Goal: Task Accomplishment & Management: Manage account settings

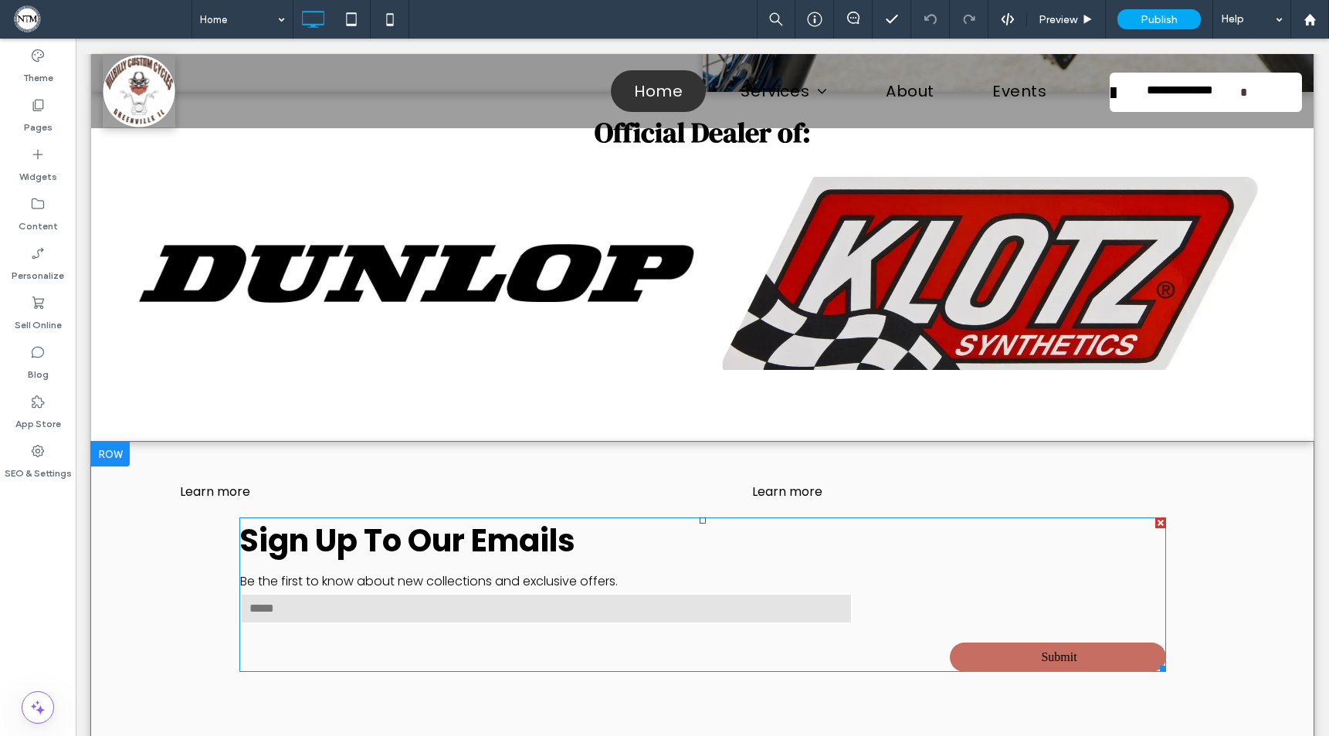
scroll to position [2911, 0]
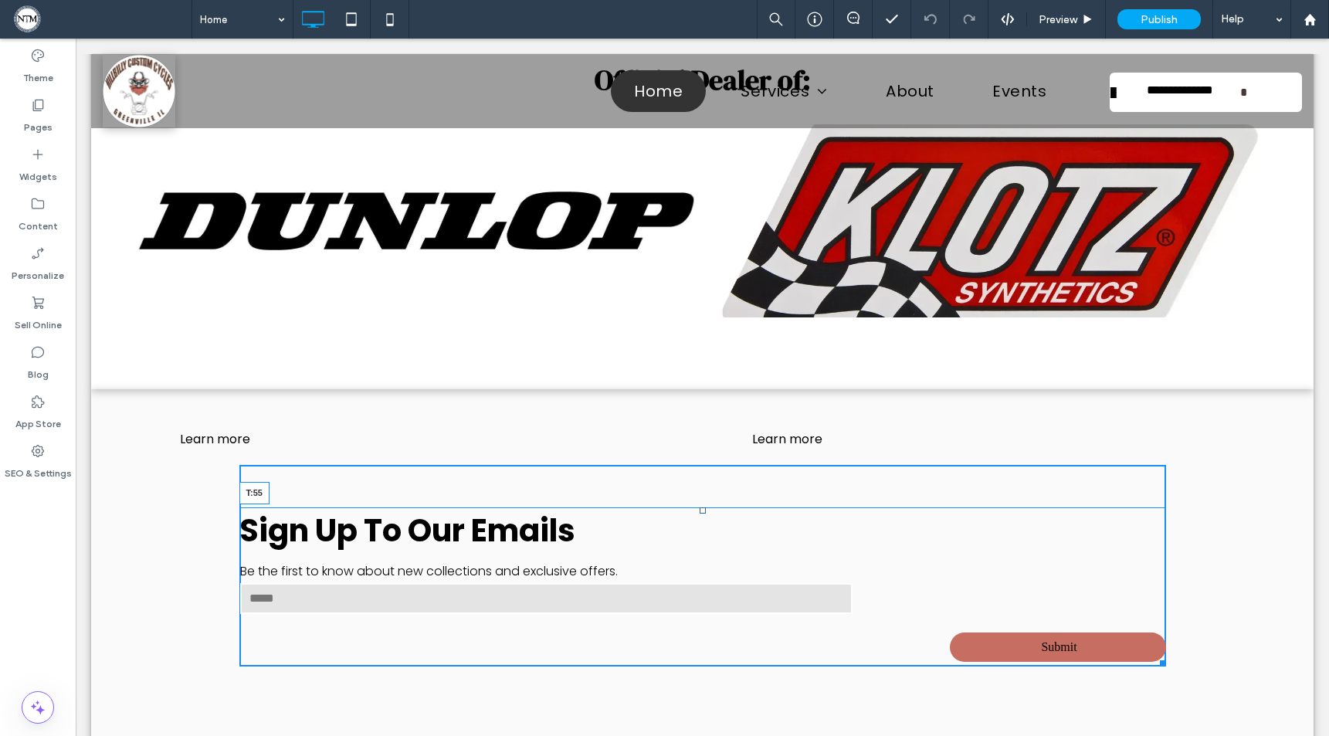
drag, startPoint x: 698, startPoint y: 306, endPoint x: 760, endPoint y: 385, distance: 100.7
click at [700, 507] on div at bounding box center [703, 510] width 6 height 6
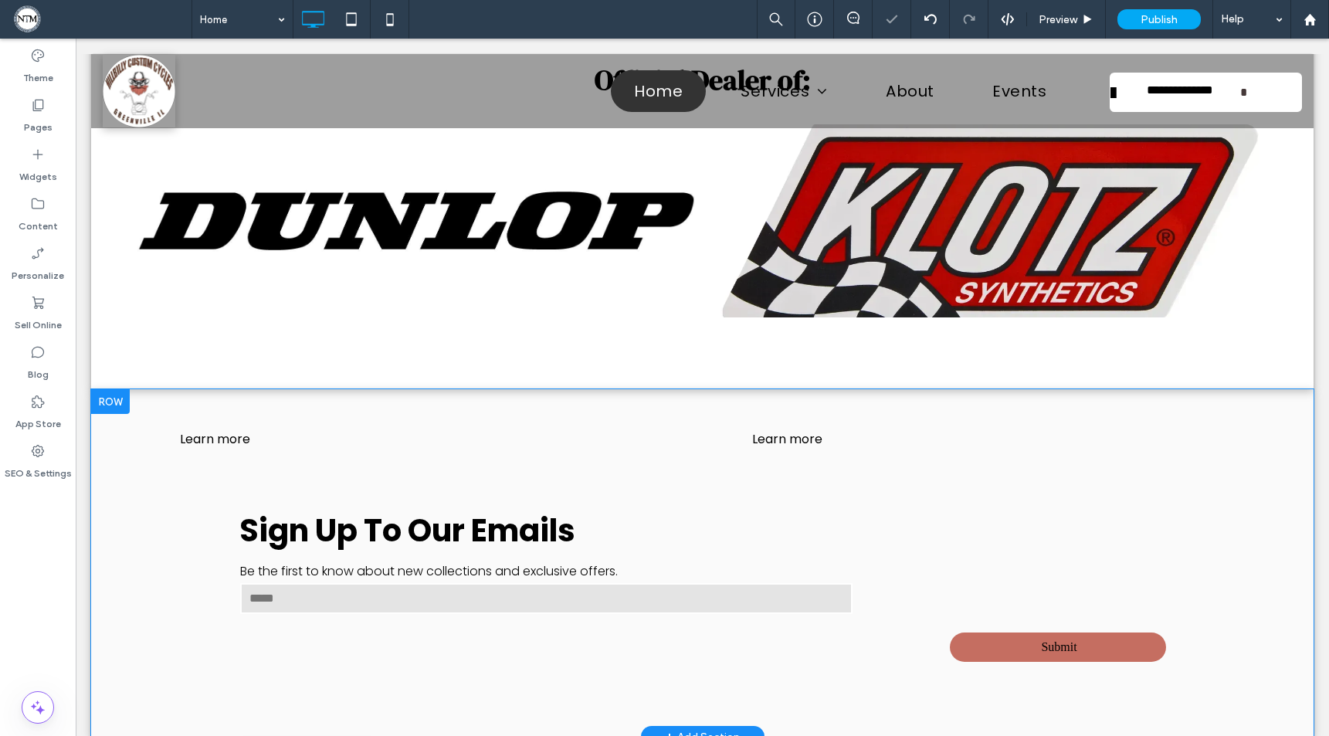
click at [211, 389] on div "Sign up to our emails Be the first to know about new collections and exclusive …" at bounding box center [702, 563] width 1223 height 348
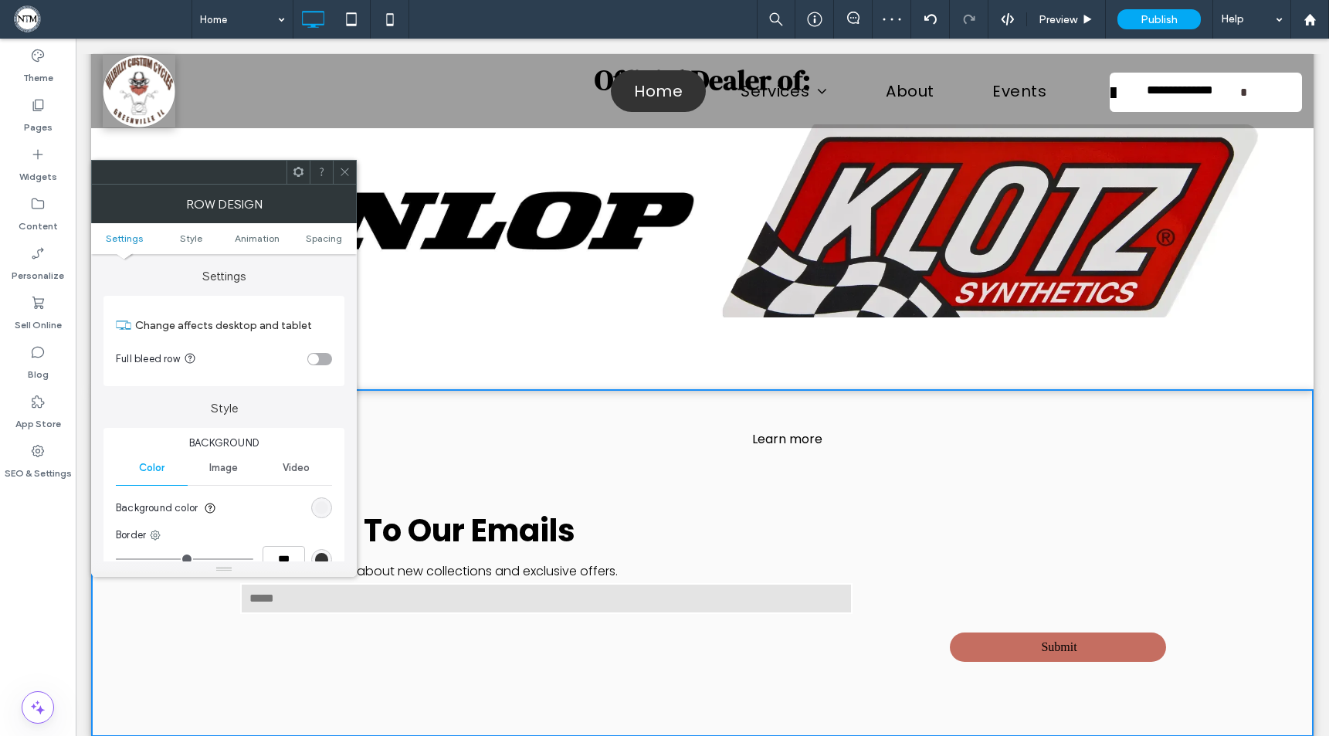
click at [341, 168] on icon at bounding box center [345, 172] width 12 height 12
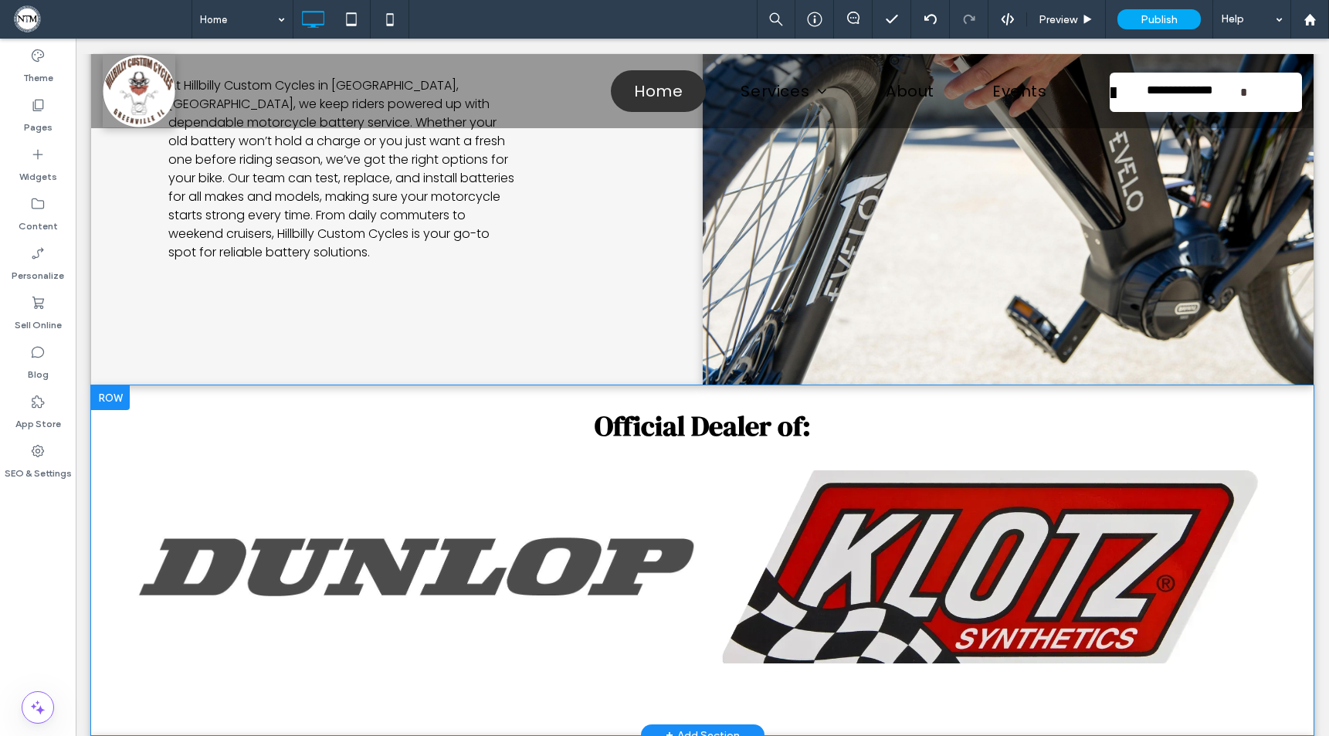
scroll to position [2585, 0]
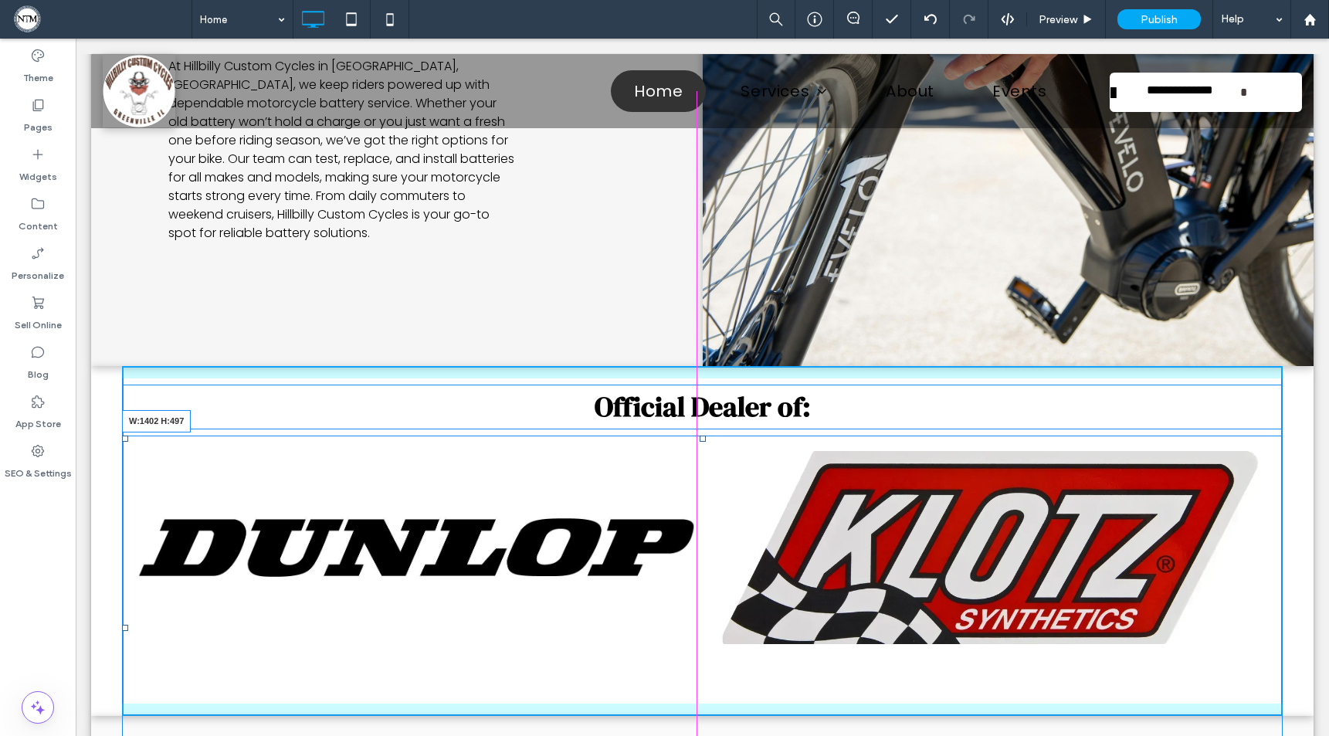
drag, startPoint x: 1267, startPoint y: 654, endPoint x: 1234, endPoint y: 582, distance: 79.1
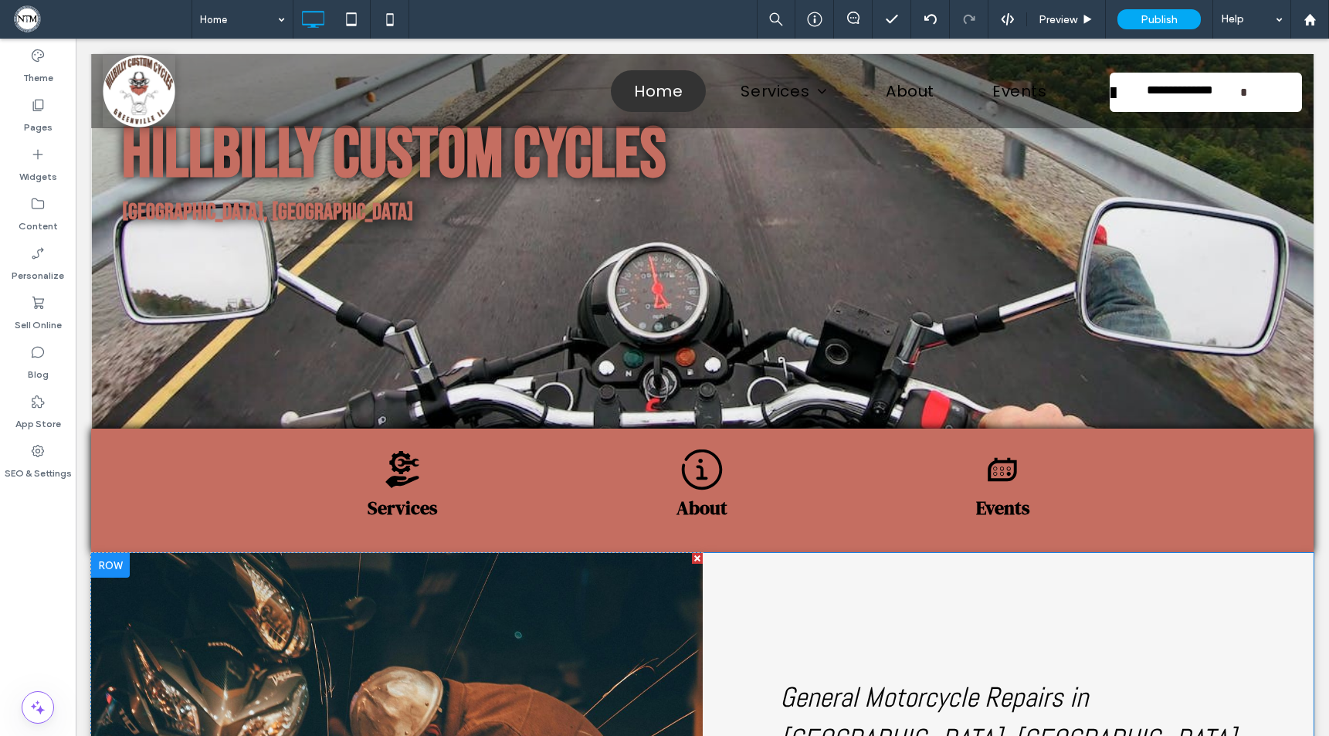
scroll to position [0, 0]
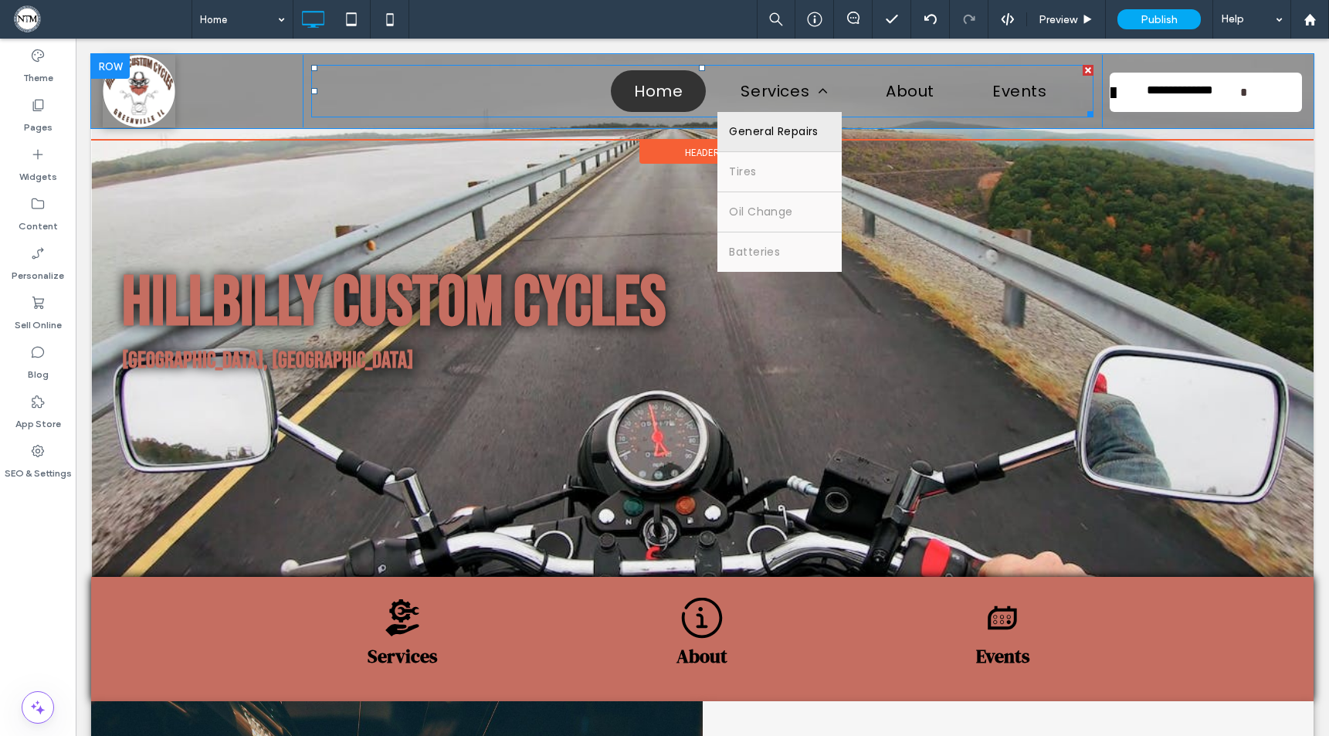
click at [766, 130] on span "General Repairs" at bounding box center [773, 132] width 89 height 16
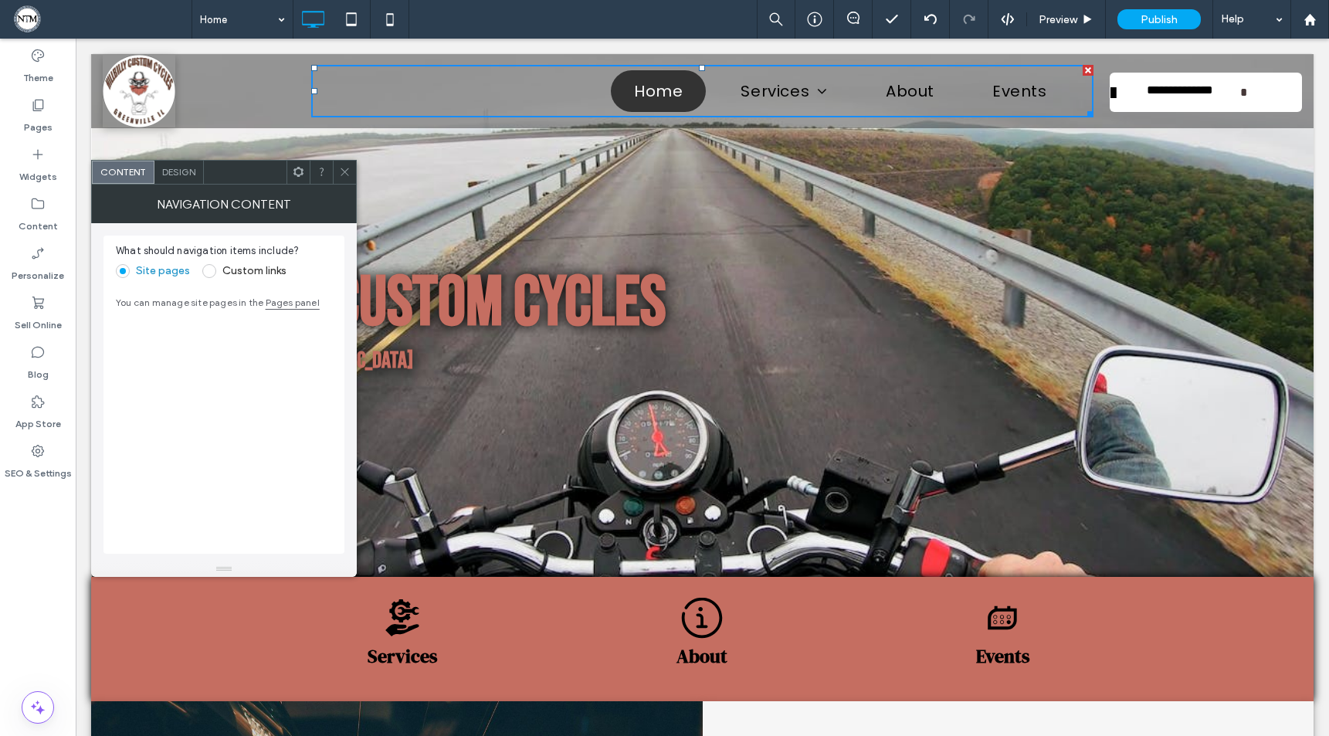
click at [341, 172] on icon at bounding box center [345, 172] width 12 height 12
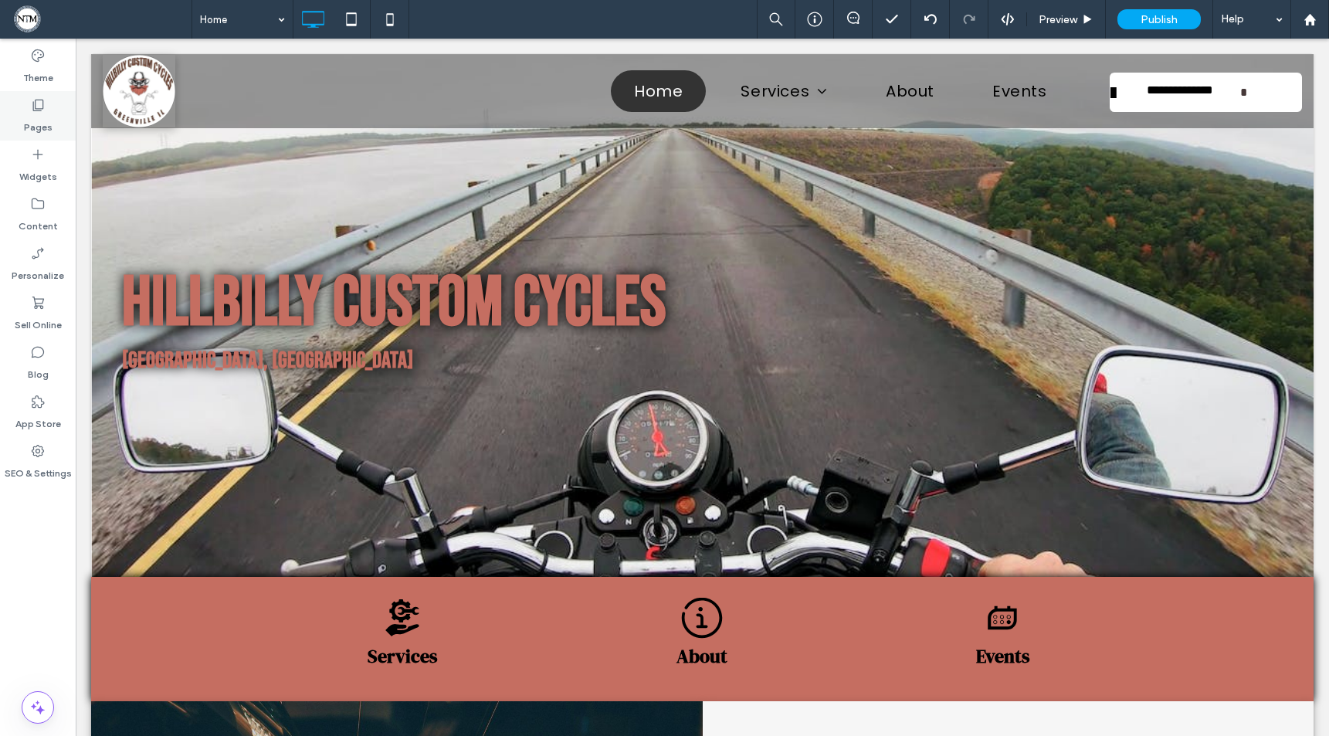
click at [33, 123] on label "Pages" at bounding box center [38, 124] width 29 height 22
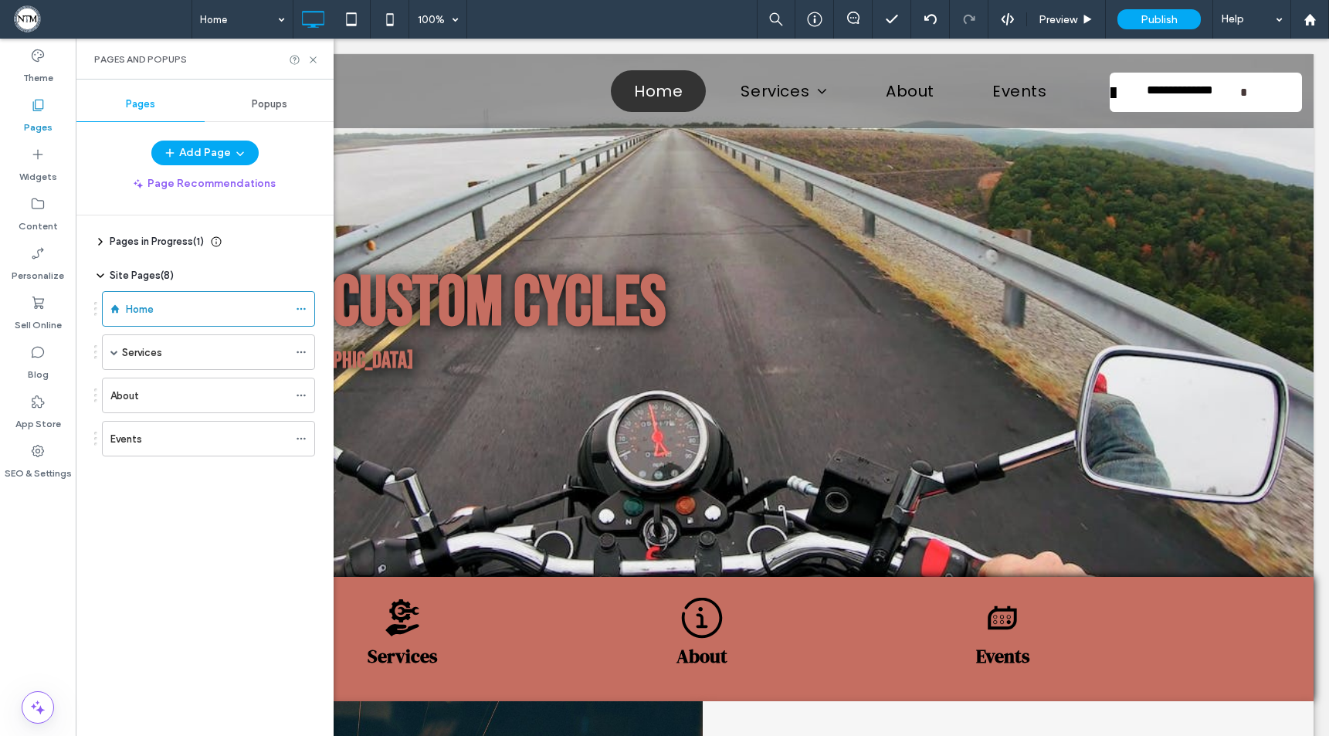
click at [138, 243] on span "Pages in Progress ( 1 )" at bounding box center [157, 241] width 94 height 15
click at [151, 279] on div "New Page" at bounding box center [189, 280] width 170 height 16
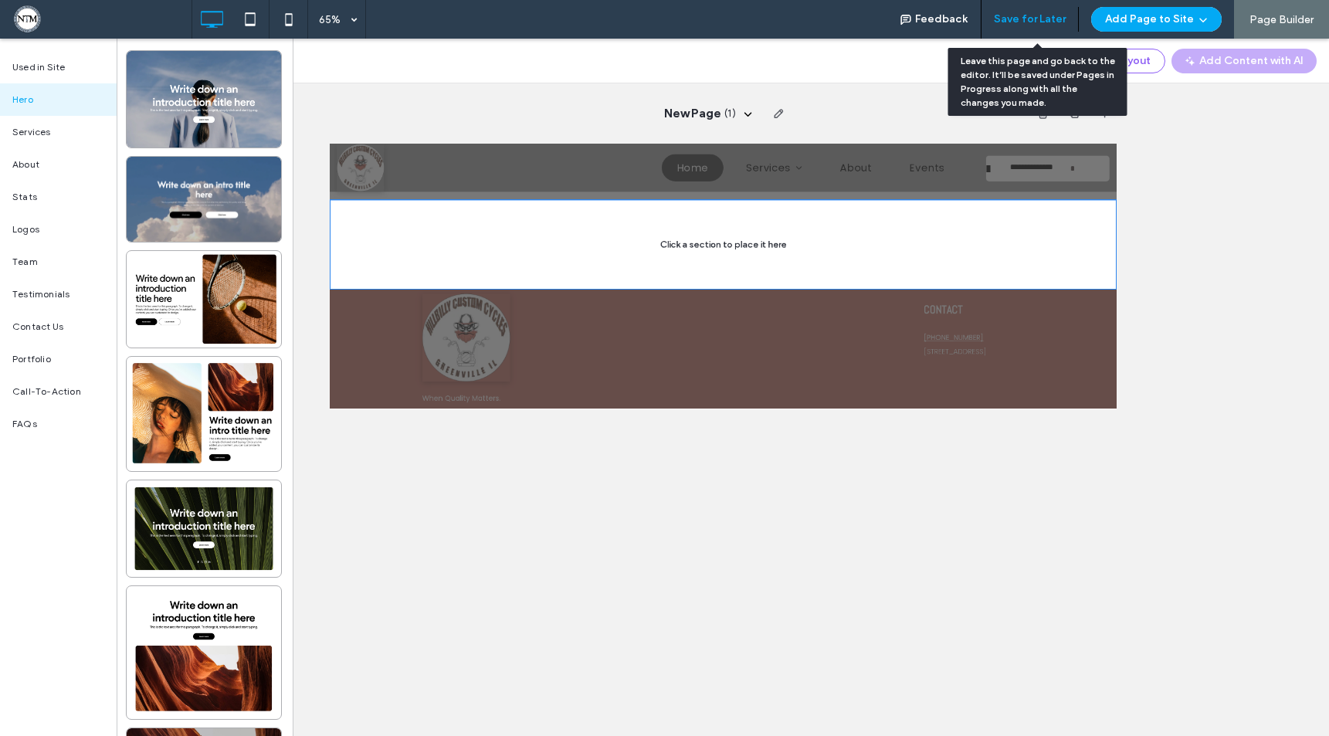
click at [1018, 24] on button "Save for Later" at bounding box center [1030, 19] width 72 height 25
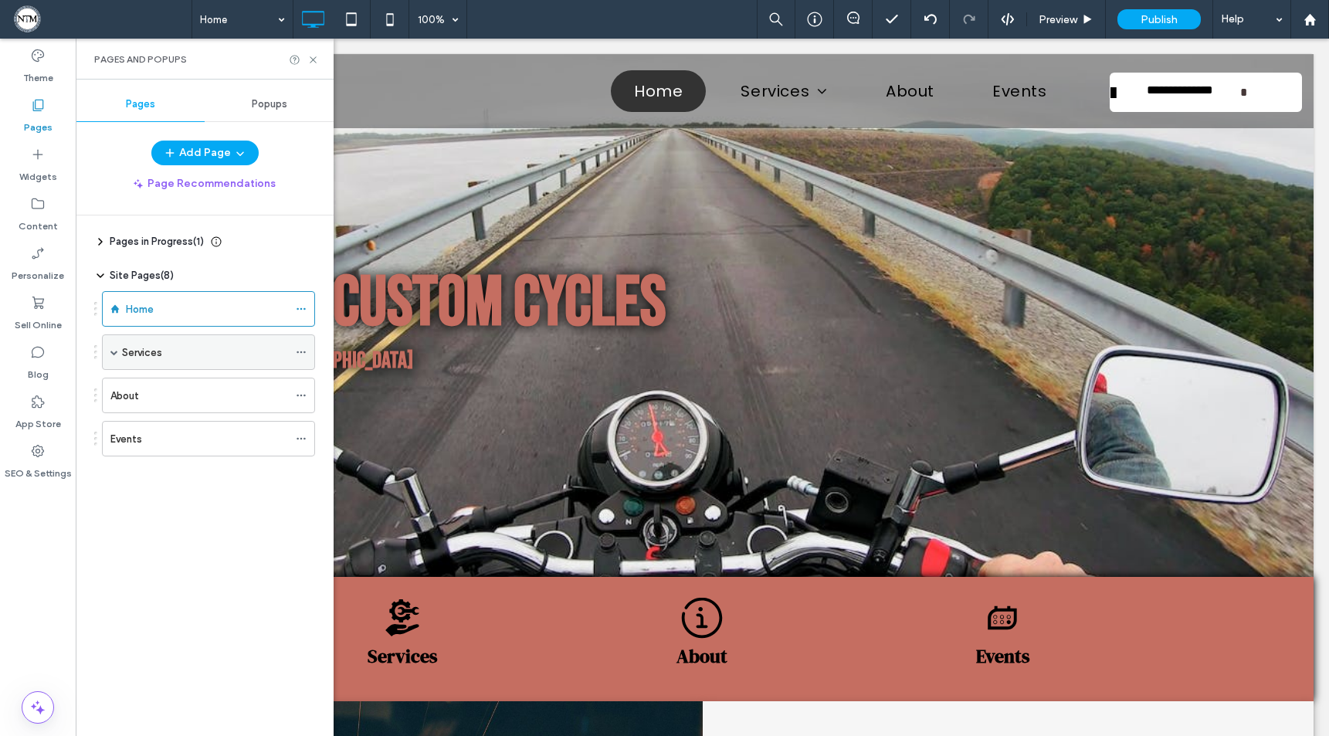
click at [114, 354] on span at bounding box center [114, 352] width 8 height 8
click at [184, 386] on label "General Repairs" at bounding box center [174, 388] width 74 height 27
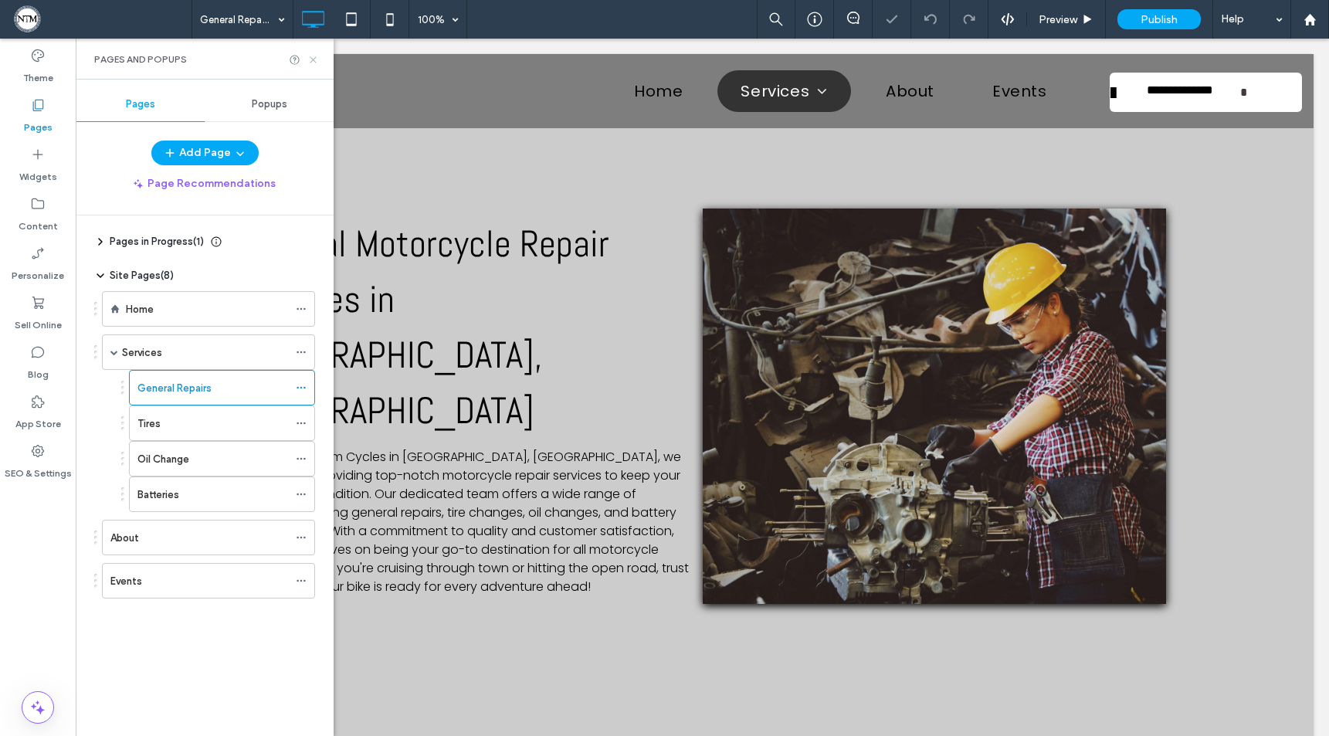
click at [315, 58] on icon at bounding box center [313, 60] width 12 height 12
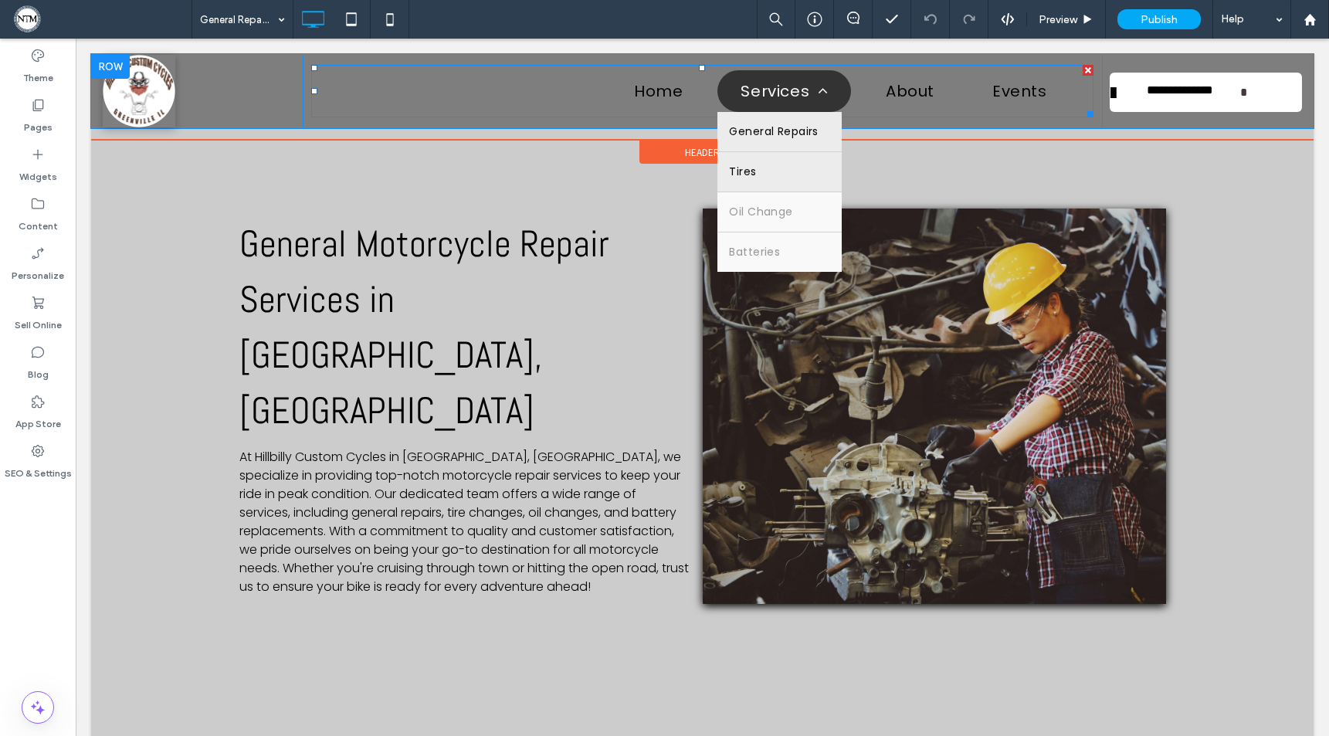
click at [786, 176] on link "Tires" at bounding box center [780, 171] width 124 height 39
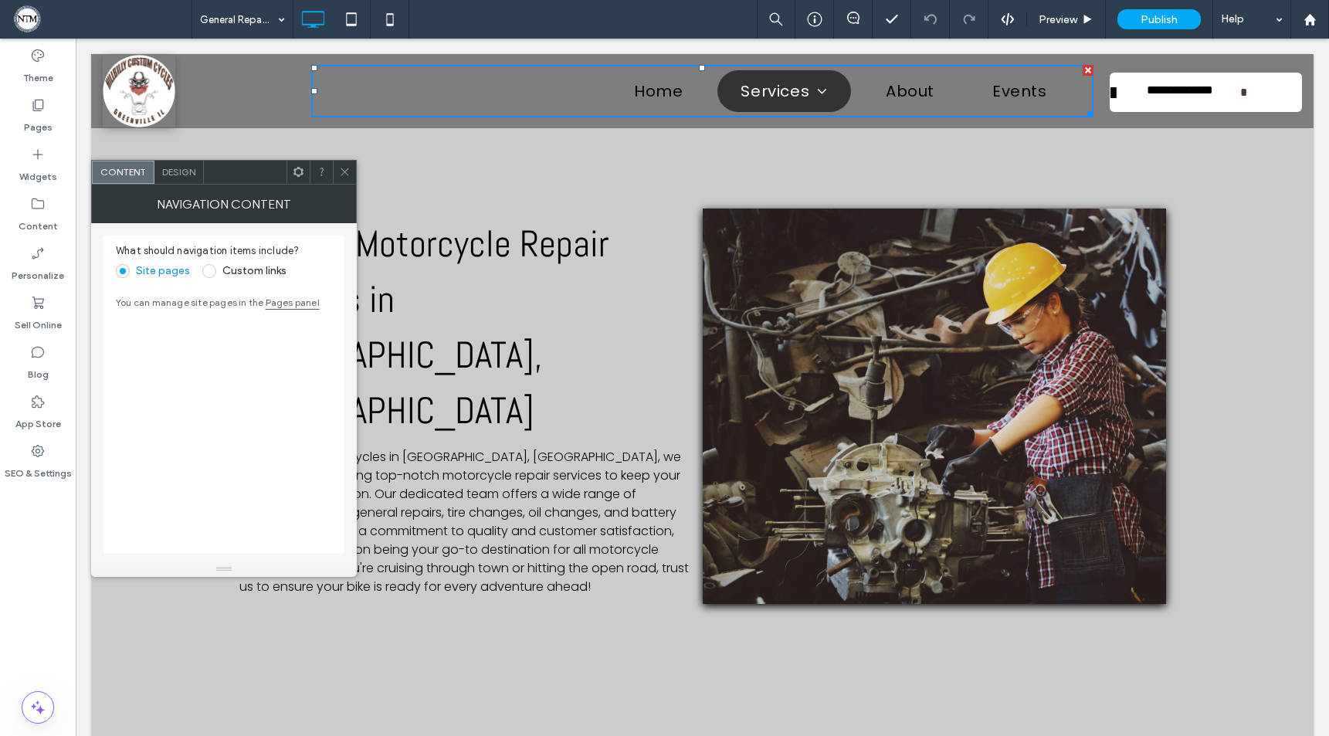
drag, startPoint x: 345, startPoint y: 175, endPoint x: 354, endPoint y: 178, distance: 10.0
click at [345, 175] on icon at bounding box center [345, 172] width 12 height 12
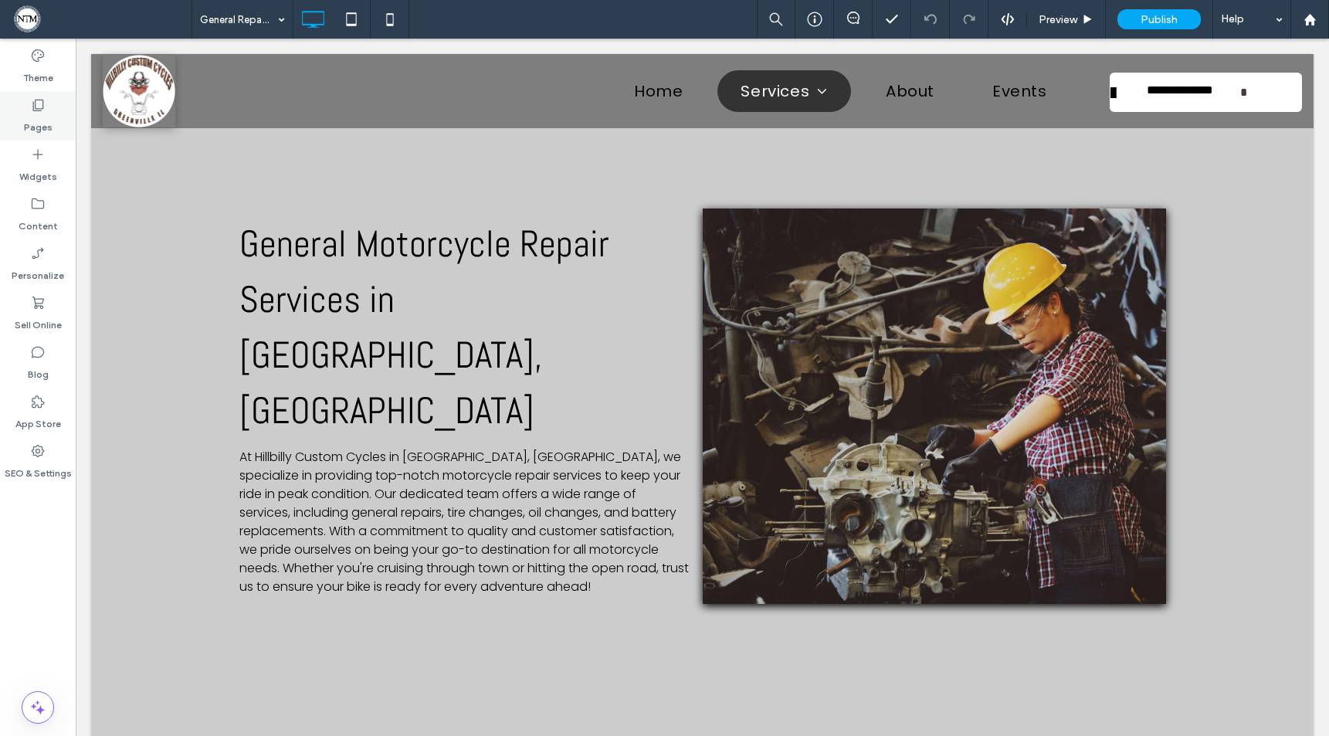
click at [42, 124] on label "Pages" at bounding box center [38, 124] width 29 height 22
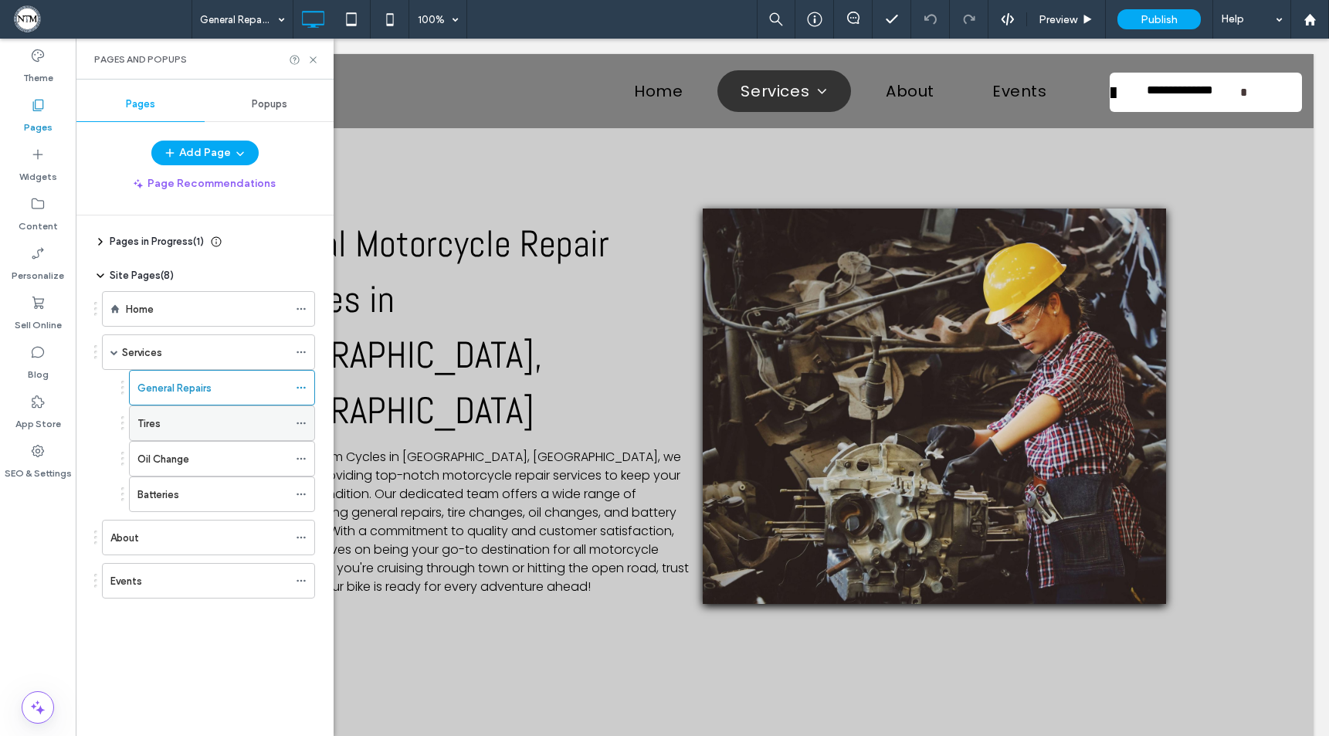
click at [177, 421] on div "Tires" at bounding box center [212, 424] width 151 height 16
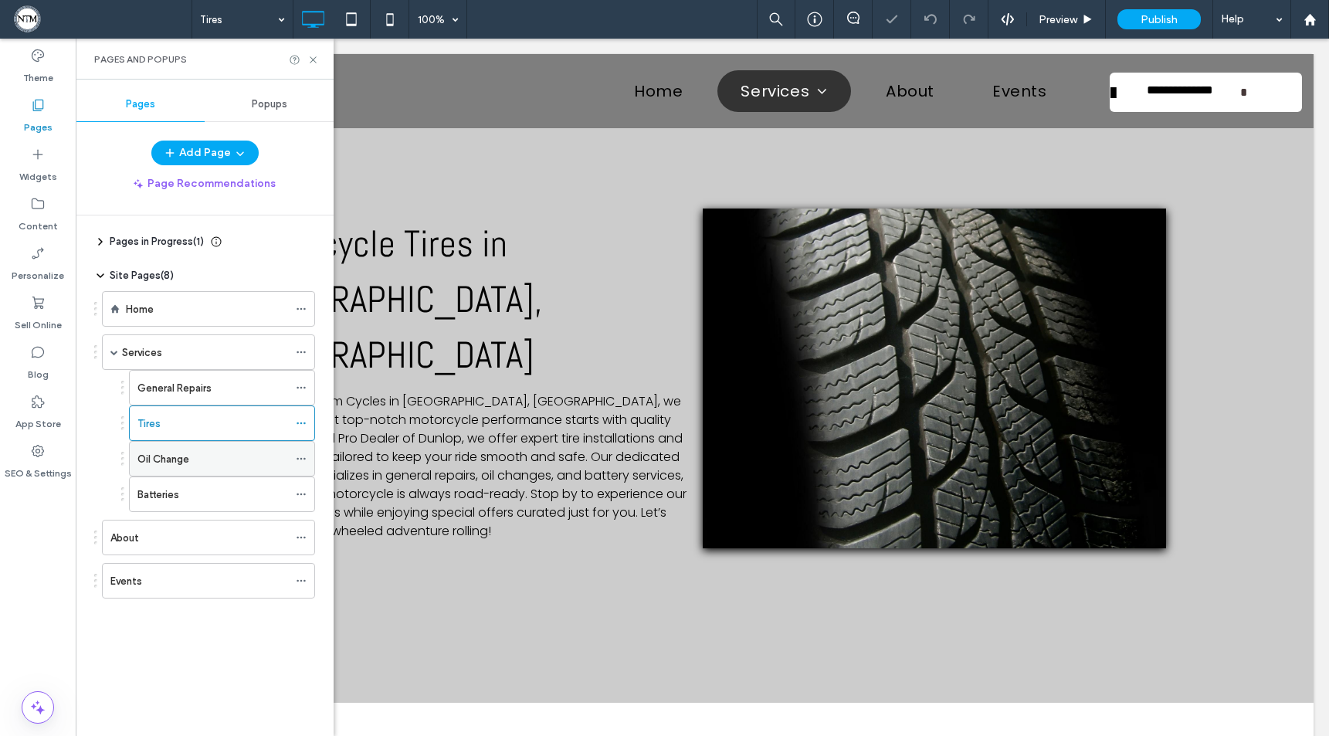
click at [199, 466] on div "Oil Change" at bounding box center [212, 459] width 151 height 16
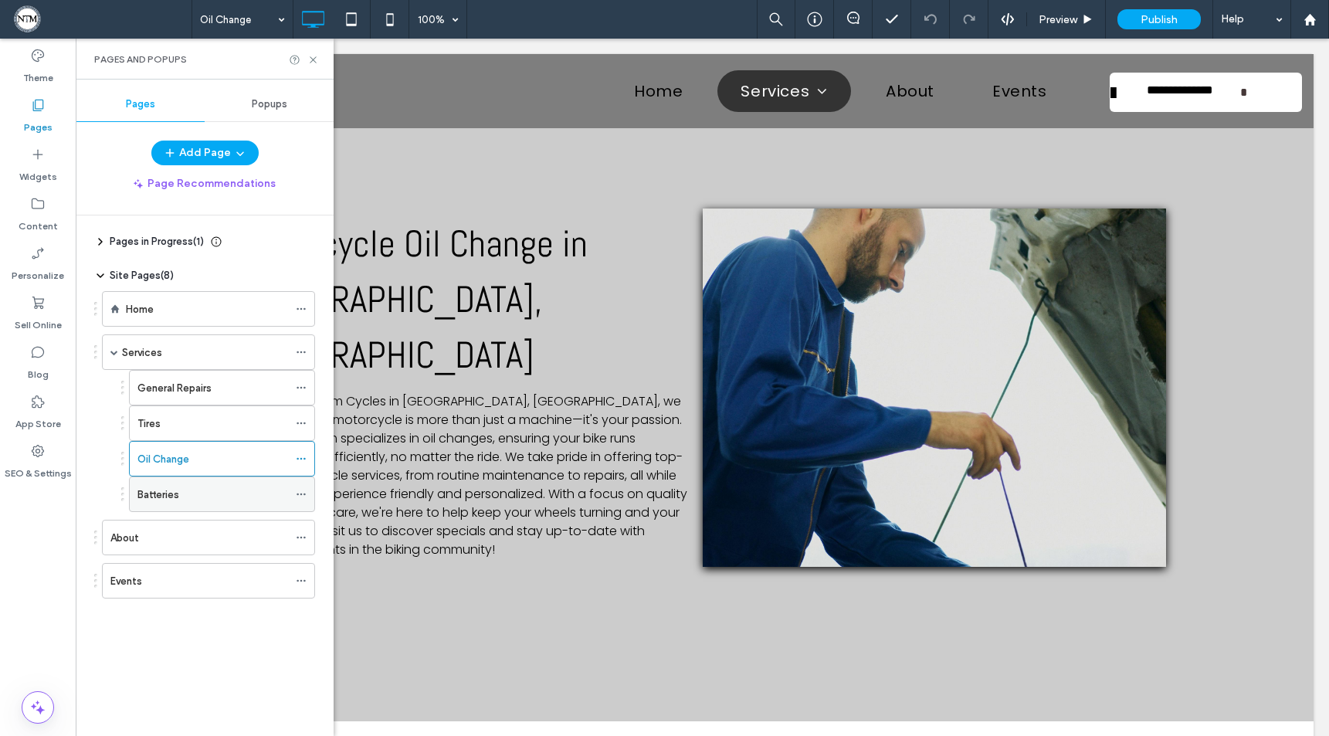
click at [199, 493] on div "Batteries" at bounding box center [212, 495] width 151 height 16
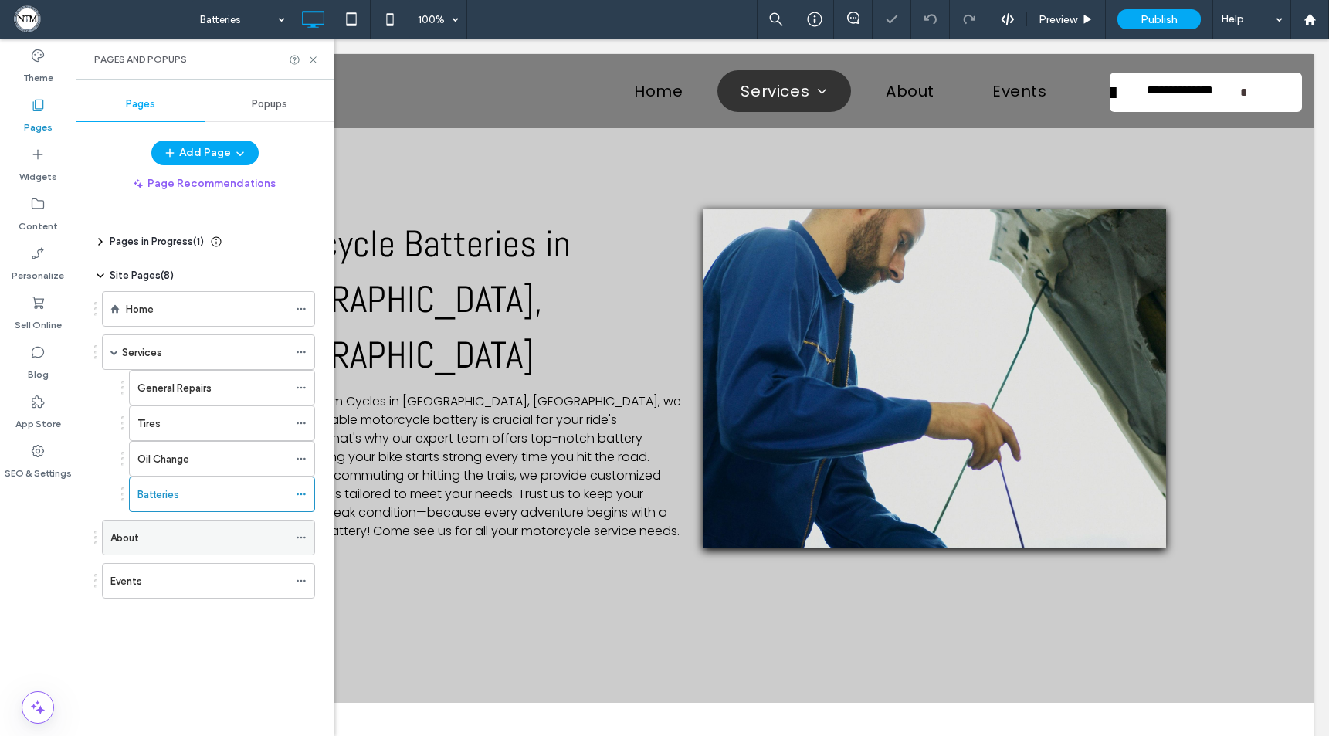
click at [178, 547] on div "About" at bounding box center [199, 538] width 178 height 34
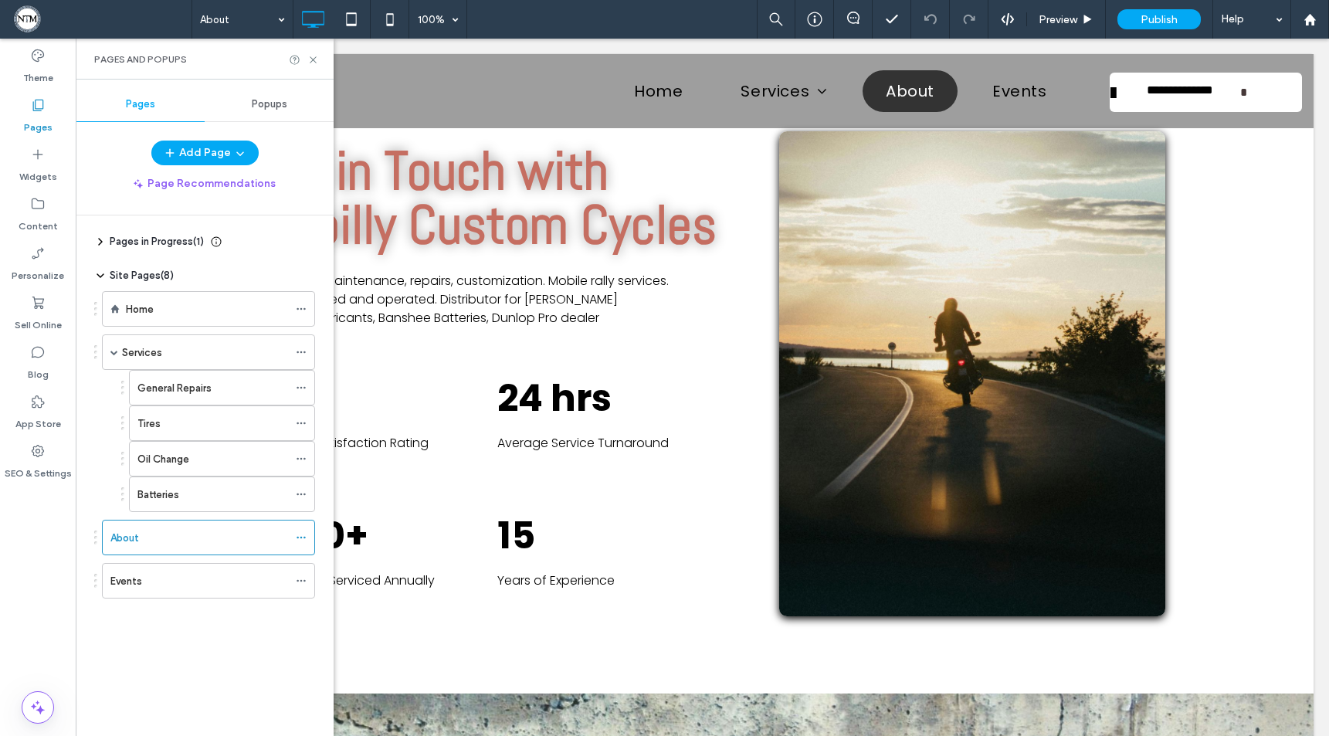
drag, startPoint x: 319, startPoint y: 63, endPoint x: 328, endPoint y: 69, distance: 11.1
click at [321, 63] on div "Pages and Popups" at bounding box center [205, 59] width 258 height 41
click at [310, 53] on div "Pages and Popups" at bounding box center [205, 59] width 258 height 41
click at [314, 59] on icon at bounding box center [313, 60] width 12 height 12
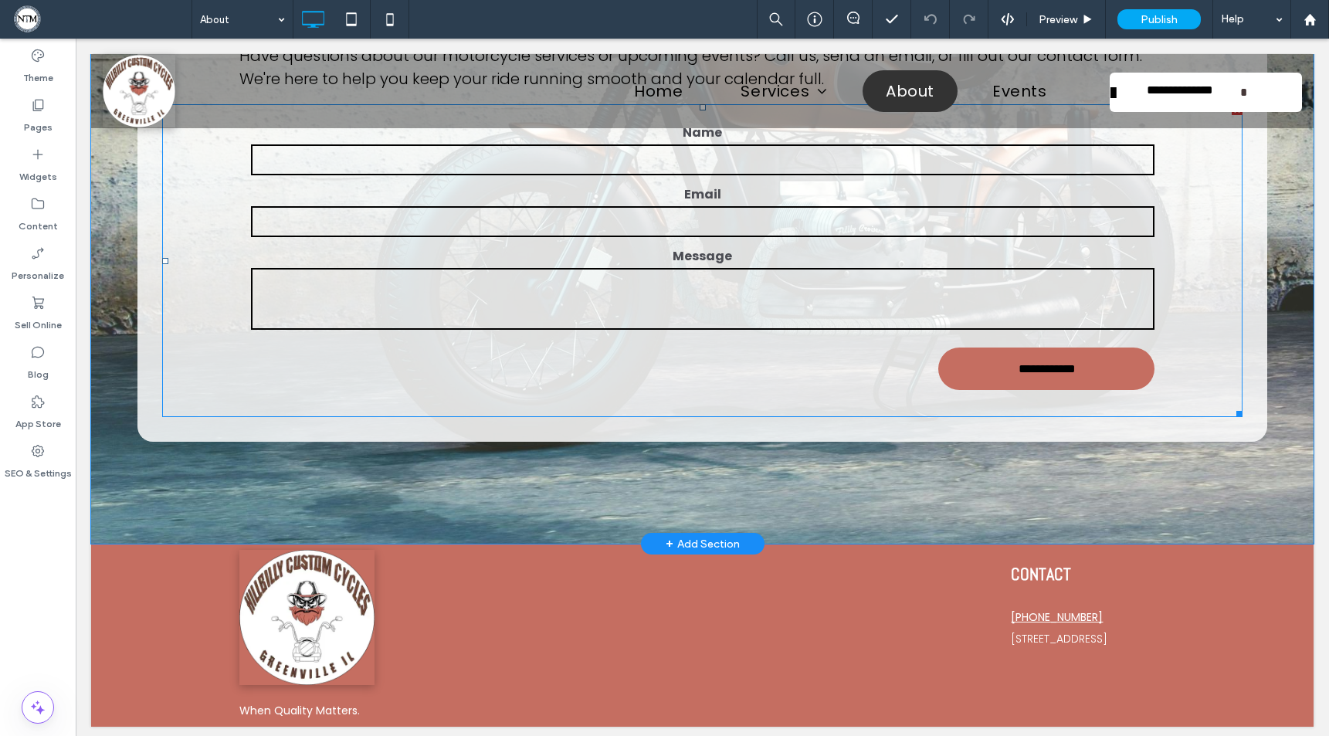
scroll to position [849, 0]
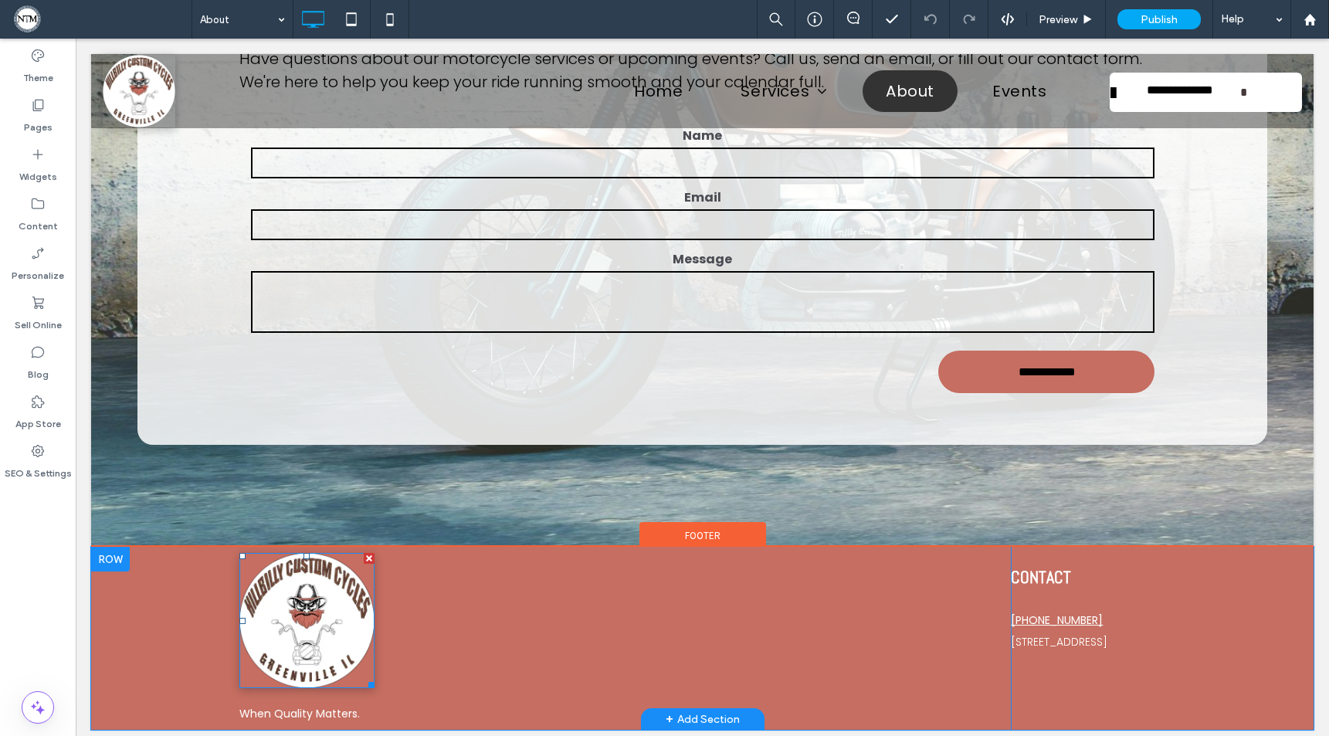
click at [353, 596] on img at bounding box center [306, 620] width 135 height 135
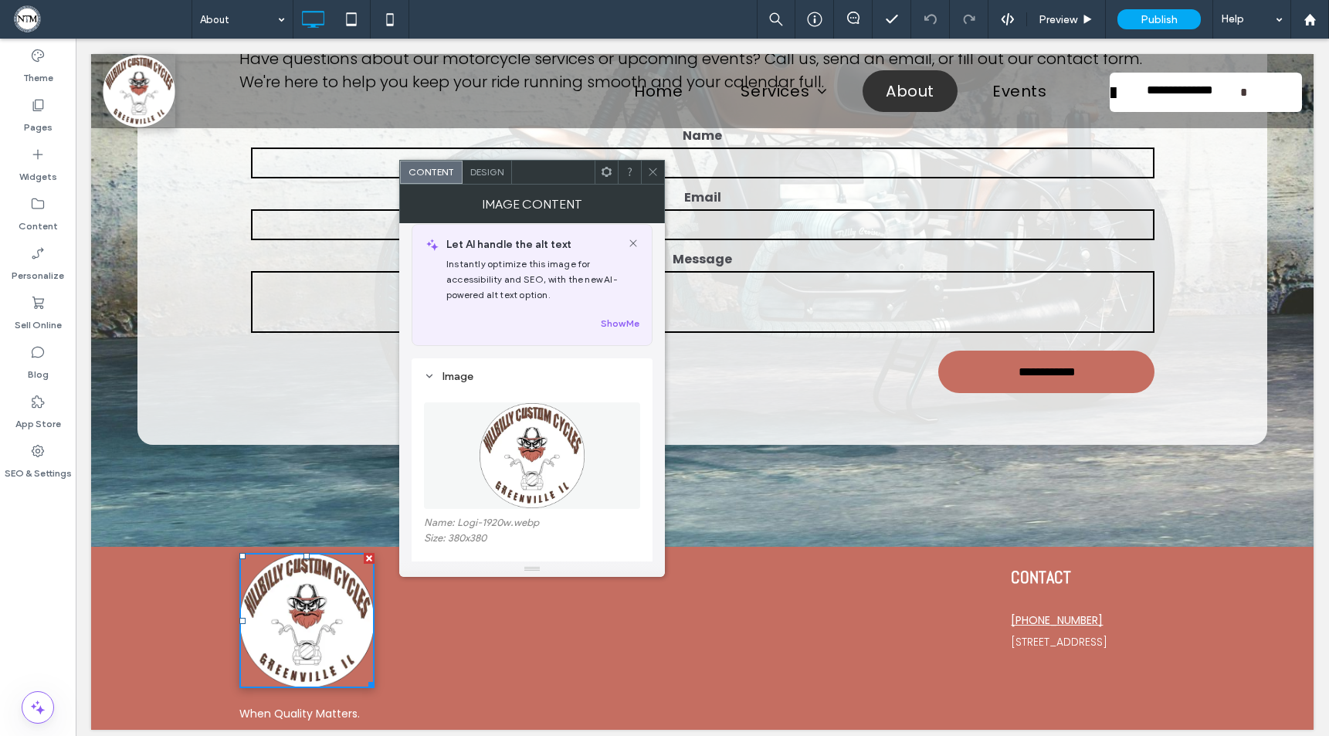
scroll to position [12, 0]
click at [495, 175] on span "Design" at bounding box center [486, 172] width 33 height 12
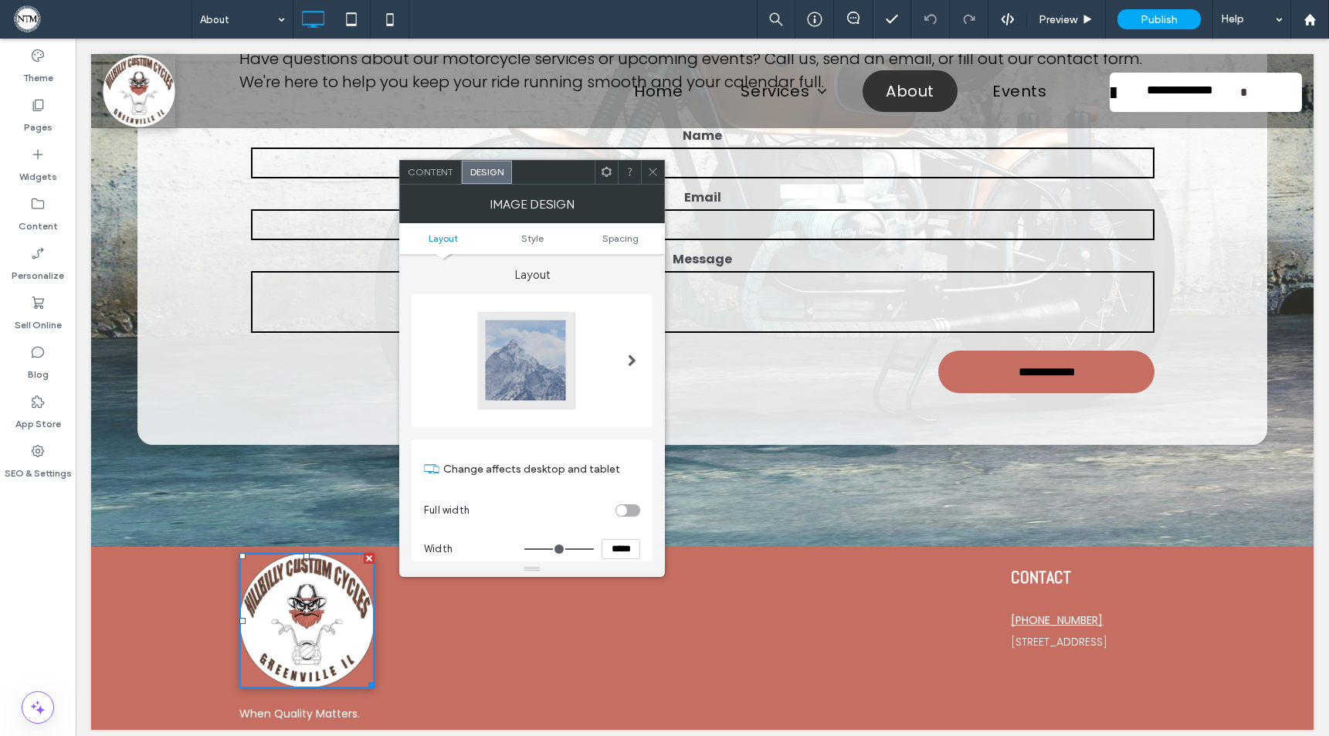
scroll to position [3, 0]
click at [627, 364] on div at bounding box center [632, 359] width 32 height 125
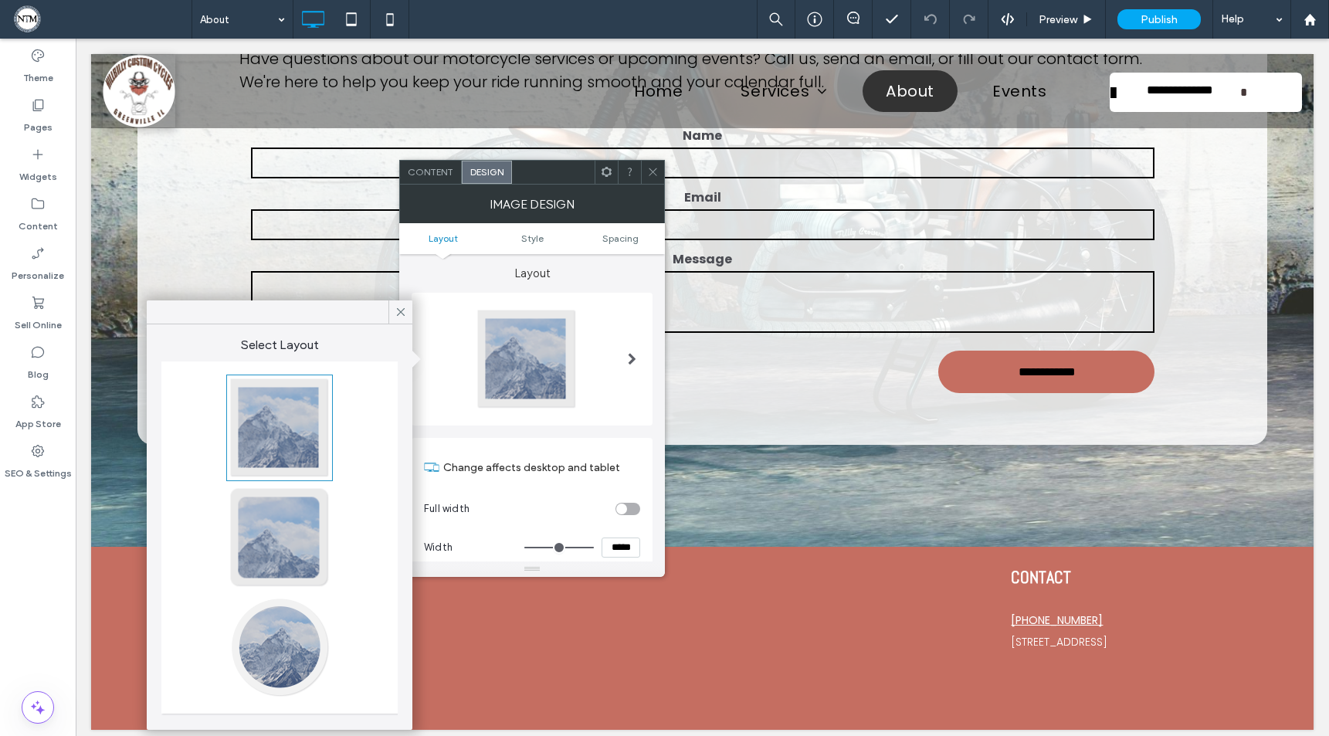
click at [277, 653] on div at bounding box center [280, 647] width 102 height 102
type input "**"
click at [400, 305] on icon at bounding box center [401, 312] width 14 height 14
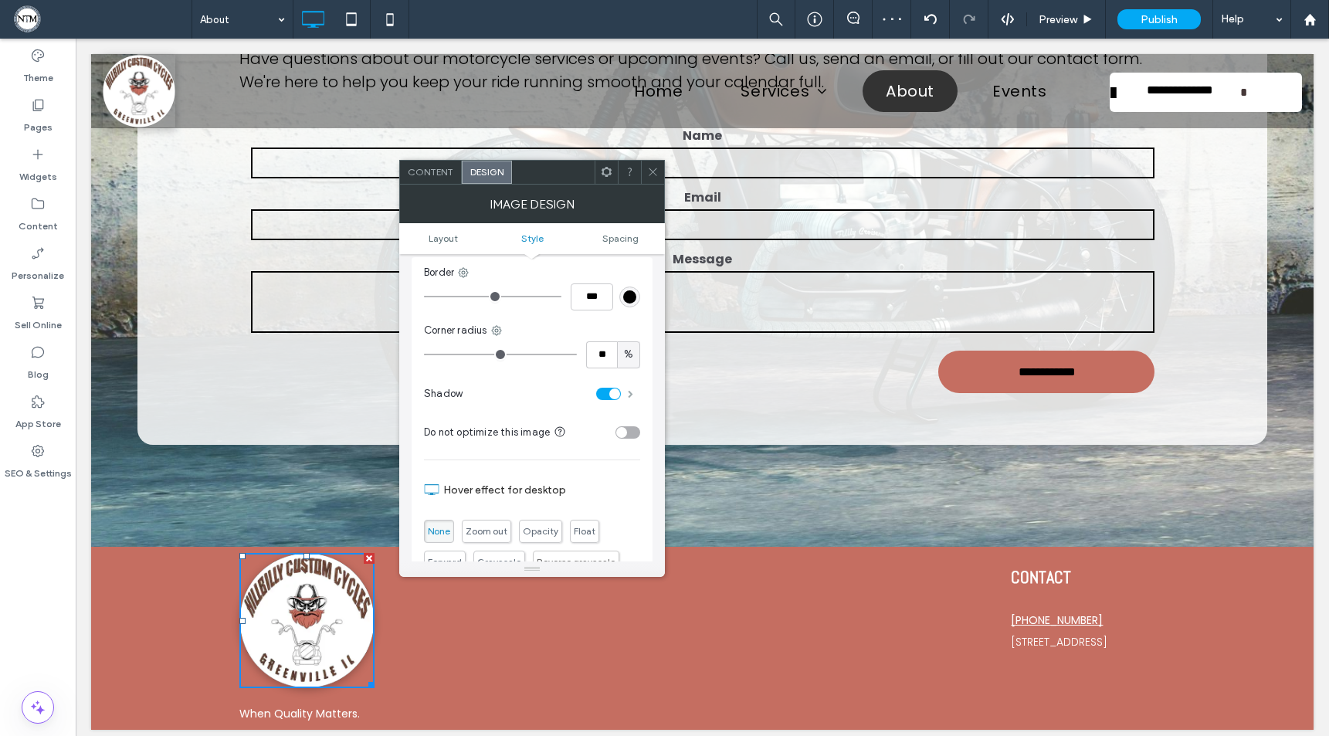
scroll to position [359, 0]
click at [614, 402] on div "toggle" at bounding box center [614, 397] width 11 height 11
click at [614, 402] on div "toggle" at bounding box center [608, 397] width 25 height 12
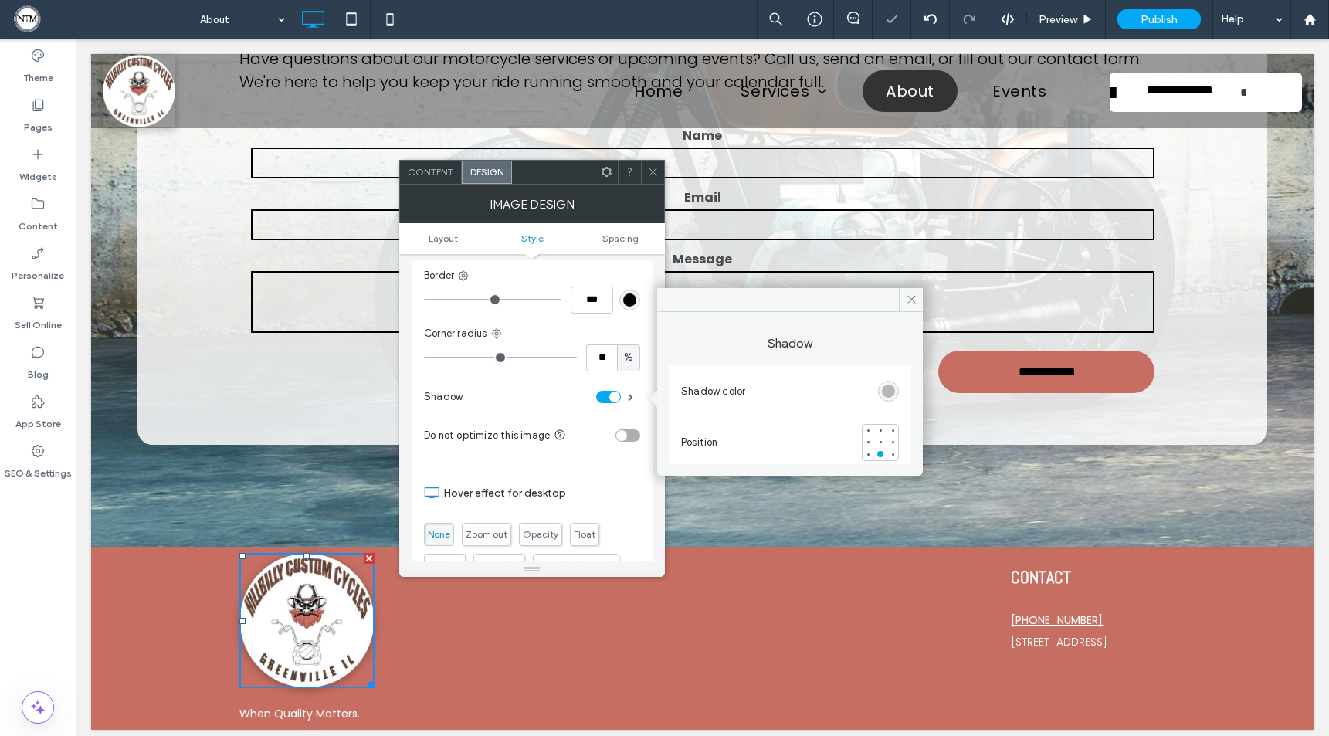
click at [653, 168] on icon at bounding box center [653, 172] width 12 height 12
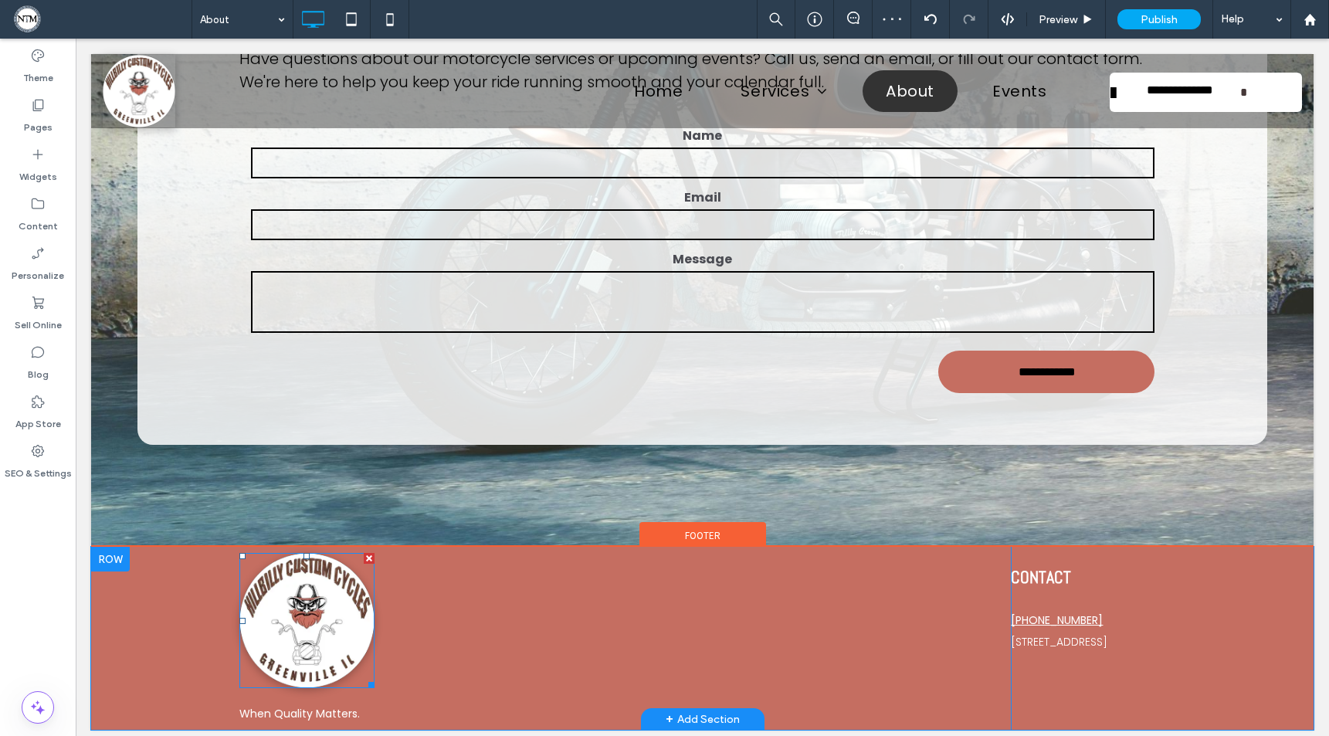
click at [328, 630] on img at bounding box center [306, 620] width 135 height 135
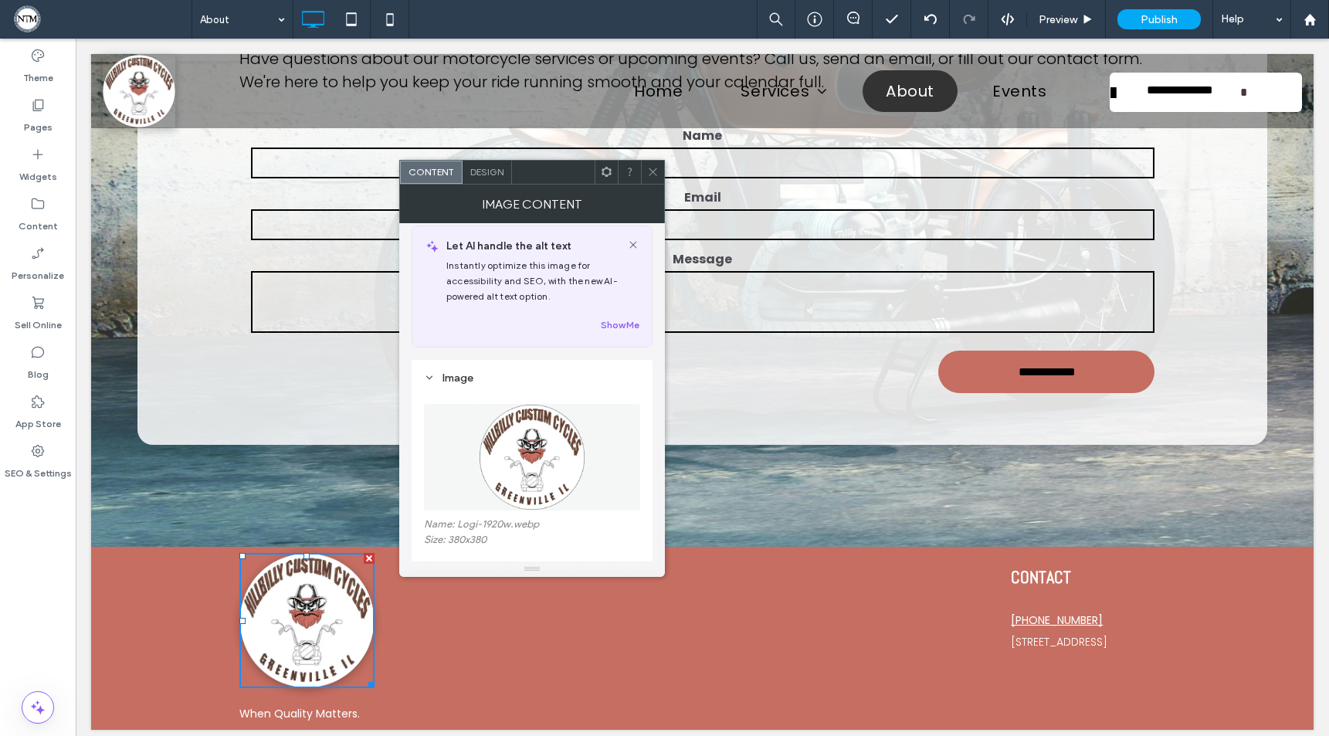
scroll to position [0, 0]
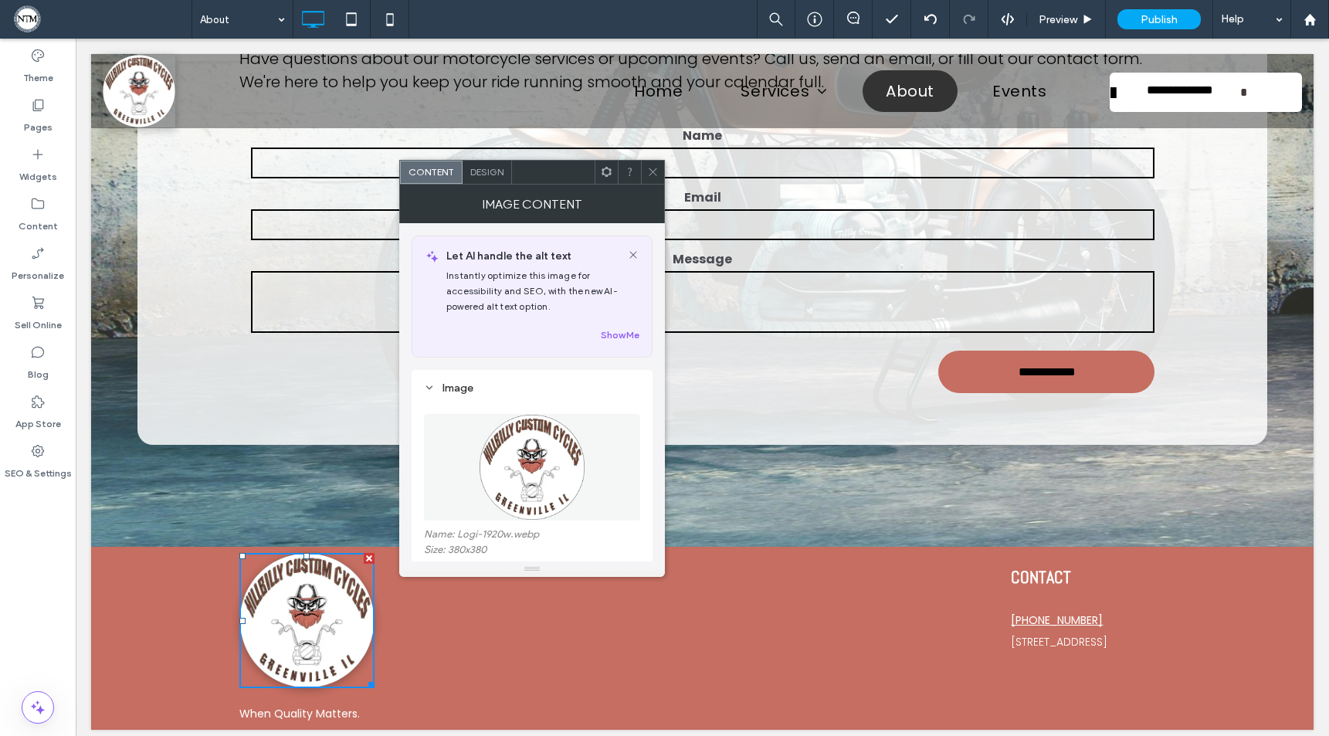
click at [490, 171] on span "Design" at bounding box center [486, 172] width 33 height 12
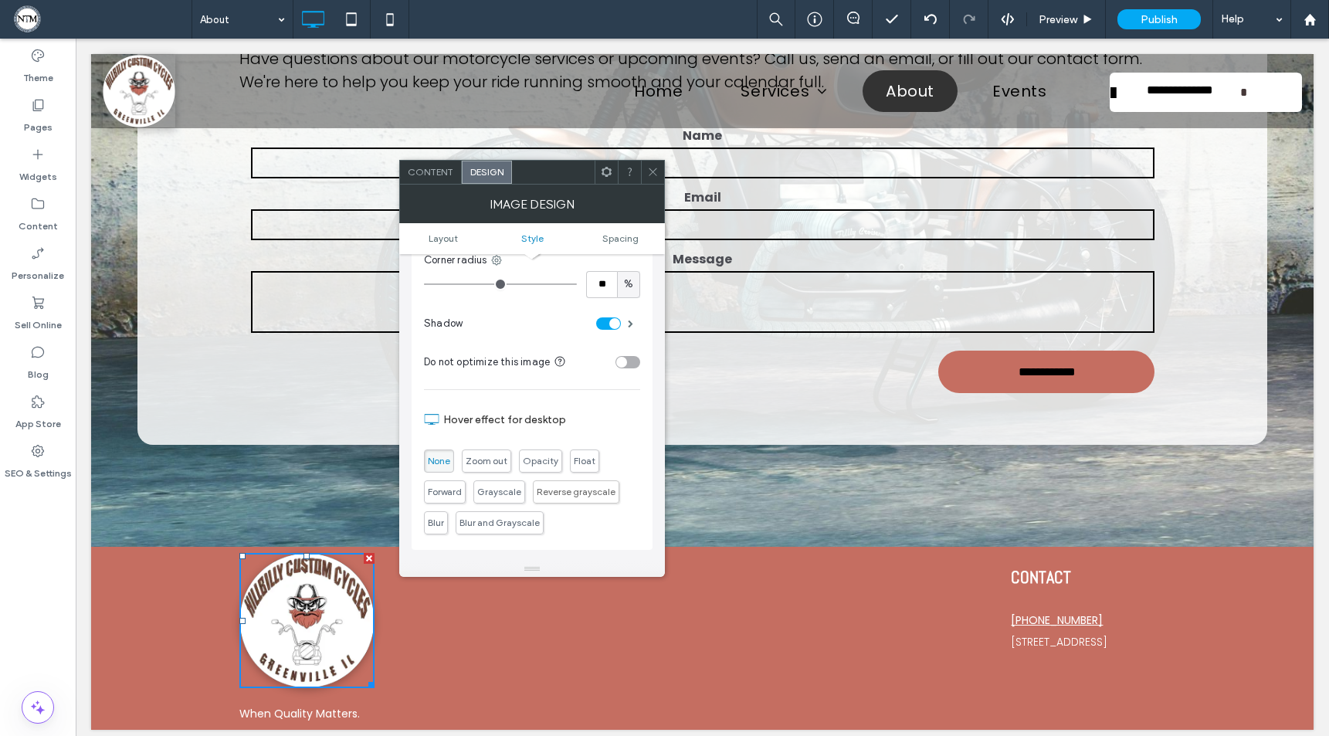
scroll to position [448, 0]
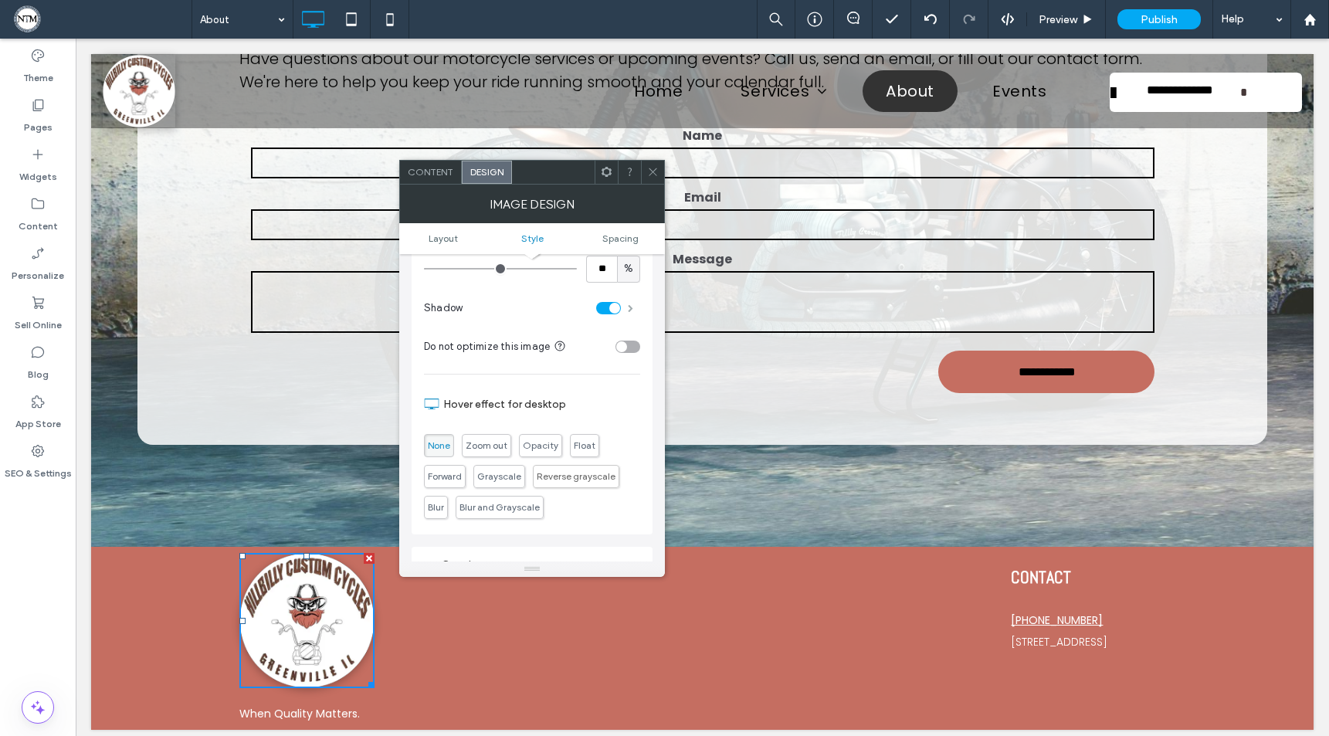
click at [631, 306] on span at bounding box center [630, 308] width 5 height 8
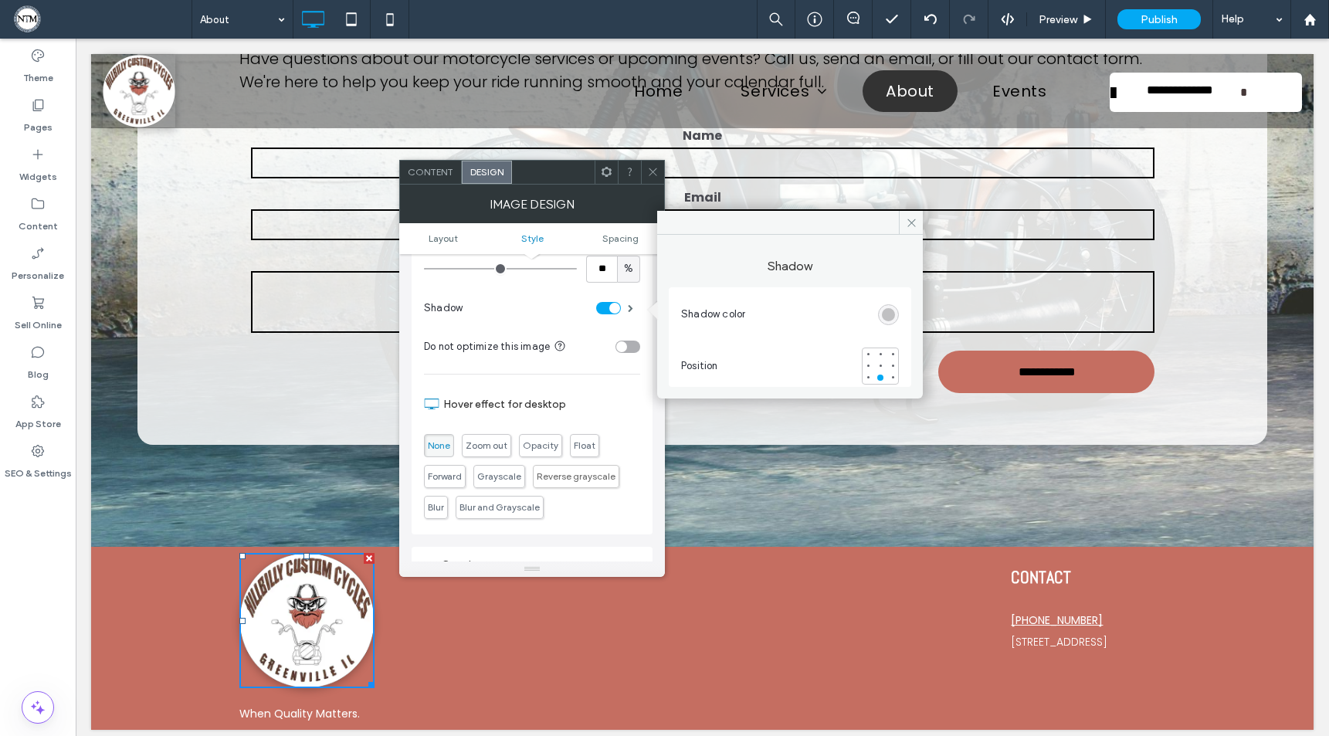
click at [889, 317] on div "rgba(0, 0, 0, 0.25)" at bounding box center [888, 314] width 13 height 13
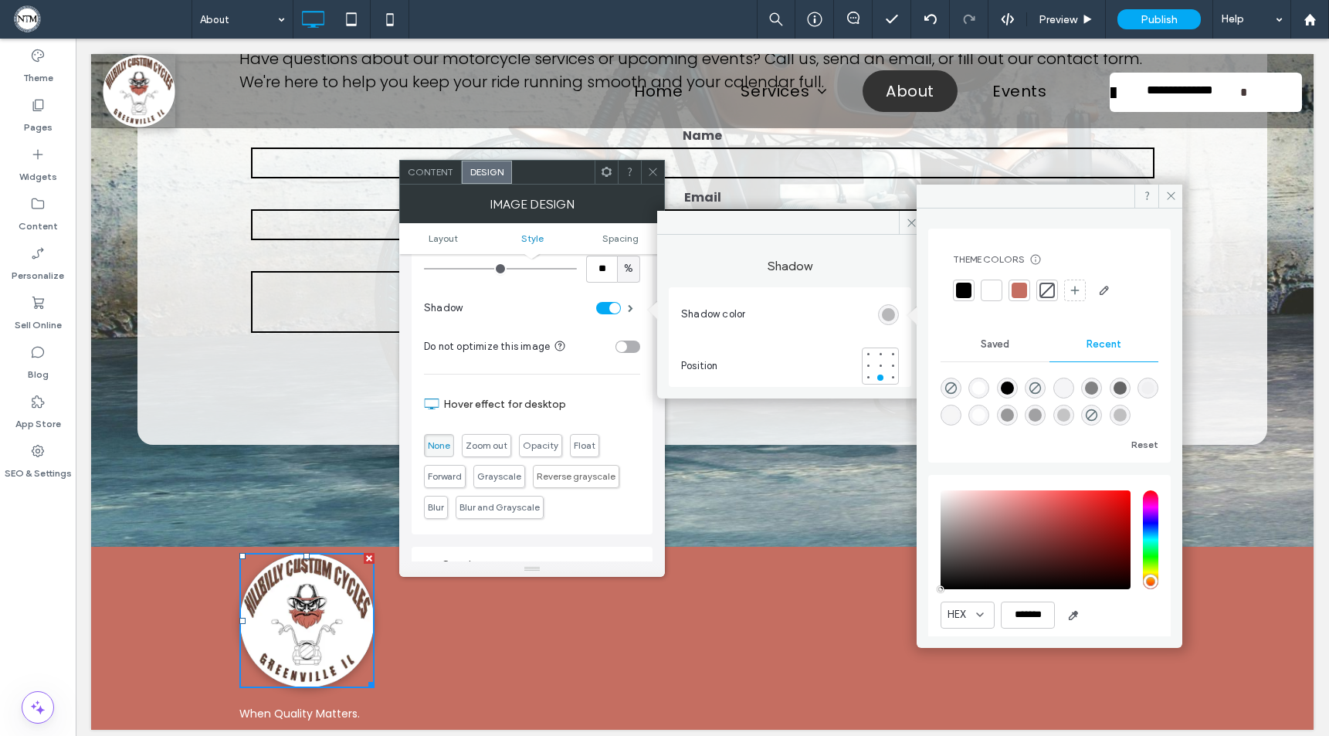
click at [964, 287] on div at bounding box center [963, 290] width 15 height 15
click at [655, 168] on icon at bounding box center [653, 172] width 12 height 12
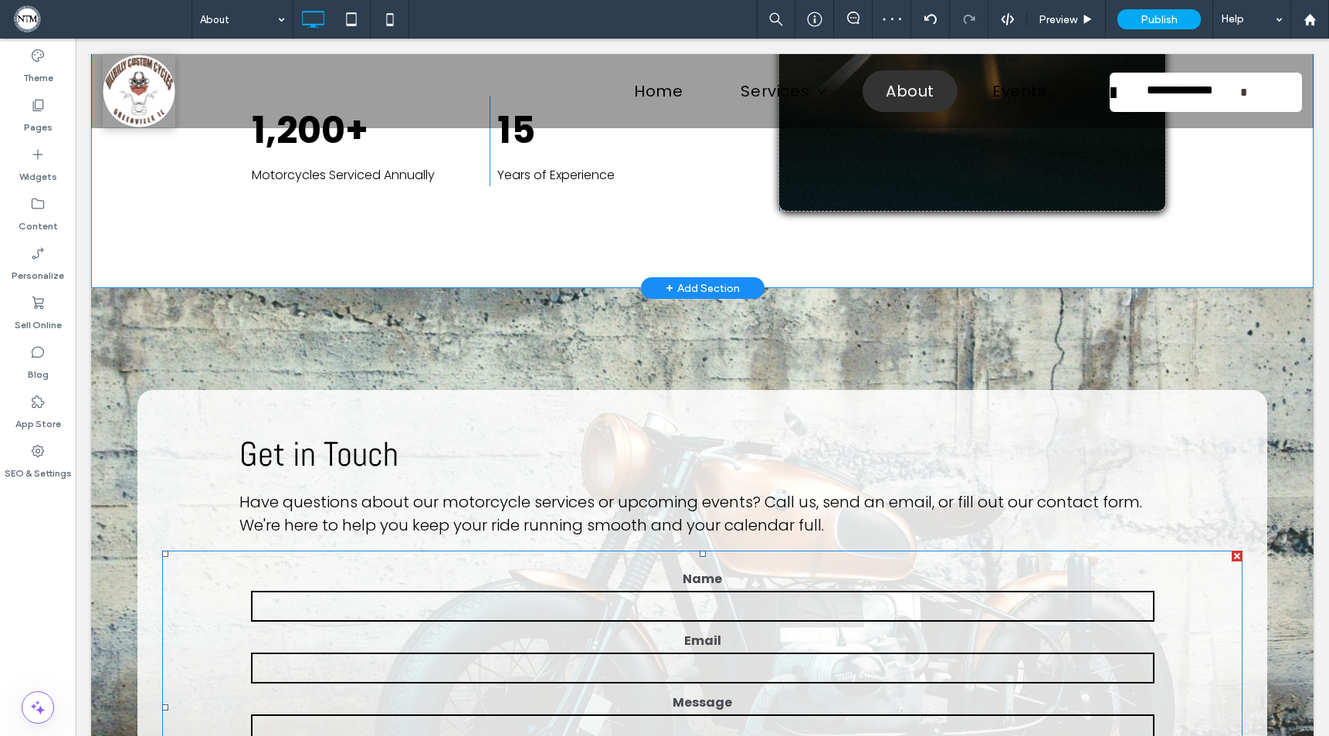
scroll to position [0, 0]
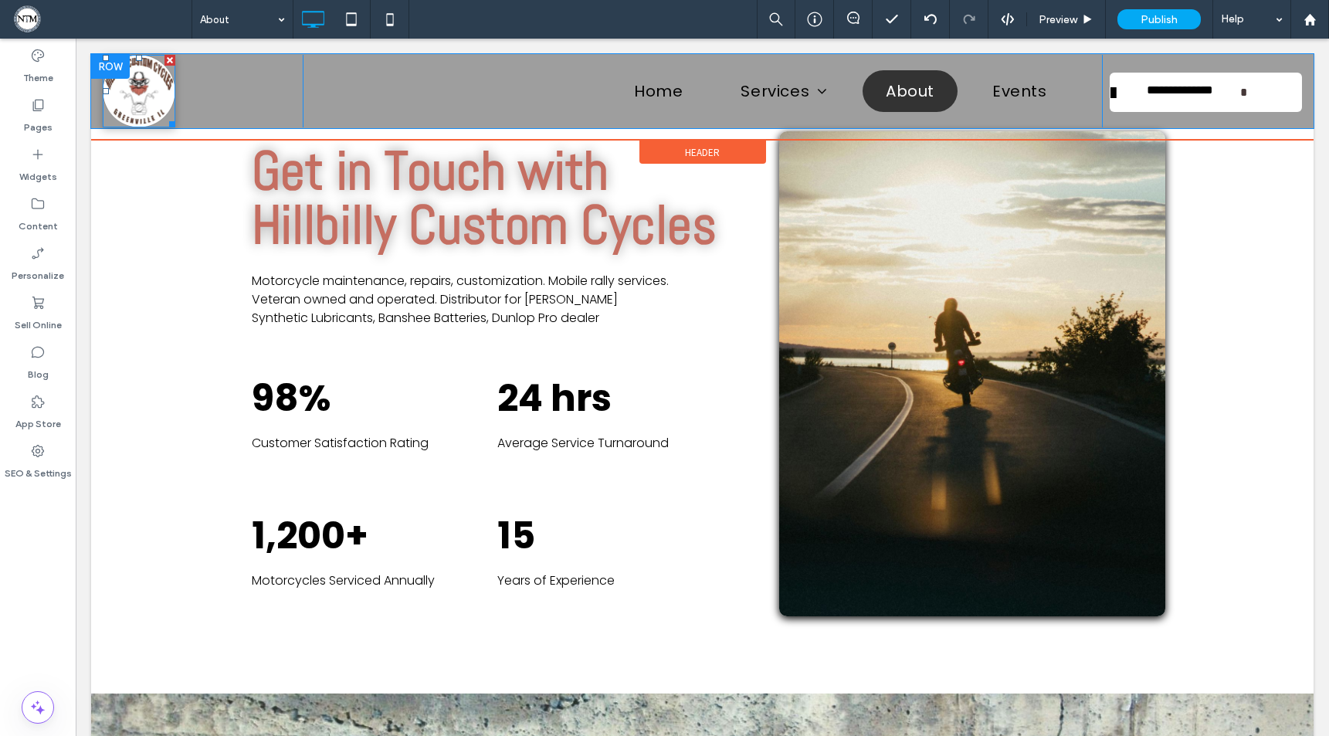
click at [146, 98] on img at bounding box center [139, 91] width 73 height 73
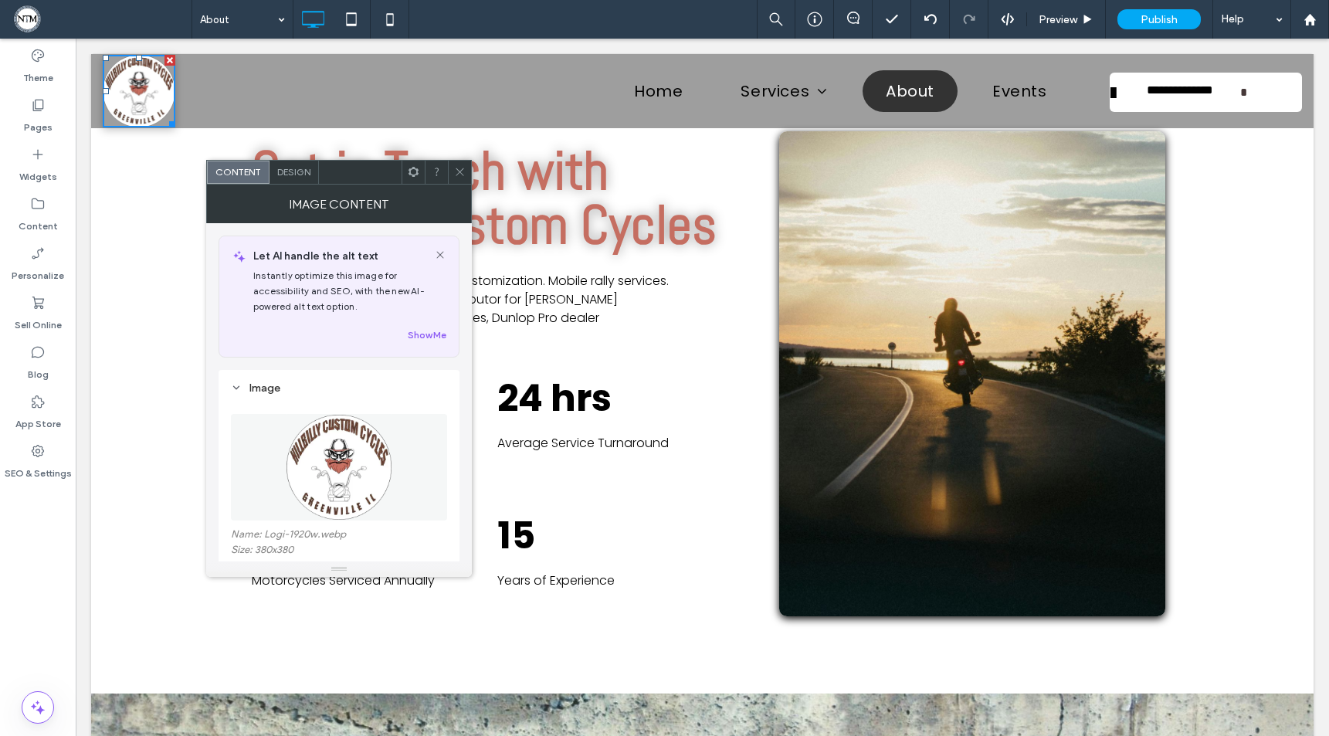
click at [298, 176] on span "Design" at bounding box center [293, 172] width 33 height 12
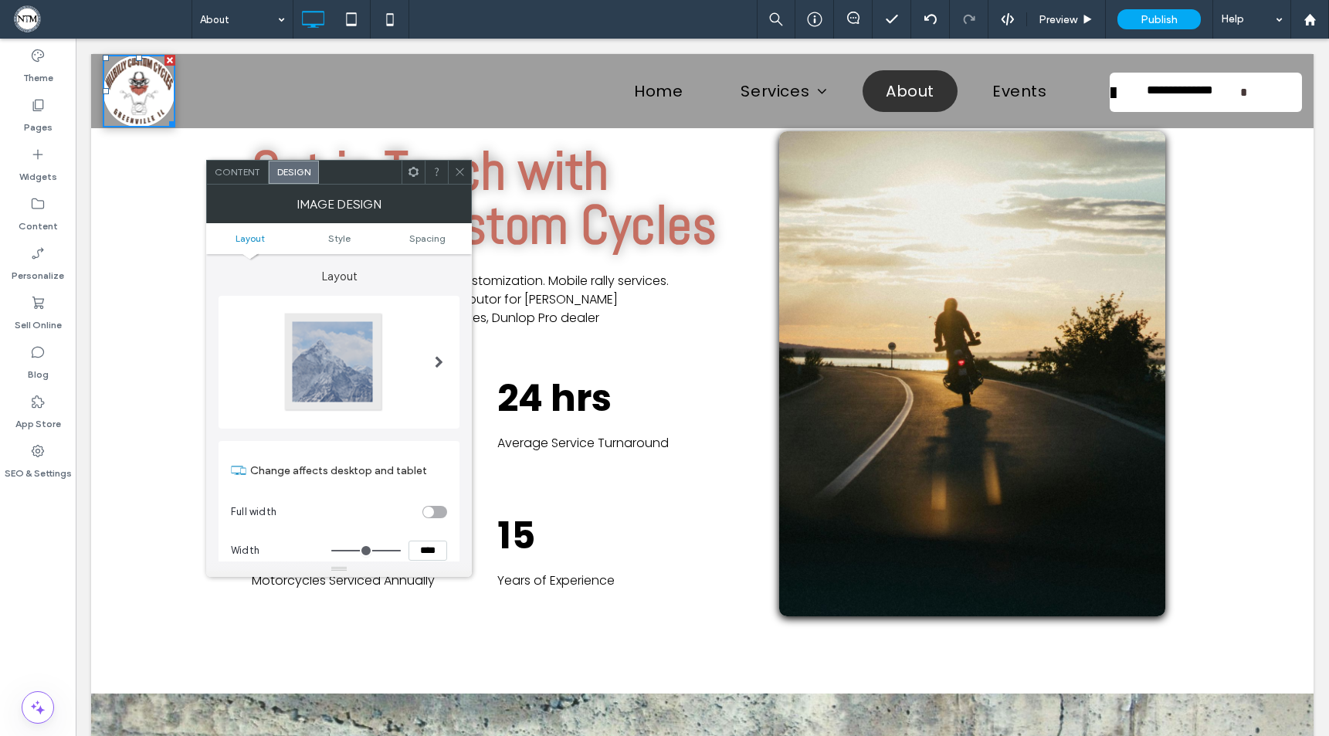
click at [436, 357] on span at bounding box center [439, 362] width 8 height 12
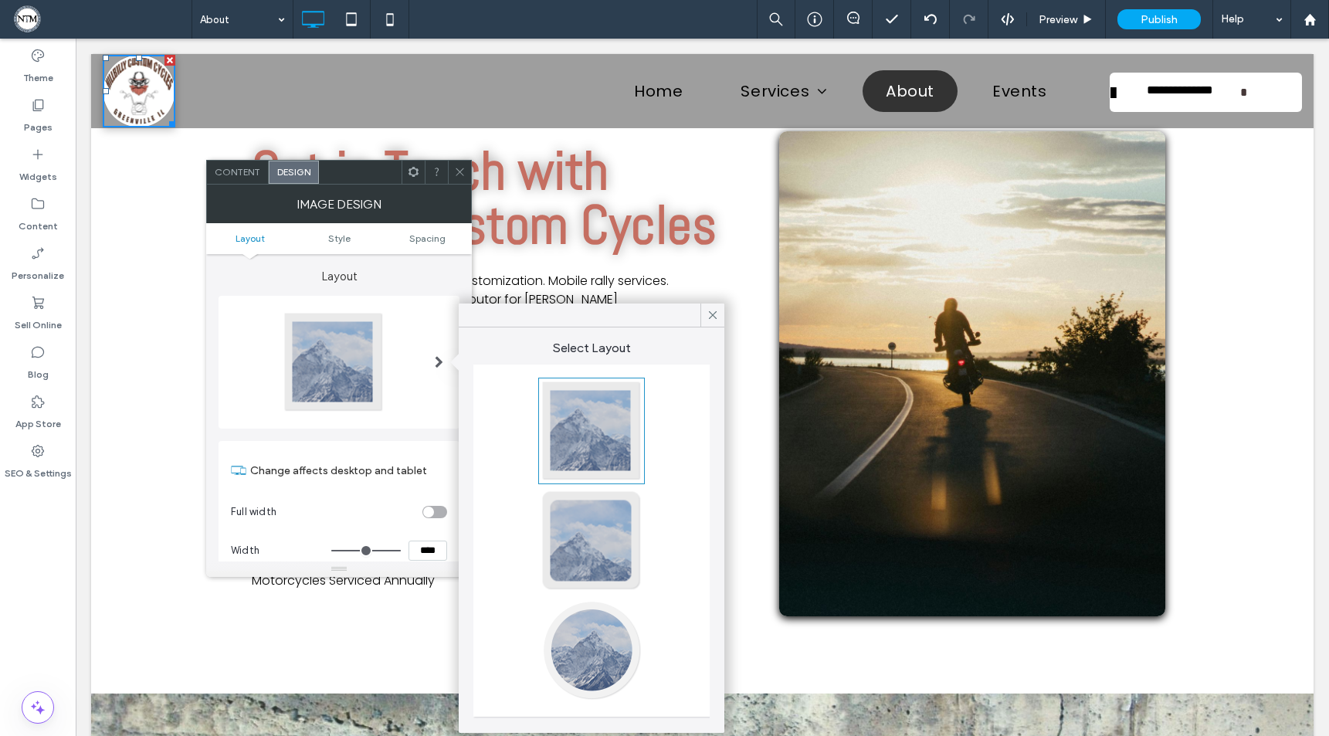
click at [606, 647] on div at bounding box center [592, 650] width 102 height 102
type input "**"
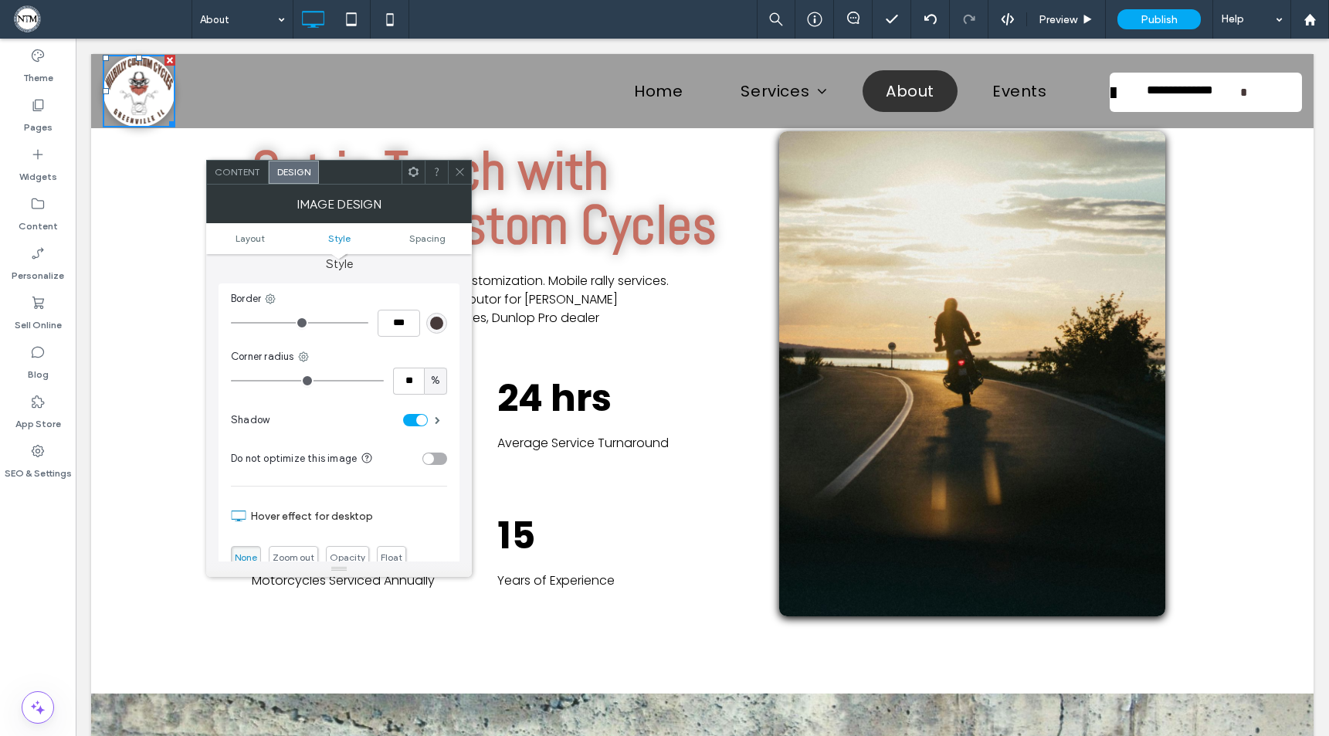
scroll to position [348, 0]
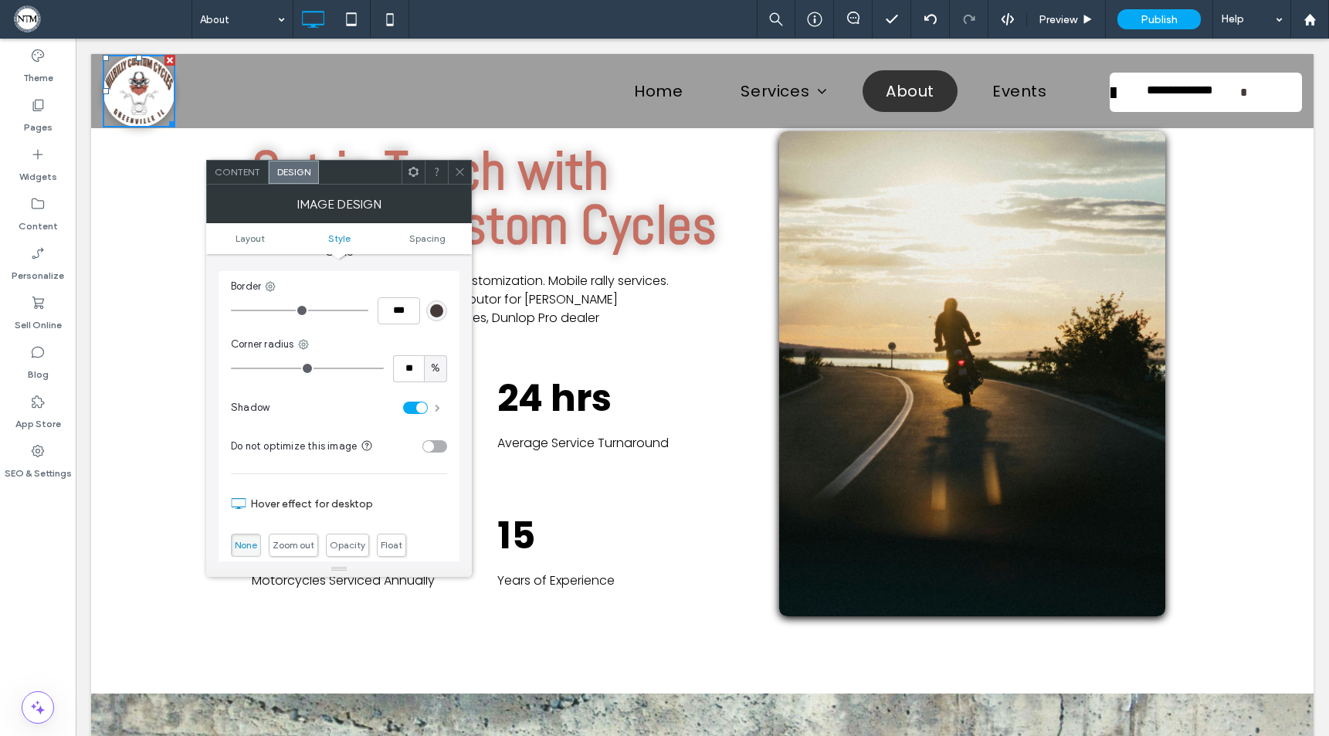
click at [435, 404] on span at bounding box center [437, 408] width 5 height 8
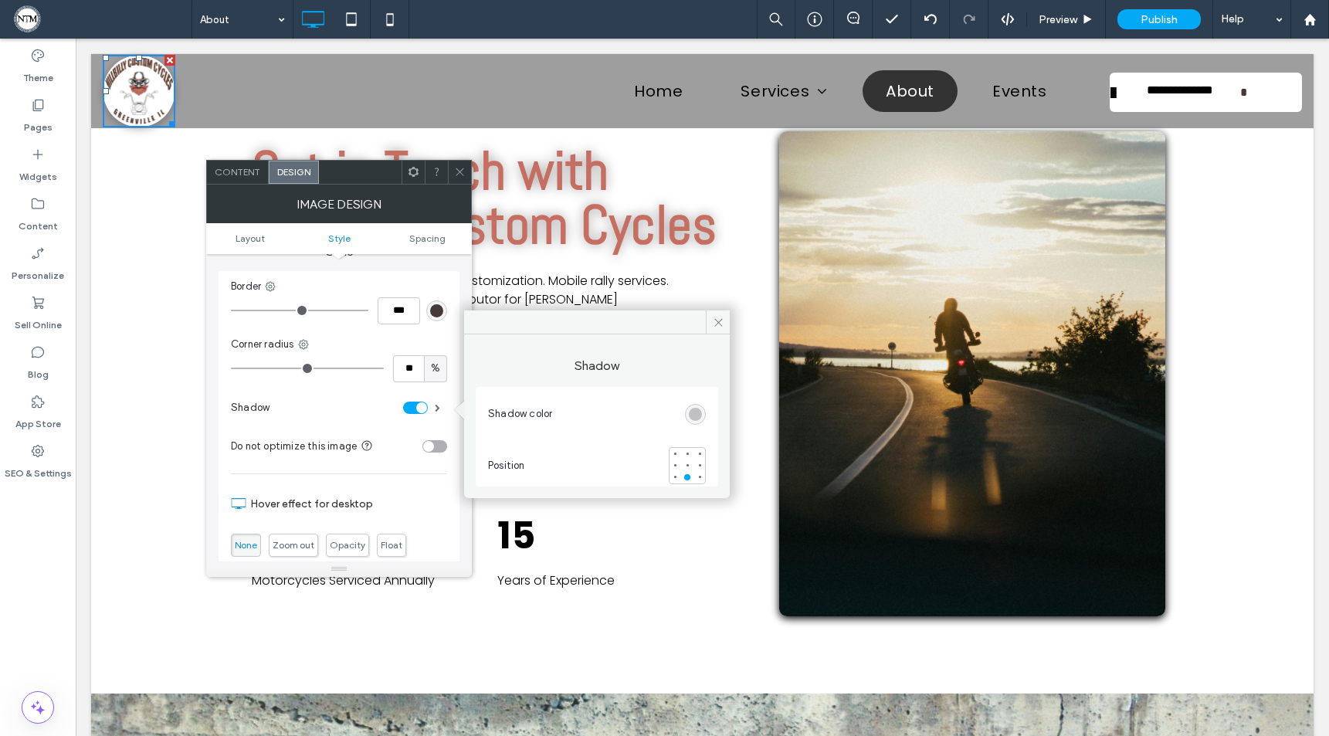
click at [698, 419] on div "rgba(0, 0, 0, 0.25)" at bounding box center [695, 414] width 13 height 13
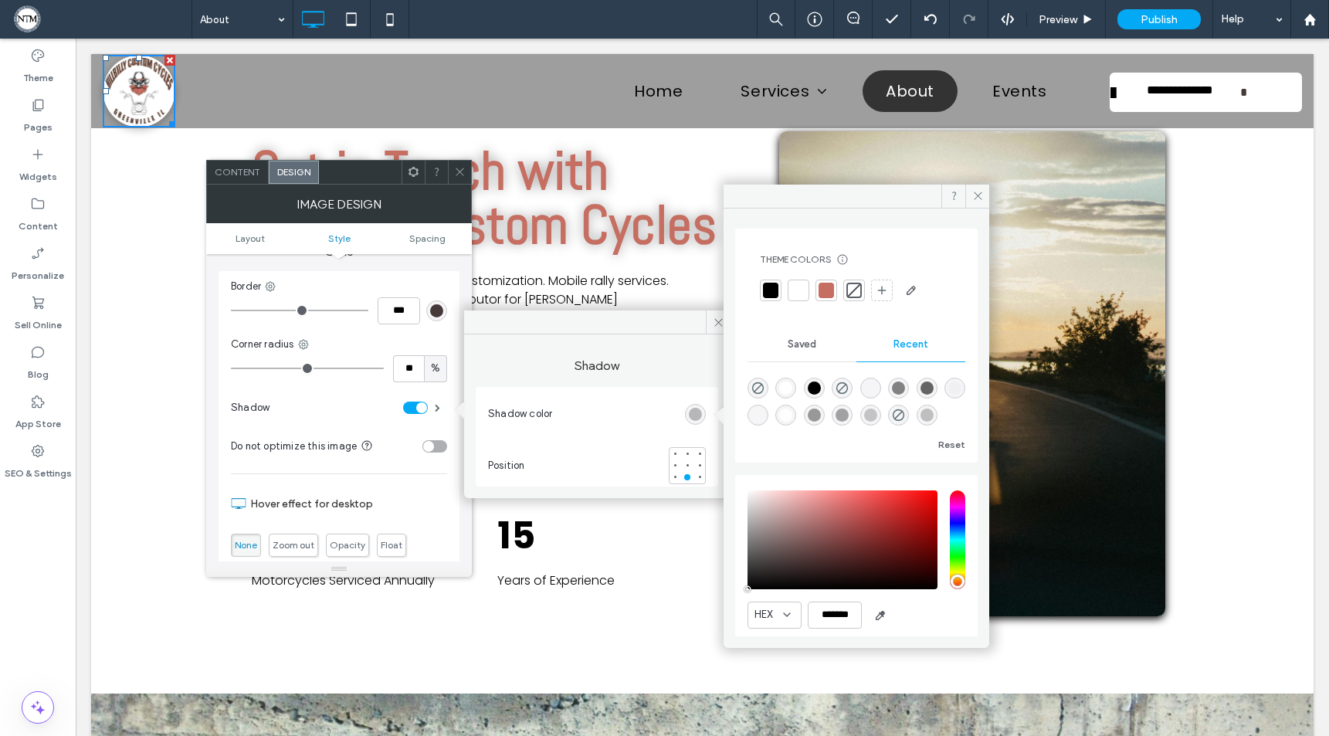
click at [768, 295] on div at bounding box center [770, 290] width 15 height 15
click at [459, 166] on icon at bounding box center [460, 172] width 12 height 12
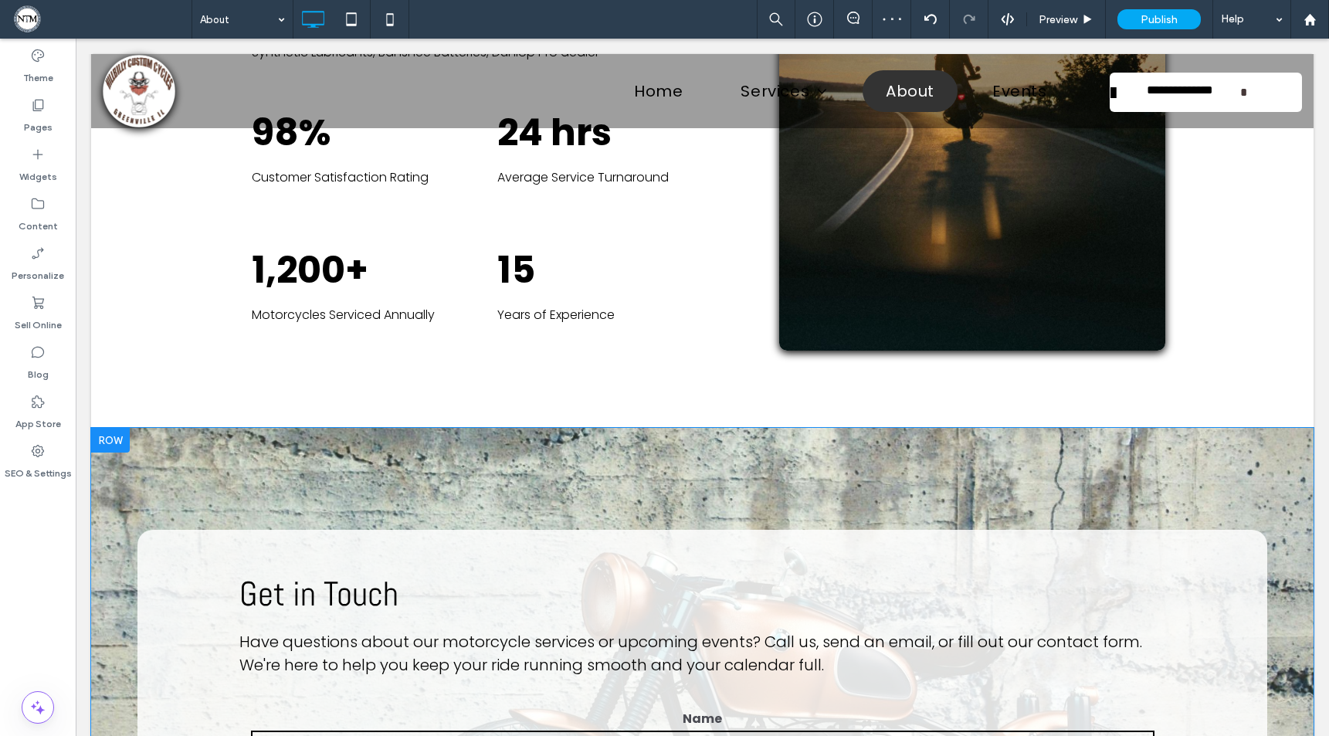
scroll to position [0, 0]
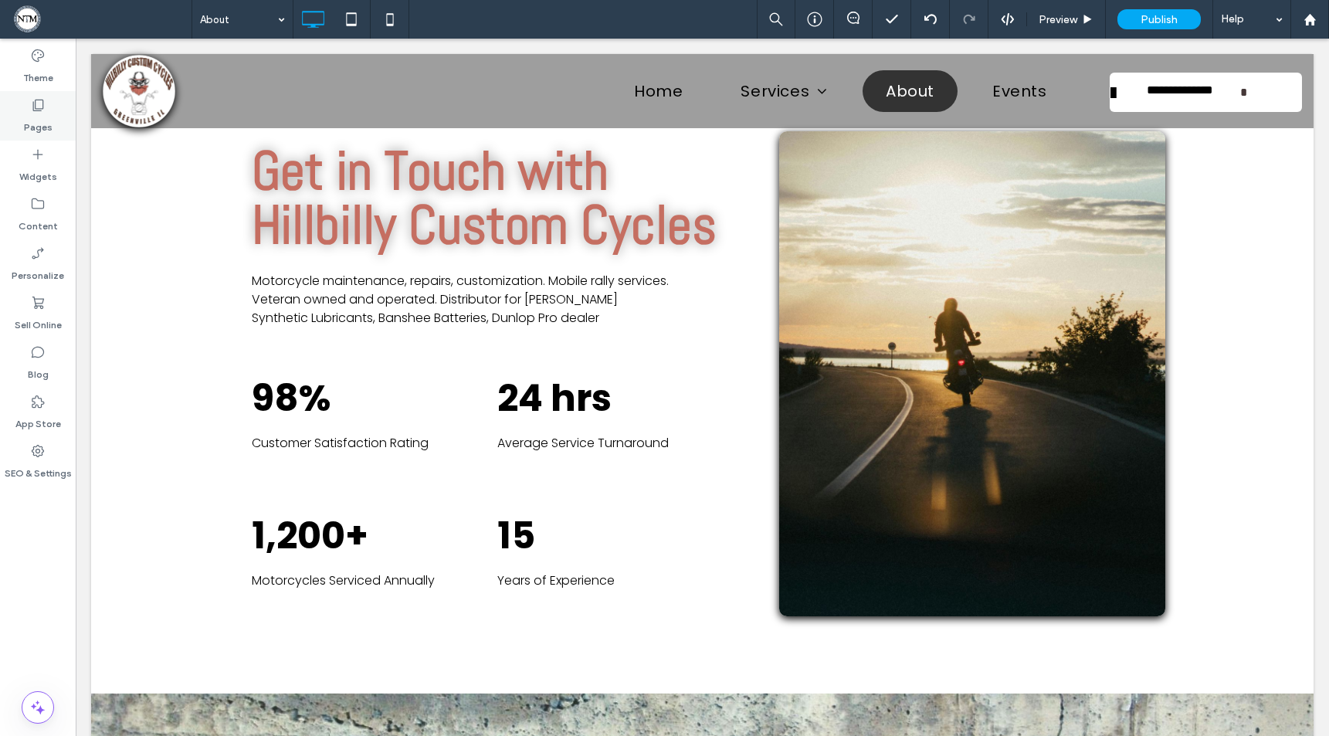
click at [26, 110] on div "Pages" at bounding box center [38, 115] width 76 height 49
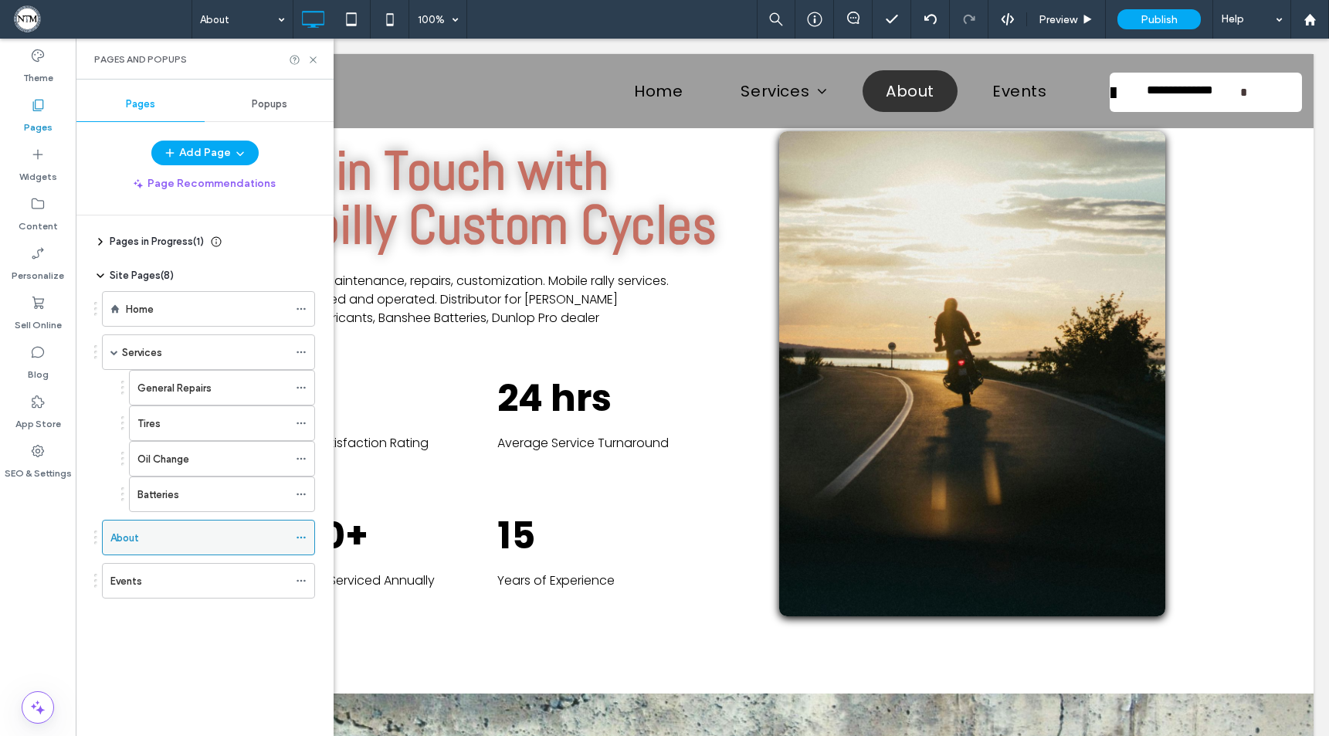
click at [158, 535] on div "About" at bounding box center [199, 538] width 178 height 16
drag, startPoint x: 313, startPoint y: 56, endPoint x: 664, endPoint y: 284, distance: 418.6
click at [313, 56] on icon at bounding box center [313, 60] width 12 height 12
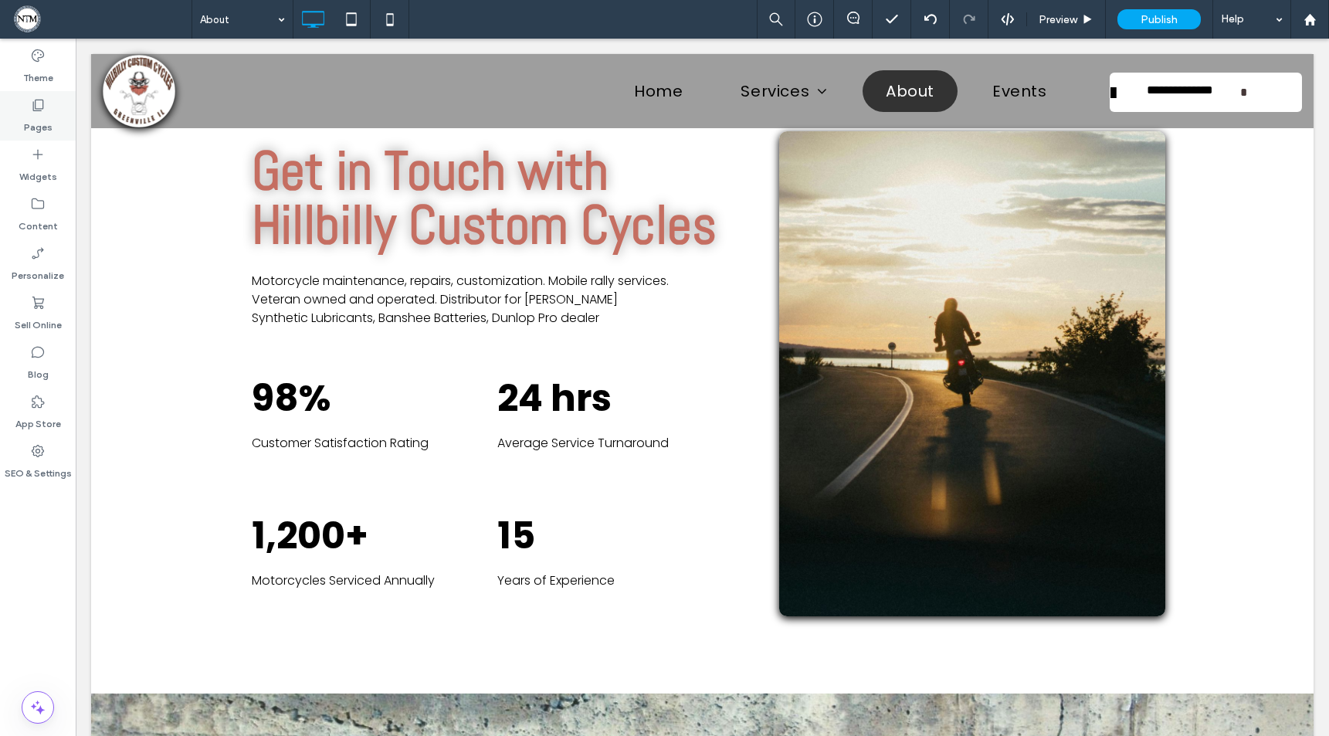
click at [42, 118] on label "Pages" at bounding box center [38, 124] width 29 height 22
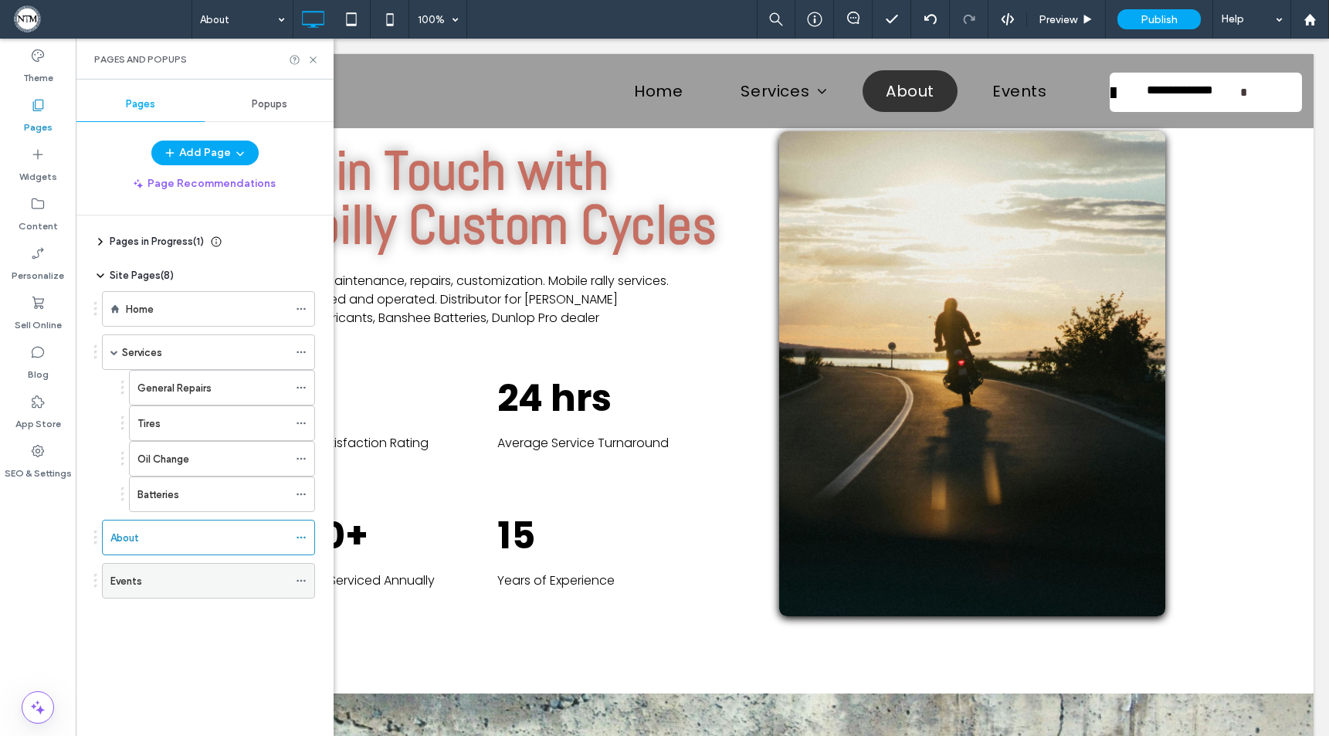
click at [148, 588] on div "Events" at bounding box center [199, 581] width 178 height 16
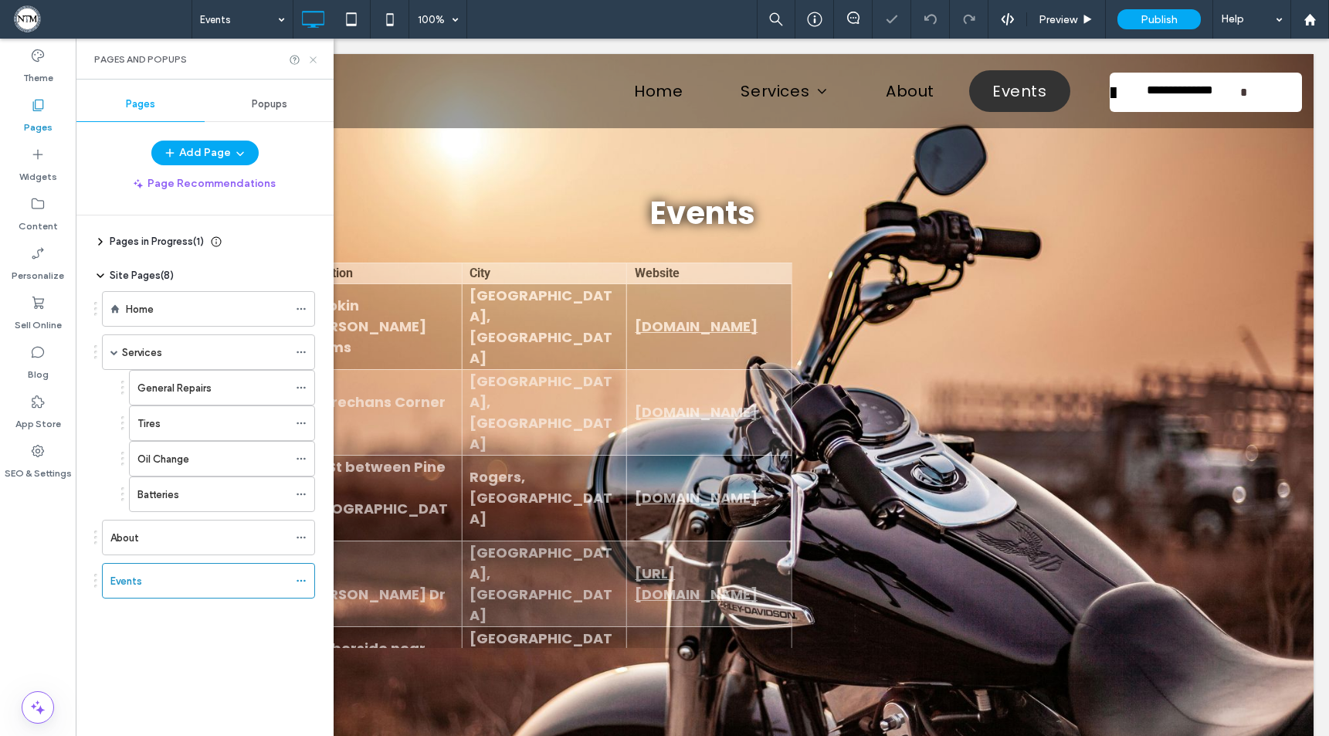
click at [314, 58] on icon at bounding box center [313, 60] width 12 height 12
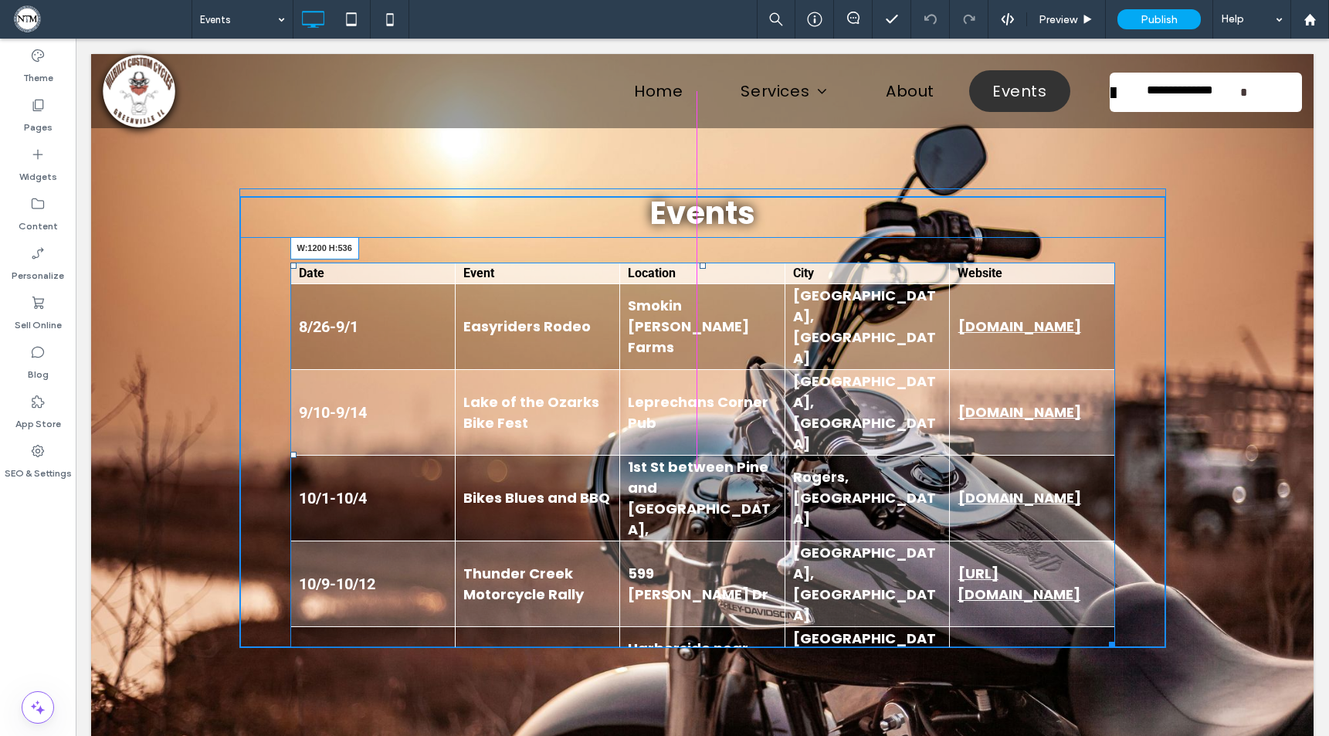
drag, startPoint x: 1107, startPoint y: 643, endPoint x: 1174, endPoint y: 672, distance: 73.0
click at [1174, 672] on div "Events Date Event Location City Website 8/26-9/1 Easyriders Rodeo Smokin Cole F…" at bounding box center [702, 421] width 1223 height 735
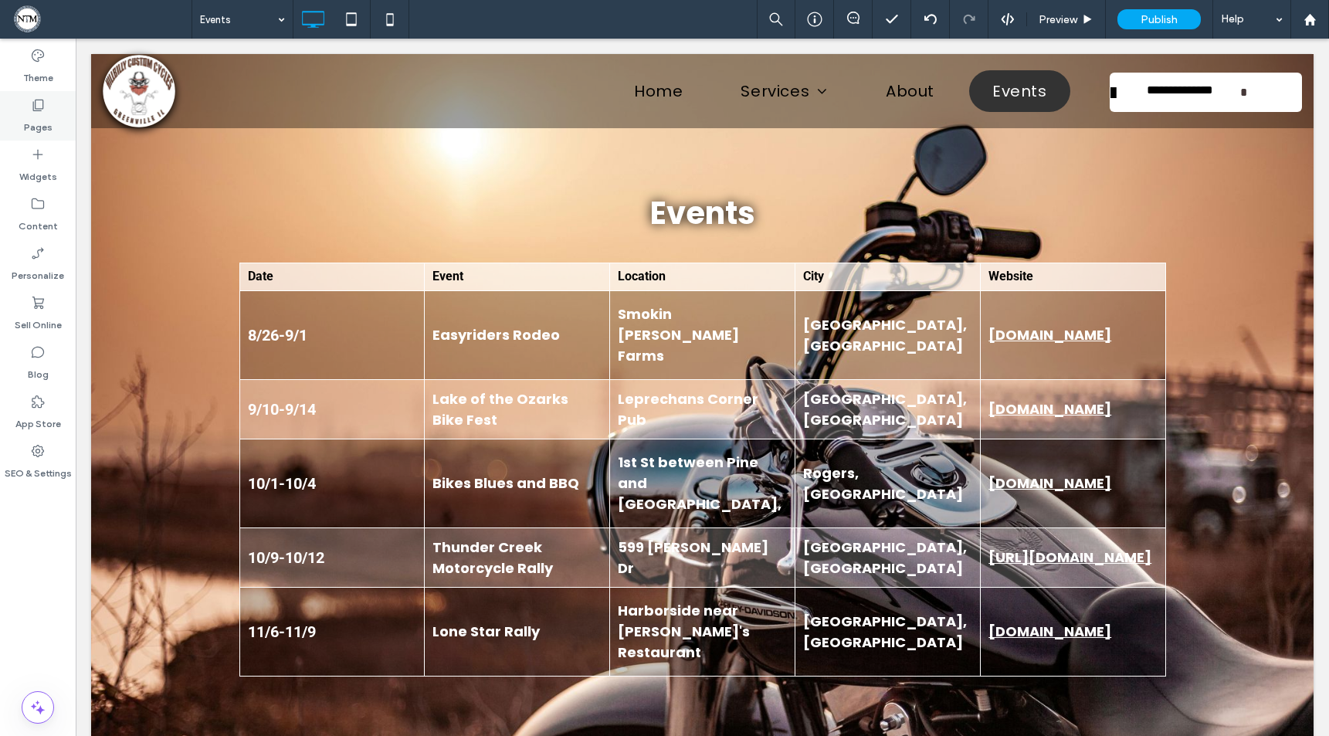
click at [40, 120] on label "Pages" at bounding box center [38, 124] width 29 height 22
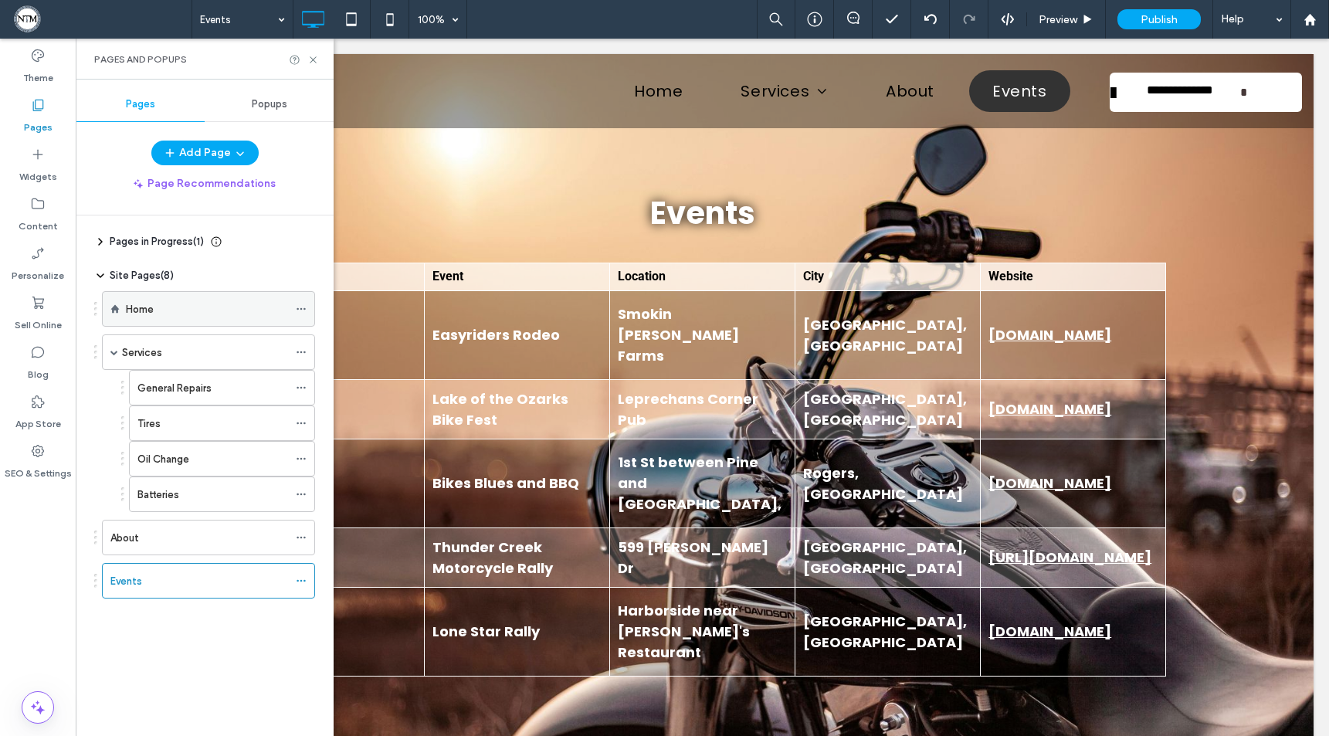
click at [185, 313] on div "Home" at bounding box center [207, 309] width 162 height 16
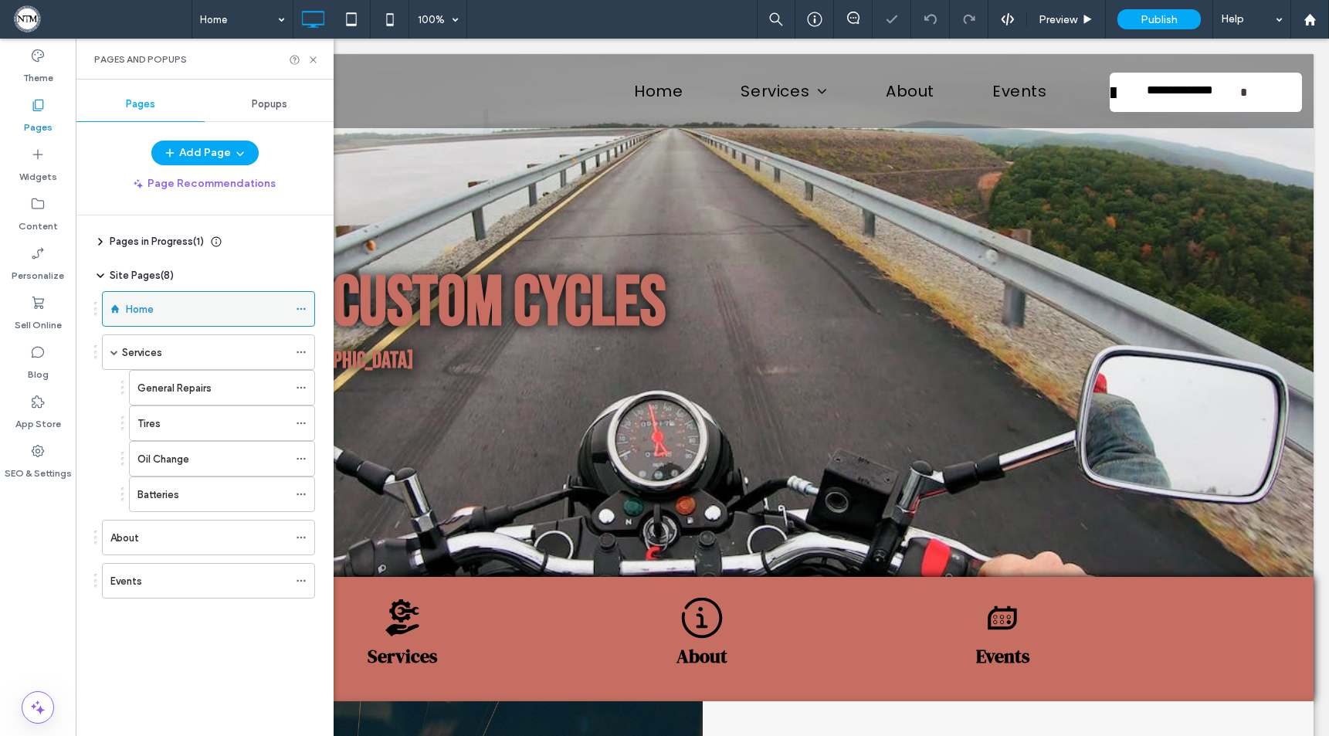
click at [302, 308] on icon at bounding box center [301, 309] width 11 height 11
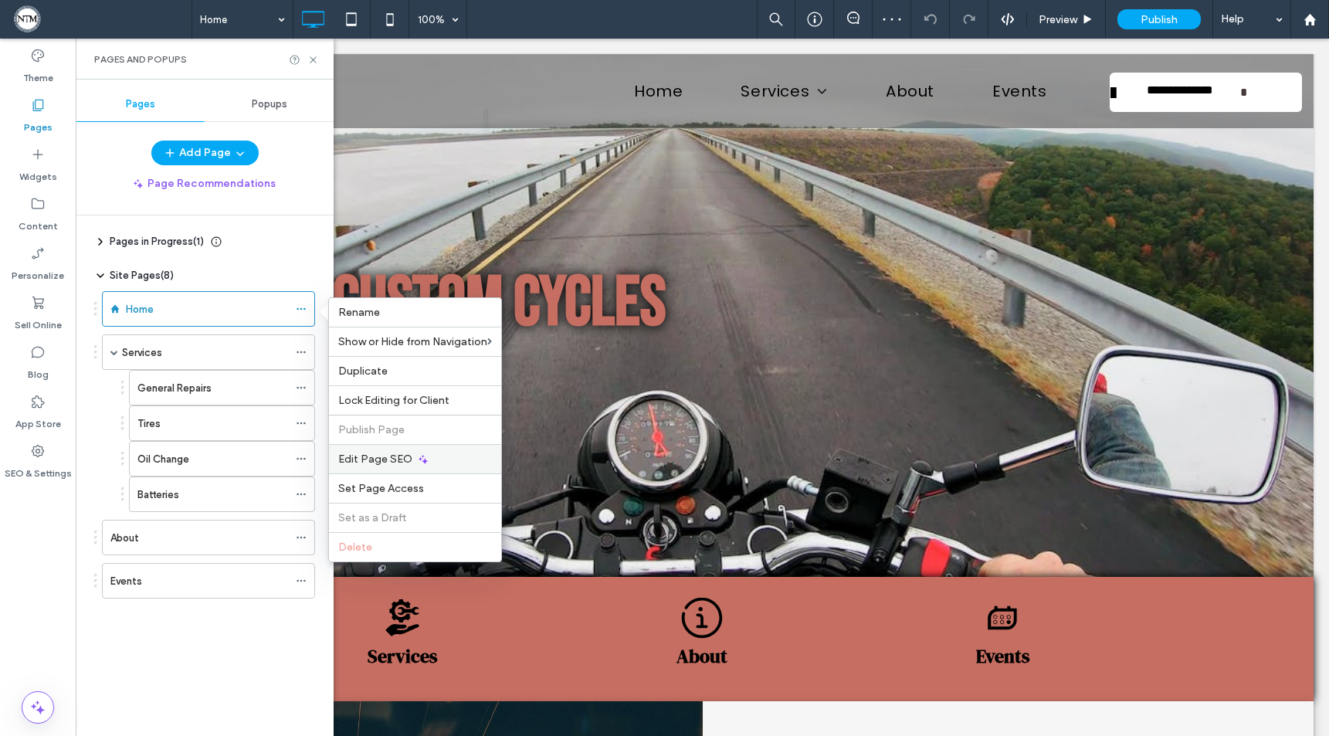
click at [392, 457] on span "Edit Page SEO" at bounding box center [375, 459] width 74 height 13
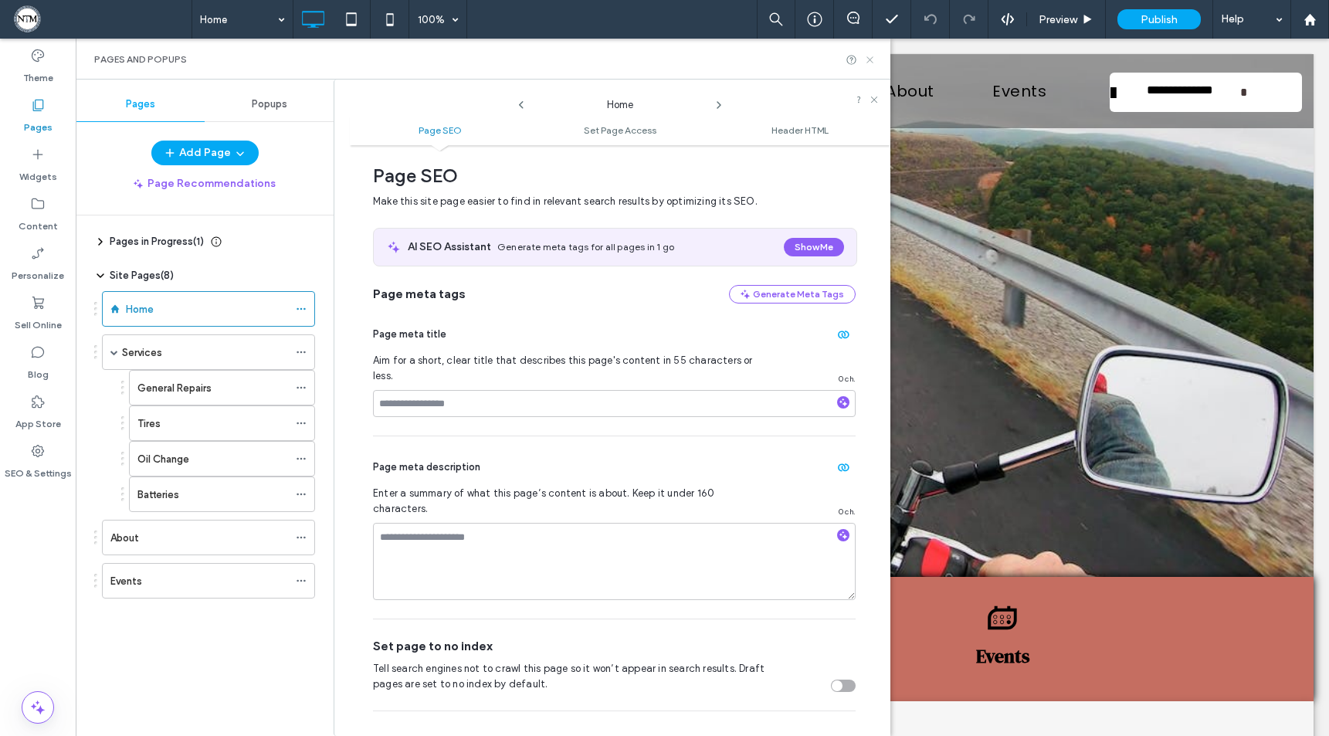
click at [872, 58] on icon at bounding box center [870, 60] width 12 height 12
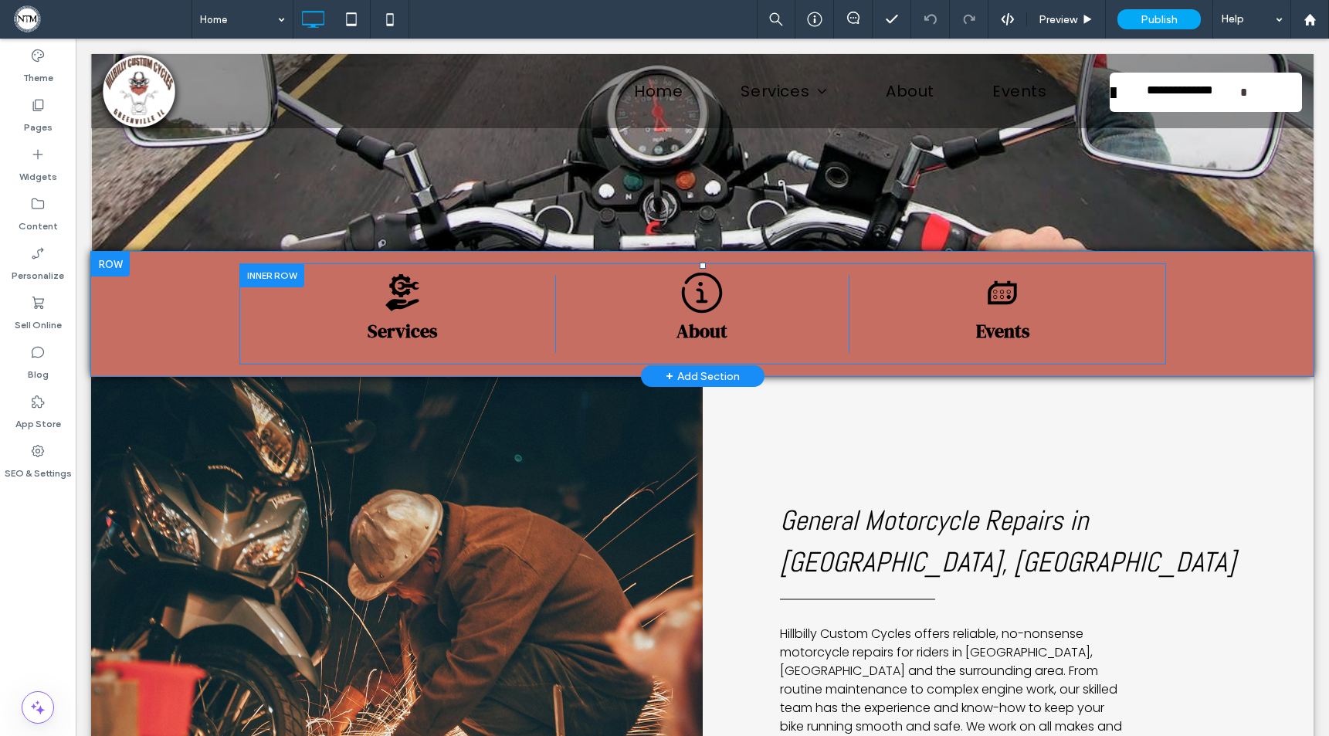
scroll to position [328, 0]
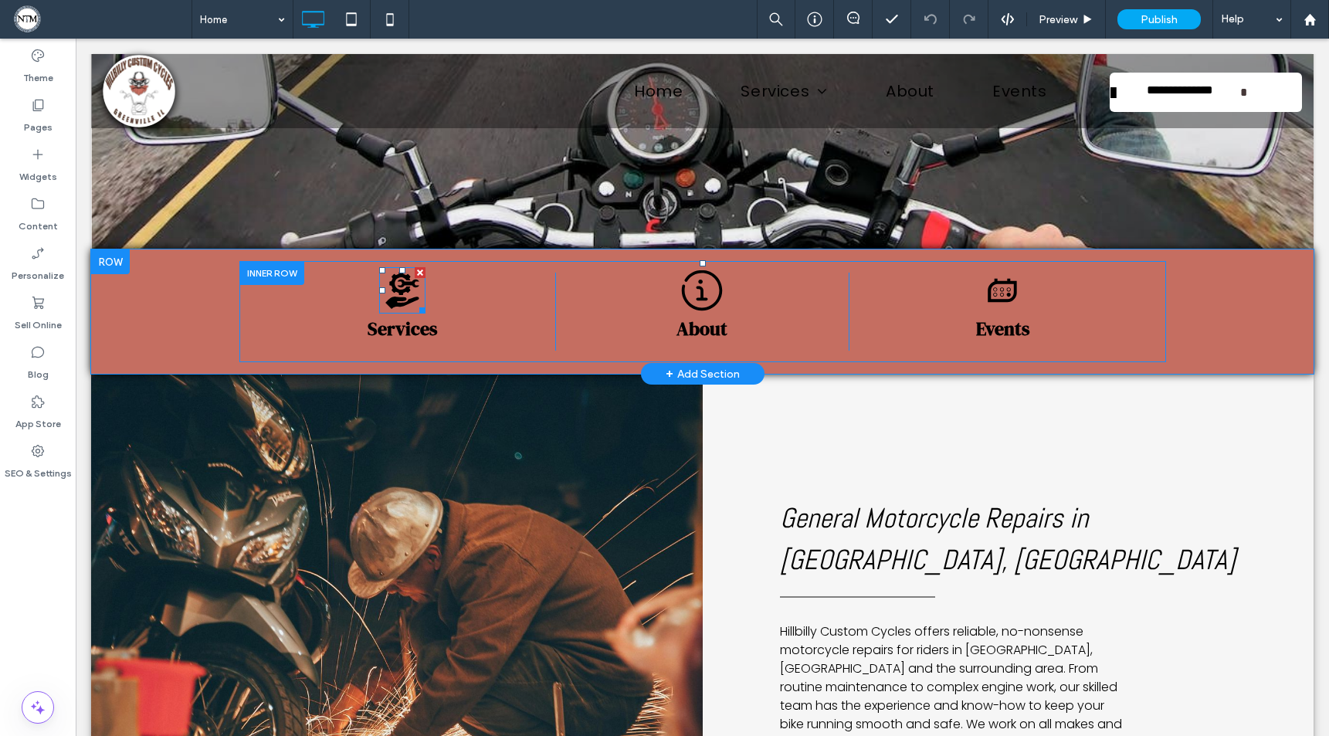
click at [390, 286] on icon at bounding box center [402, 290] width 46 height 46
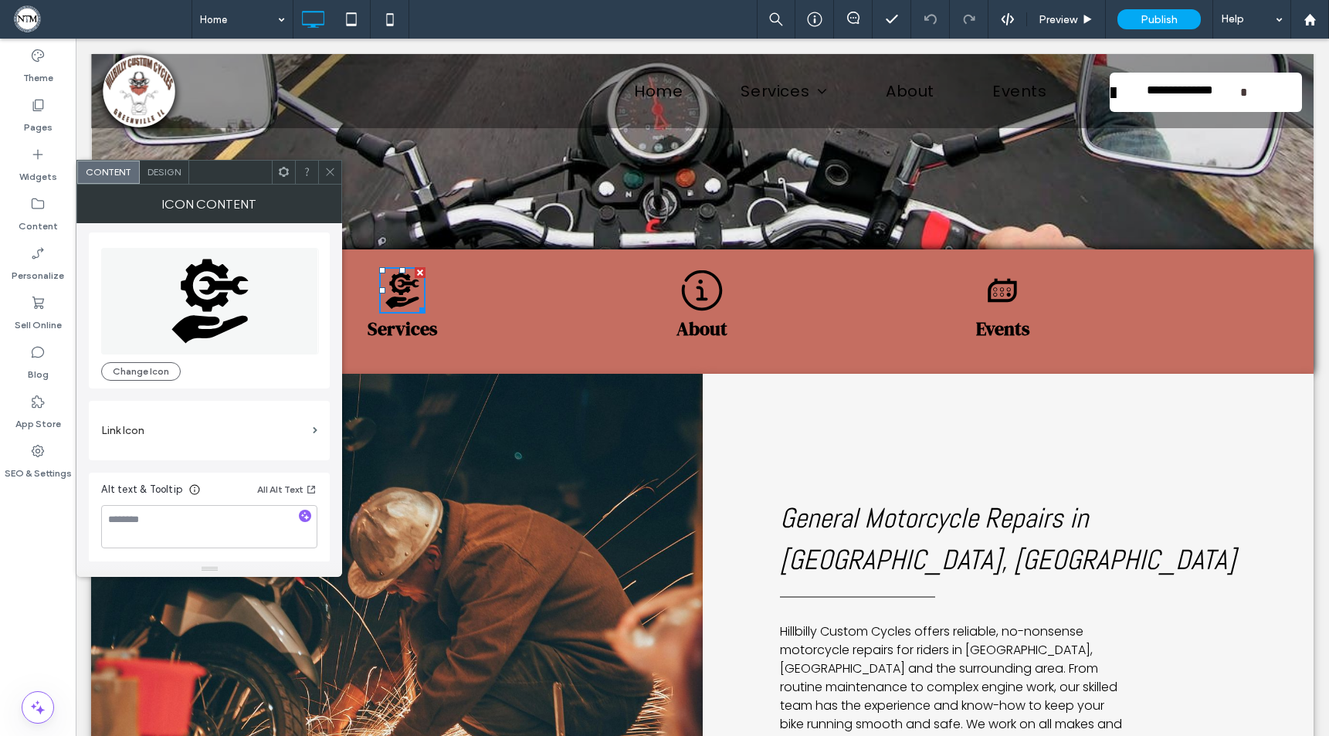
scroll to position [4, 0]
click at [322, 166] on div at bounding box center [329, 172] width 23 height 23
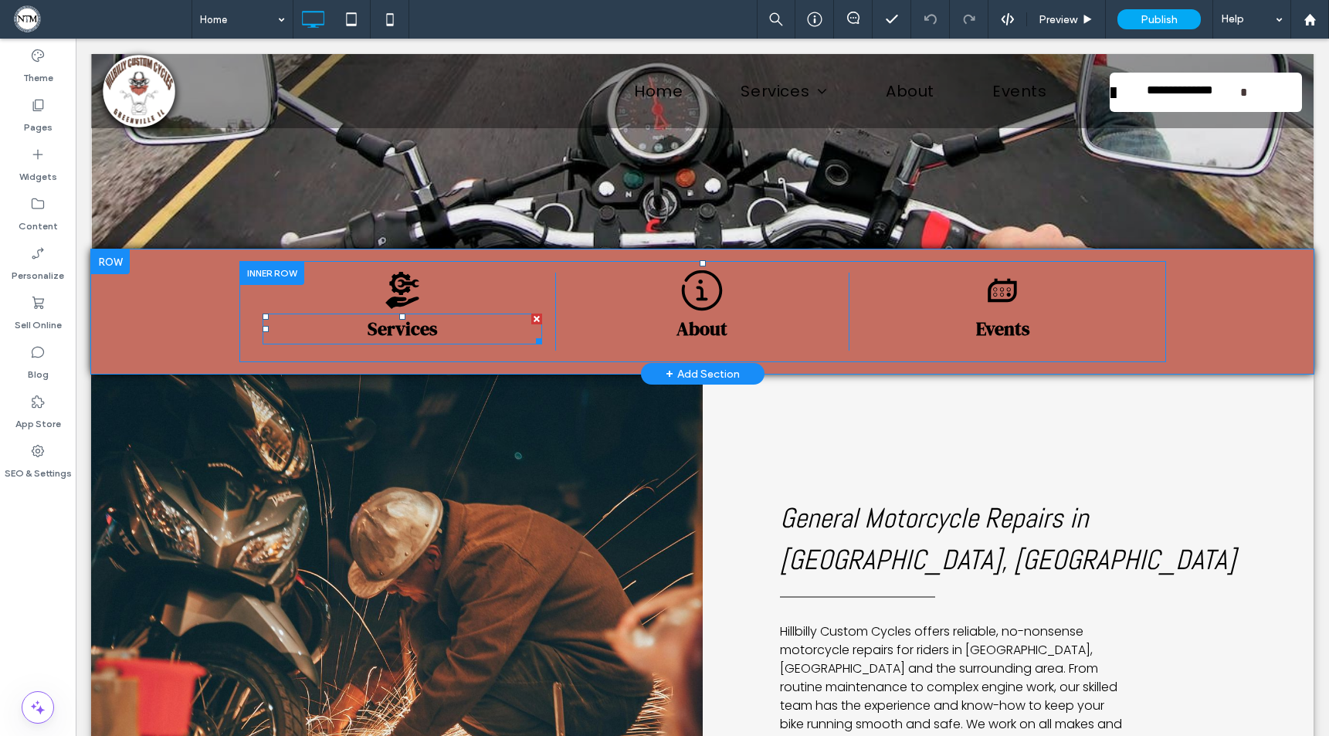
click at [405, 327] on strong "Services" at bounding box center [403, 328] width 70 height 25
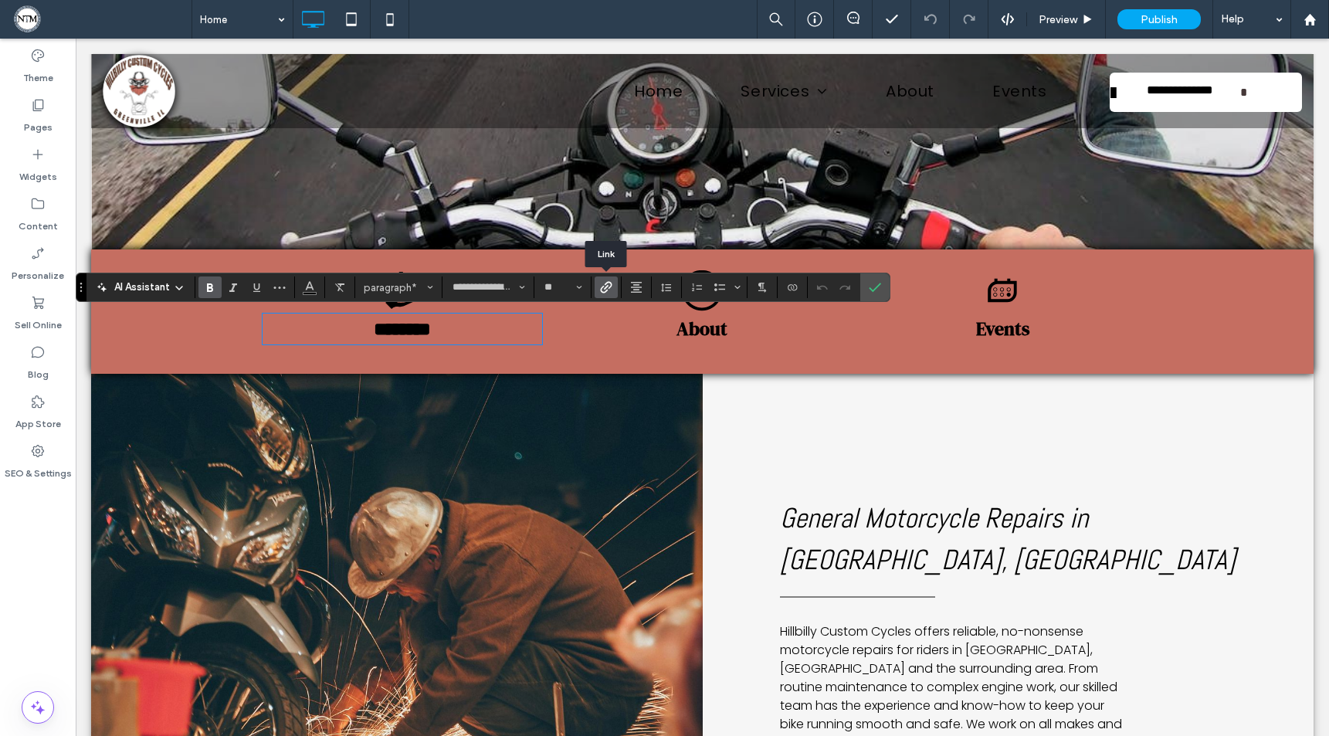
click at [612, 283] on icon "Link" at bounding box center [606, 287] width 12 height 12
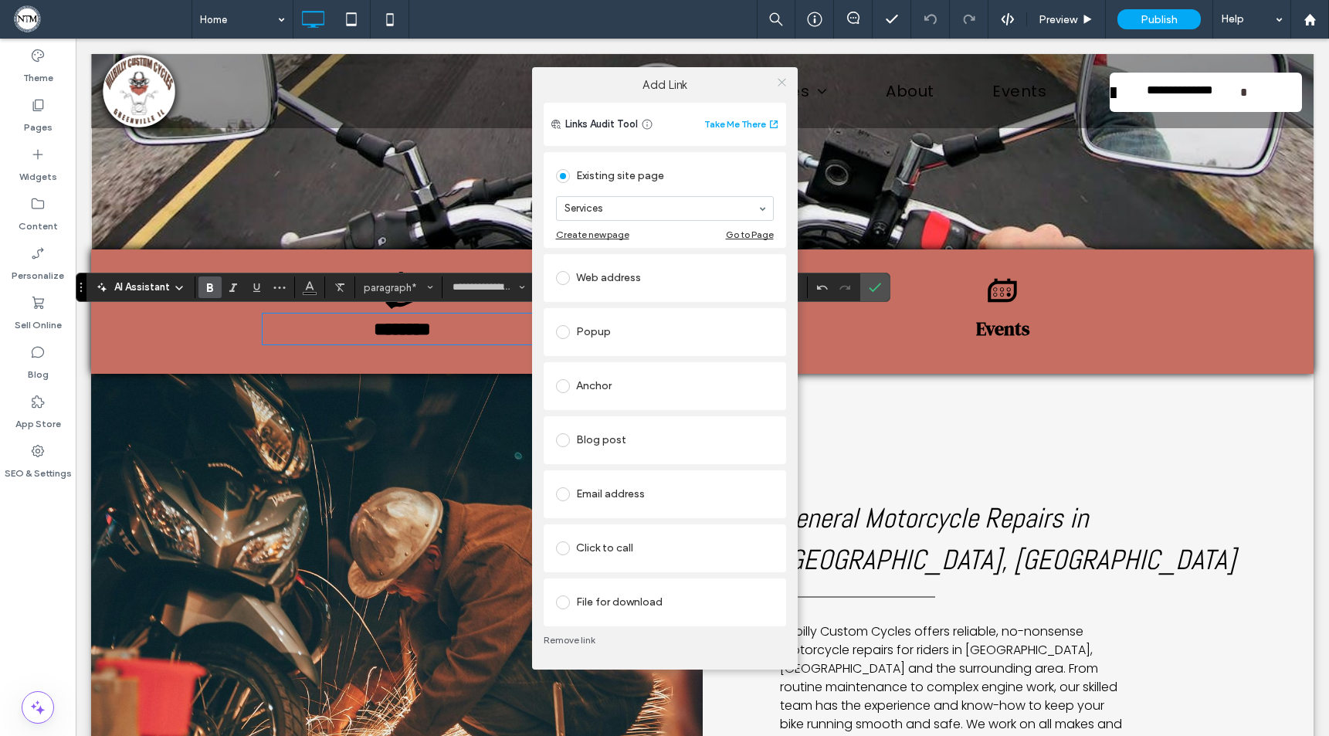
click at [782, 82] on use at bounding box center [782, 83] width 8 height 8
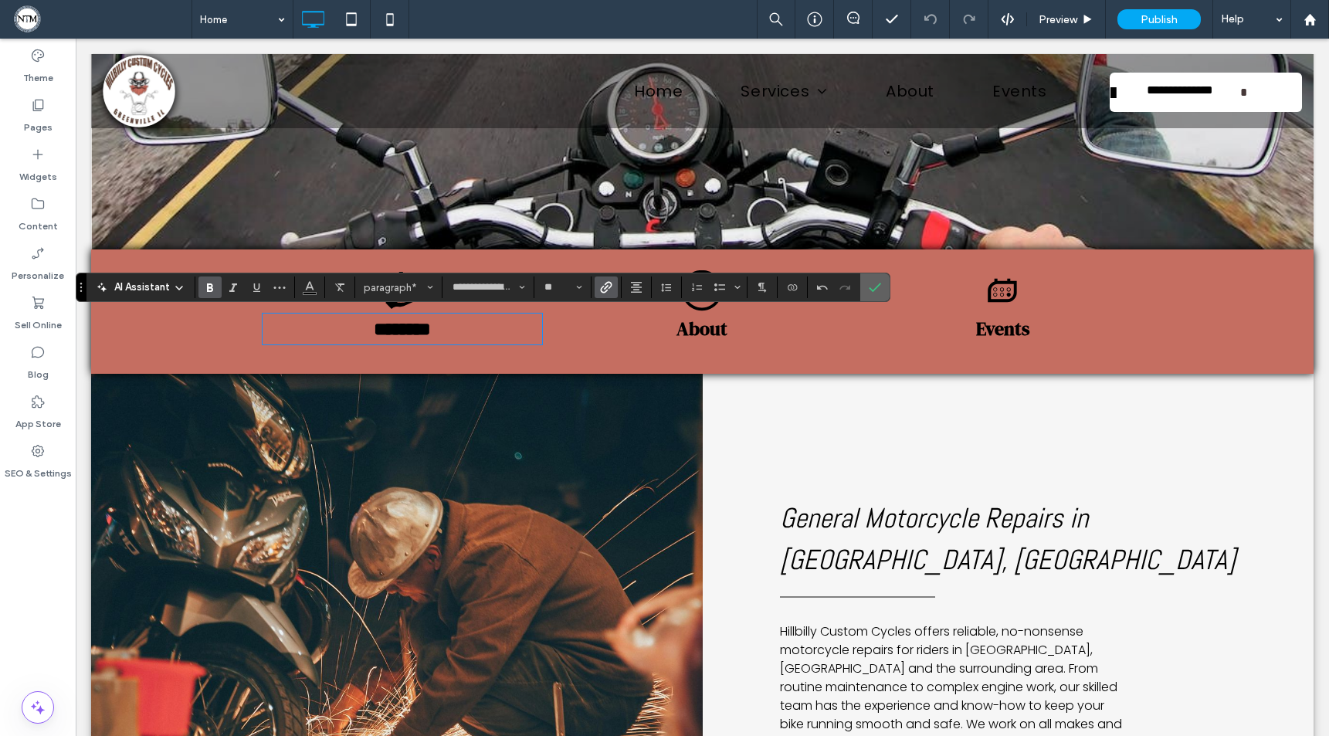
click at [866, 289] on label "Confirm" at bounding box center [875, 287] width 23 height 28
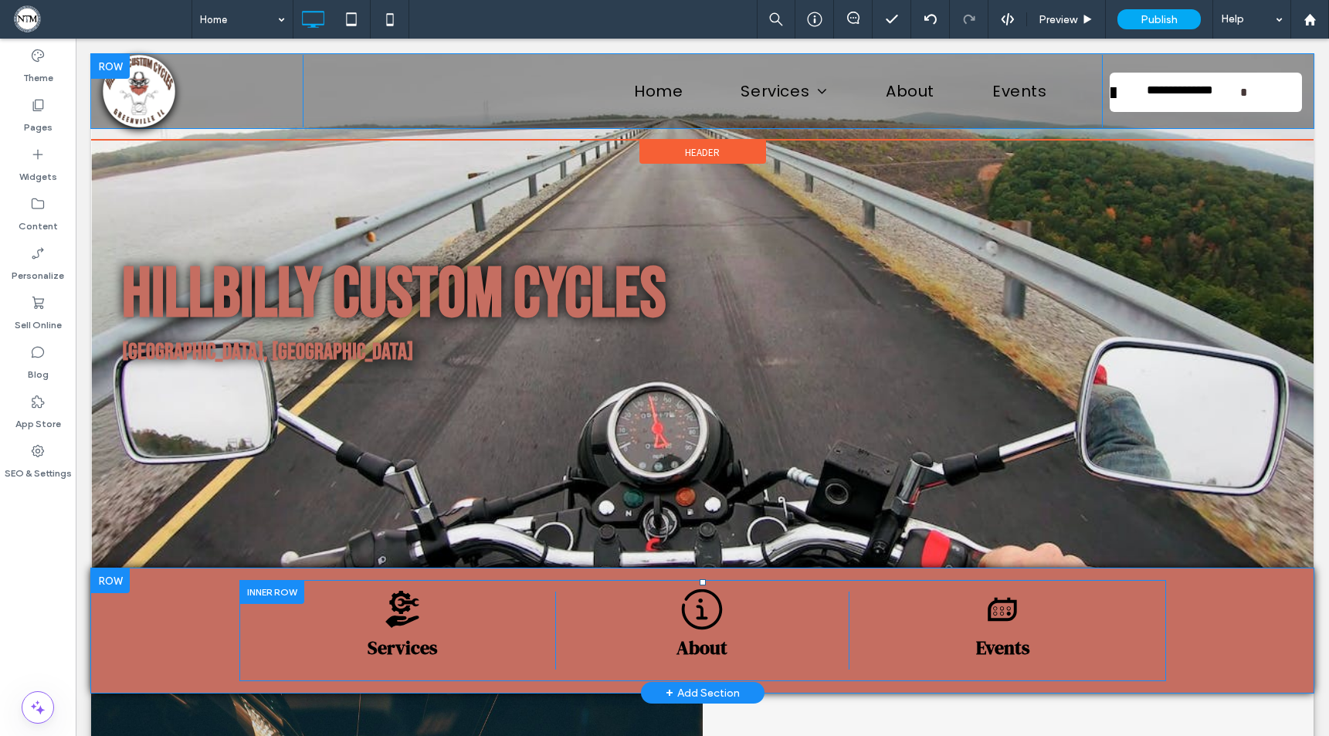
scroll to position [0, 0]
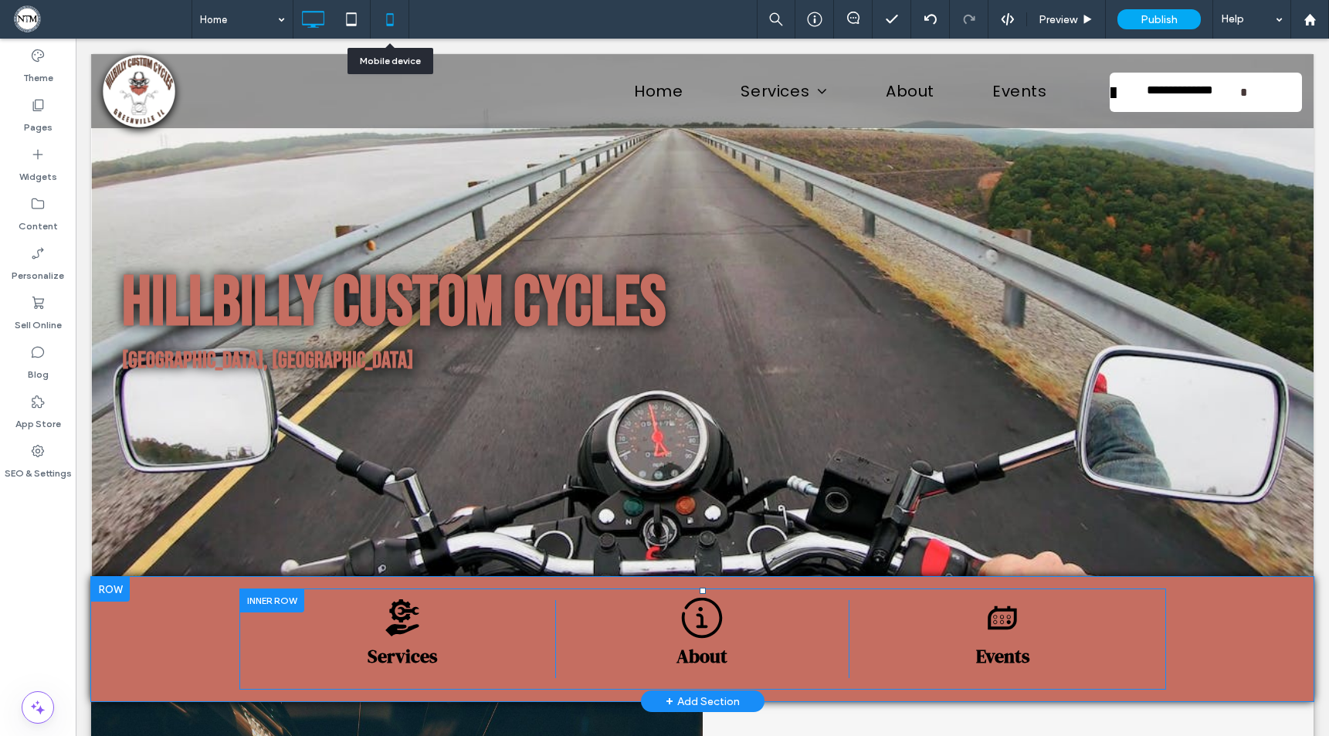
click at [387, 25] on use at bounding box center [389, 19] width 7 height 12
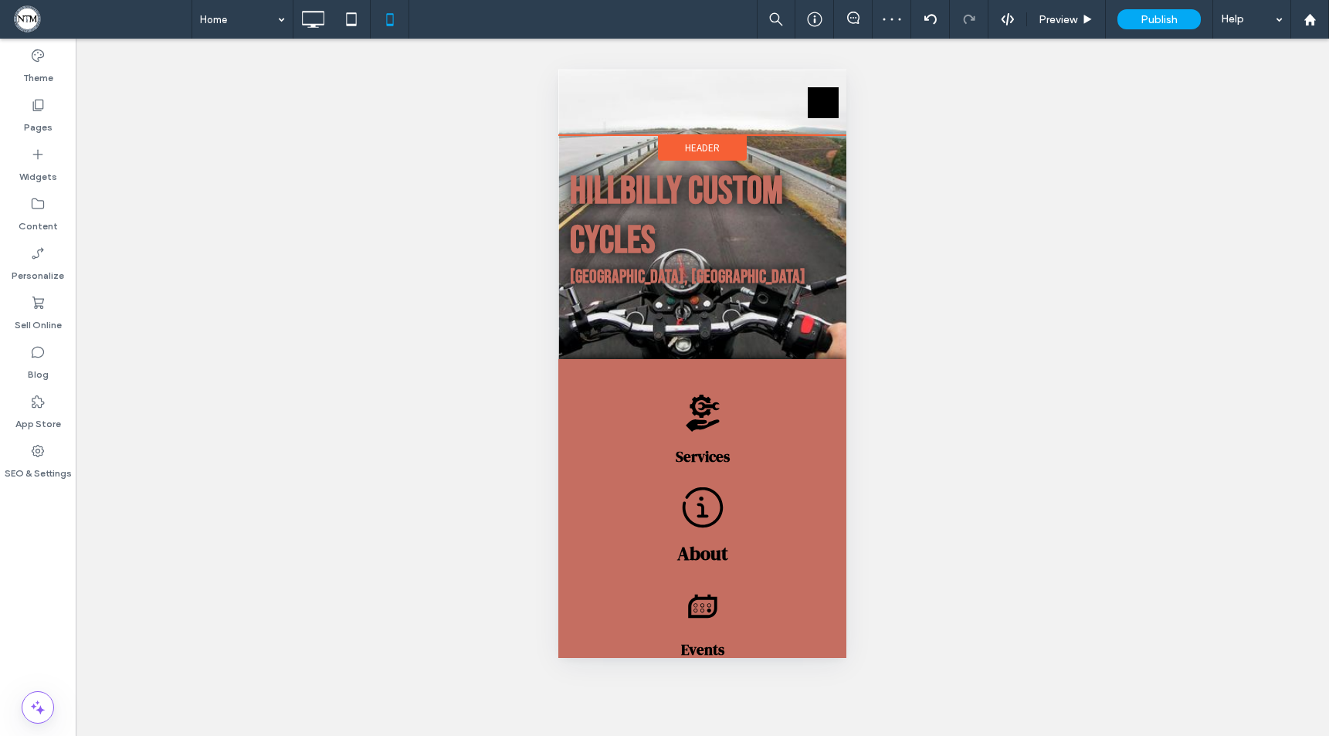
click at [711, 148] on span "Header" at bounding box center [702, 147] width 35 height 13
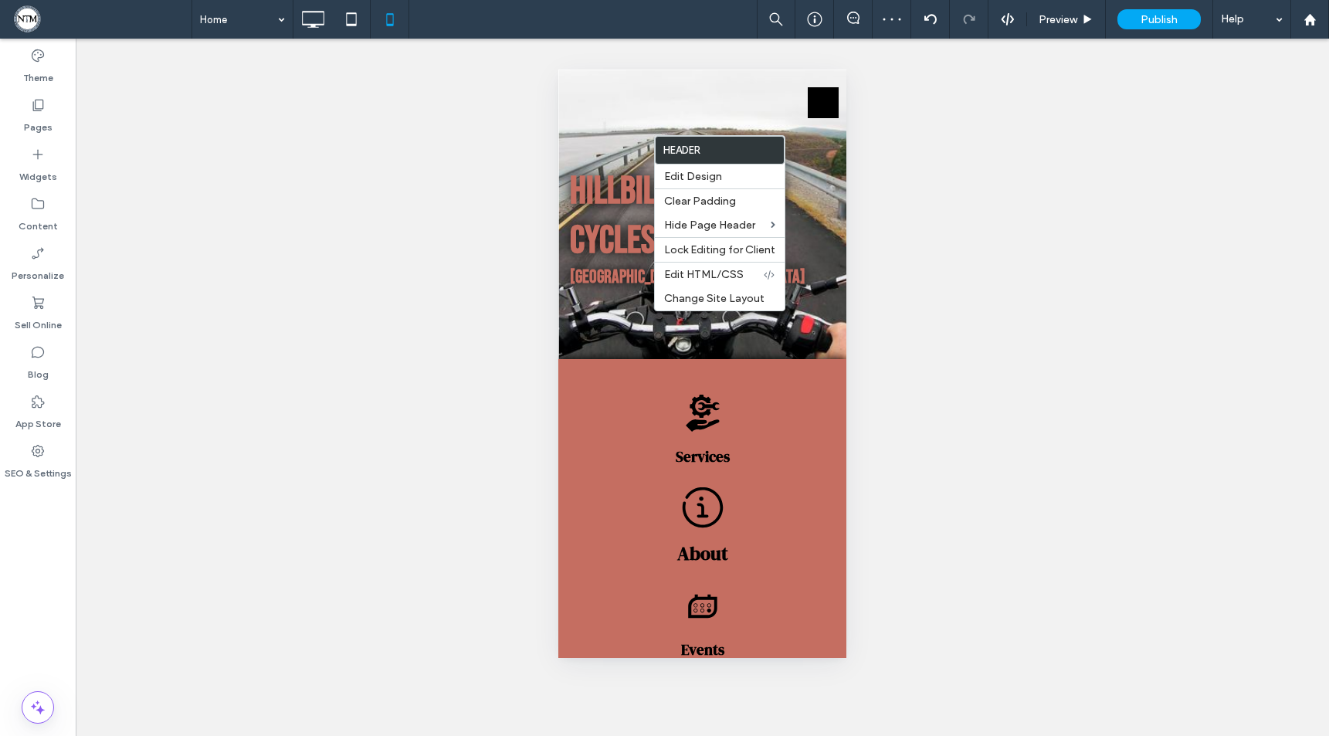
click at [1036, 199] on div "Unhide? Yes" at bounding box center [703, 388] width 1254 height 698
click at [925, 201] on div "Unhide? Yes" at bounding box center [703, 388] width 1254 height 698
drag, startPoint x: 511, startPoint y: 148, endPoint x: 528, endPoint y: 146, distance: 17.1
click at [510, 148] on div "Unhide? Yes" at bounding box center [703, 388] width 1254 height 698
click at [681, 152] on label "Header" at bounding box center [720, 150] width 128 height 27
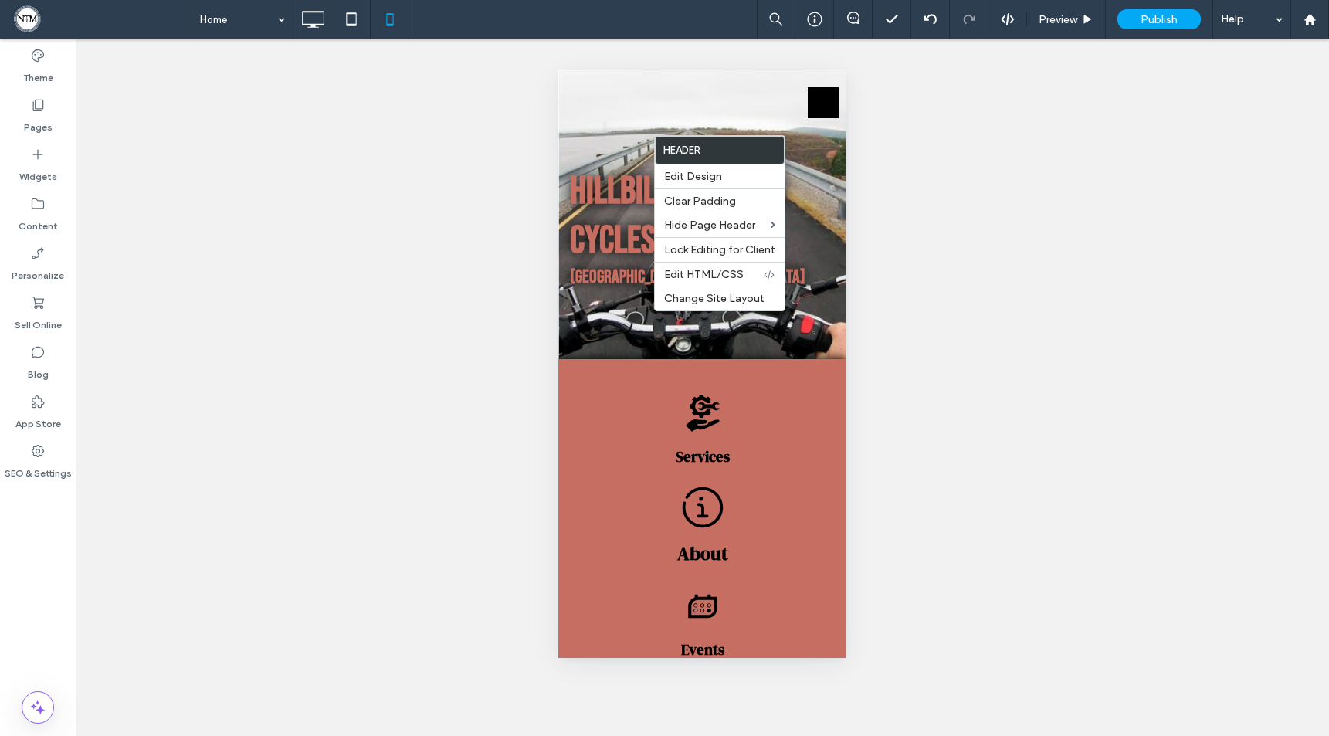
drag, startPoint x: 408, startPoint y: 167, endPoint x: 418, endPoint y: 161, distance: 11.8
click at [417, 163] on div "Unhide? Yes" at bounding box center [703, 388] width 1254 height 698
click at [347, 23] on icon at bounding box center [351, 19] width 31 height 31
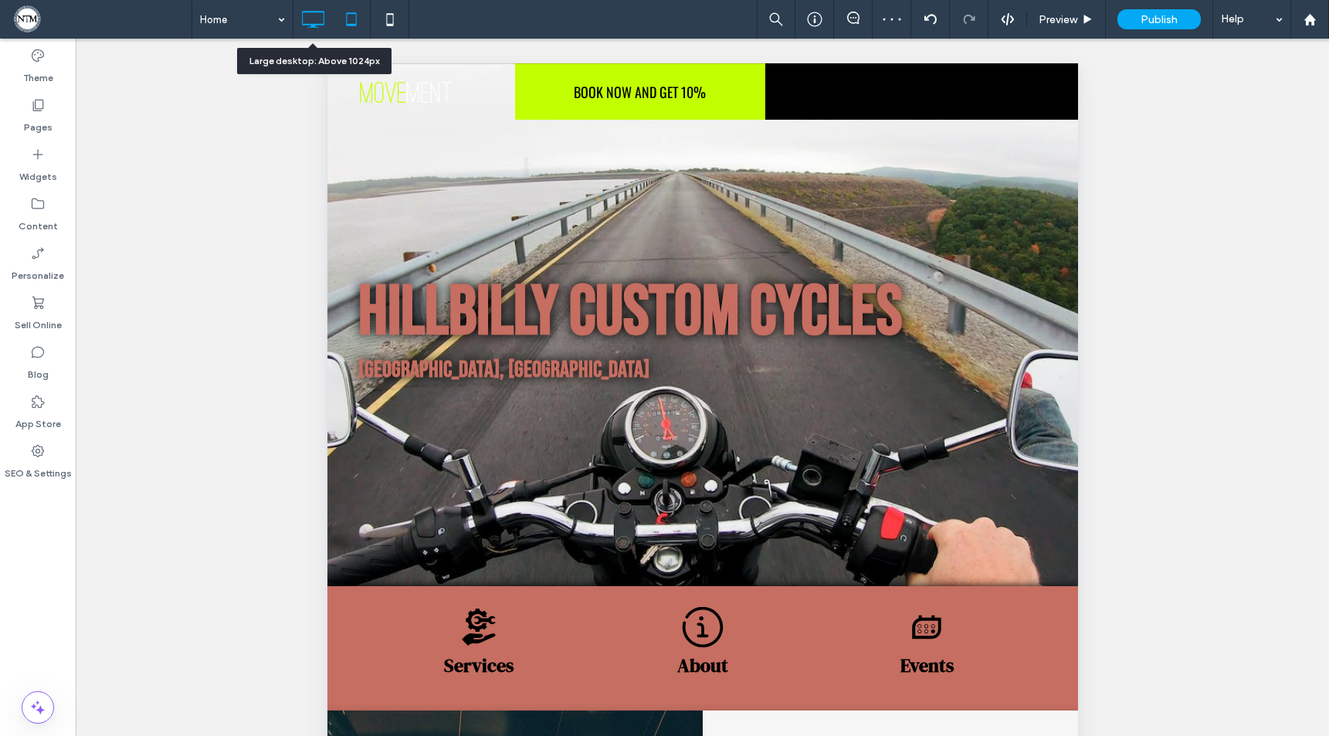
click at [304, 19] on icon at bounding box center [312, 19] width 31 height 31
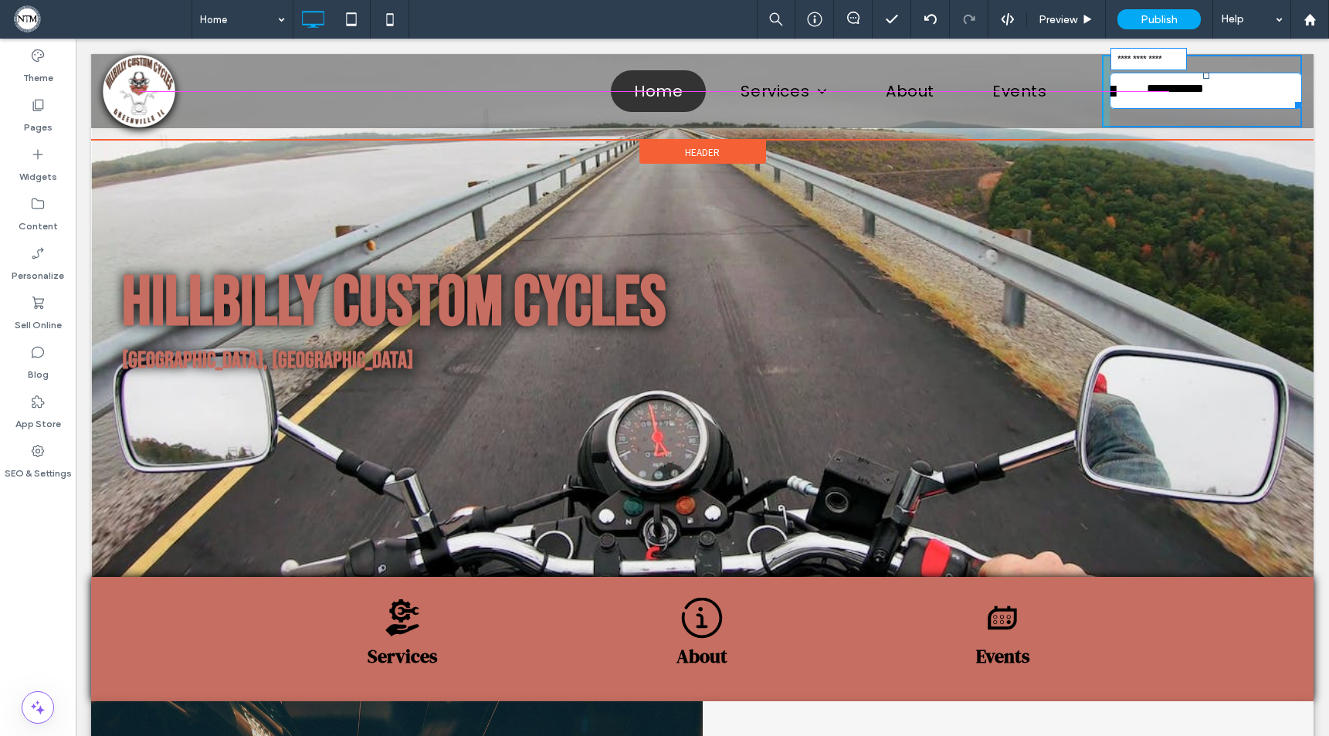
drag, startPoint x: 1285, startPoint y: 106, endPoint x: 1232, endPoint y: 103, distance: 52.6
click at [1290, 103] on div at bounding box center [1296, 103] width 12 height 12
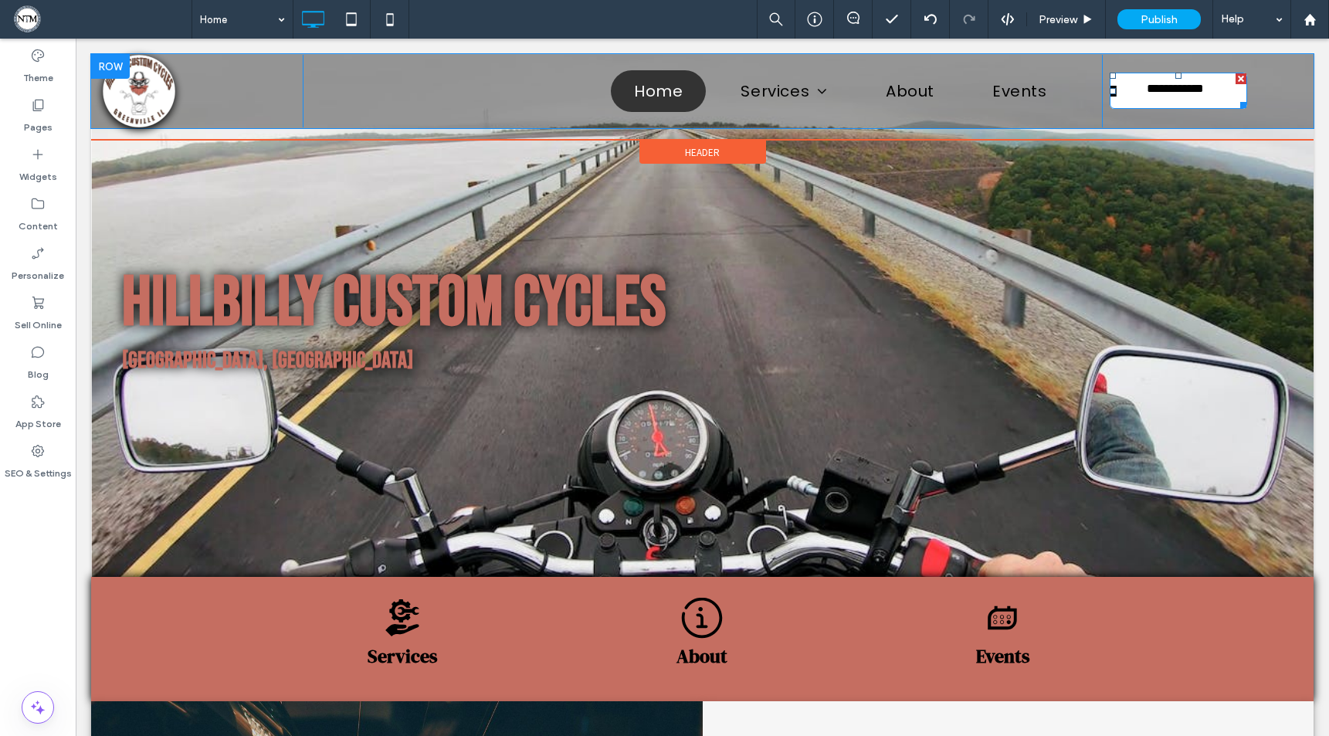
click at [1130, 92] on span at bounding box center [1130, 92] width 39 height 22
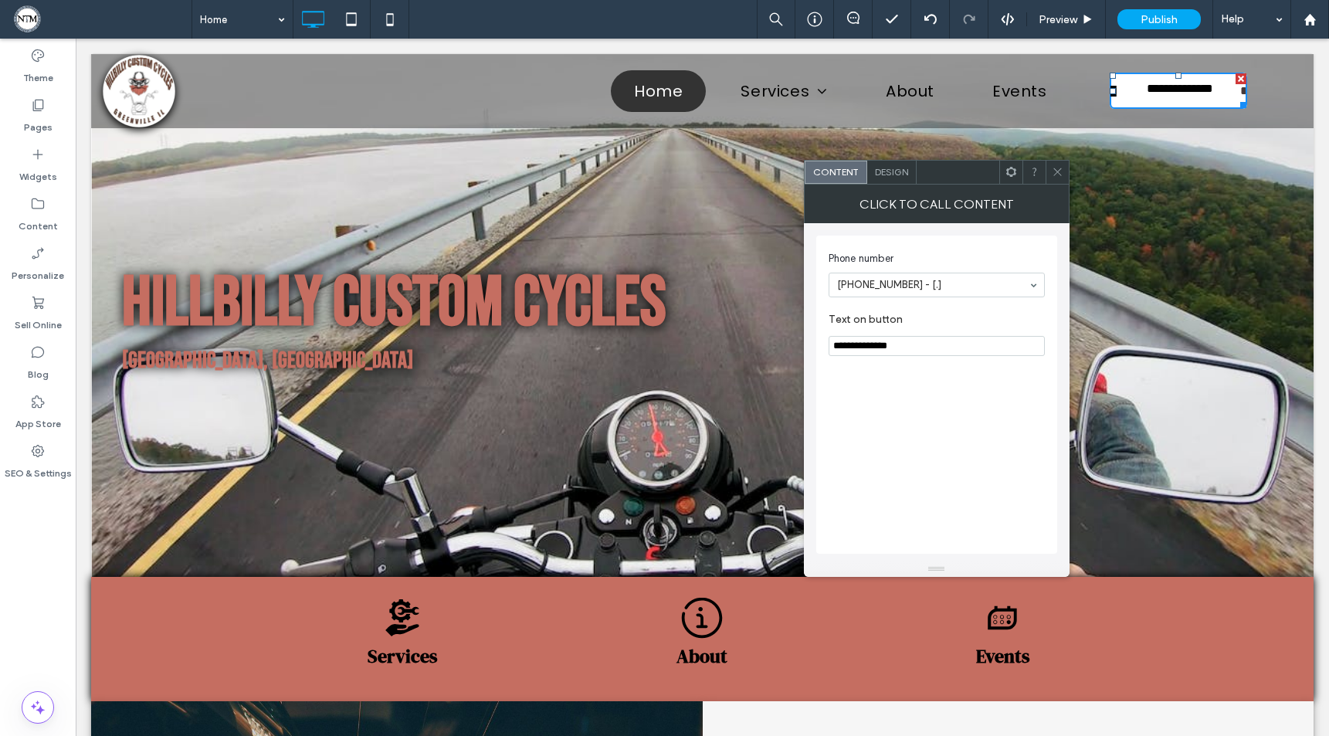
click at [903, 164] on div "Design" at bounding box center [891, 172] width 49 height 23
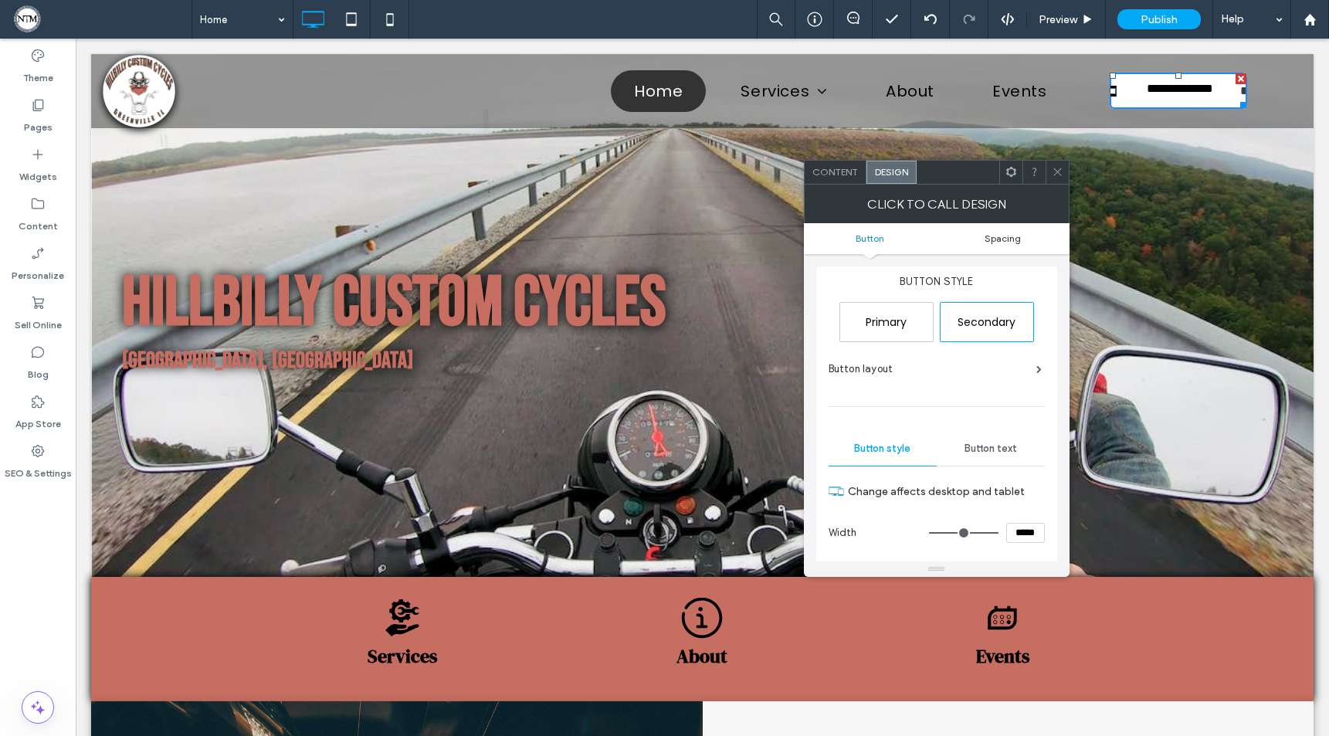
click at [1007, 236] on span "Spacing" at bounding box center [1003, 239] width 36 height 12
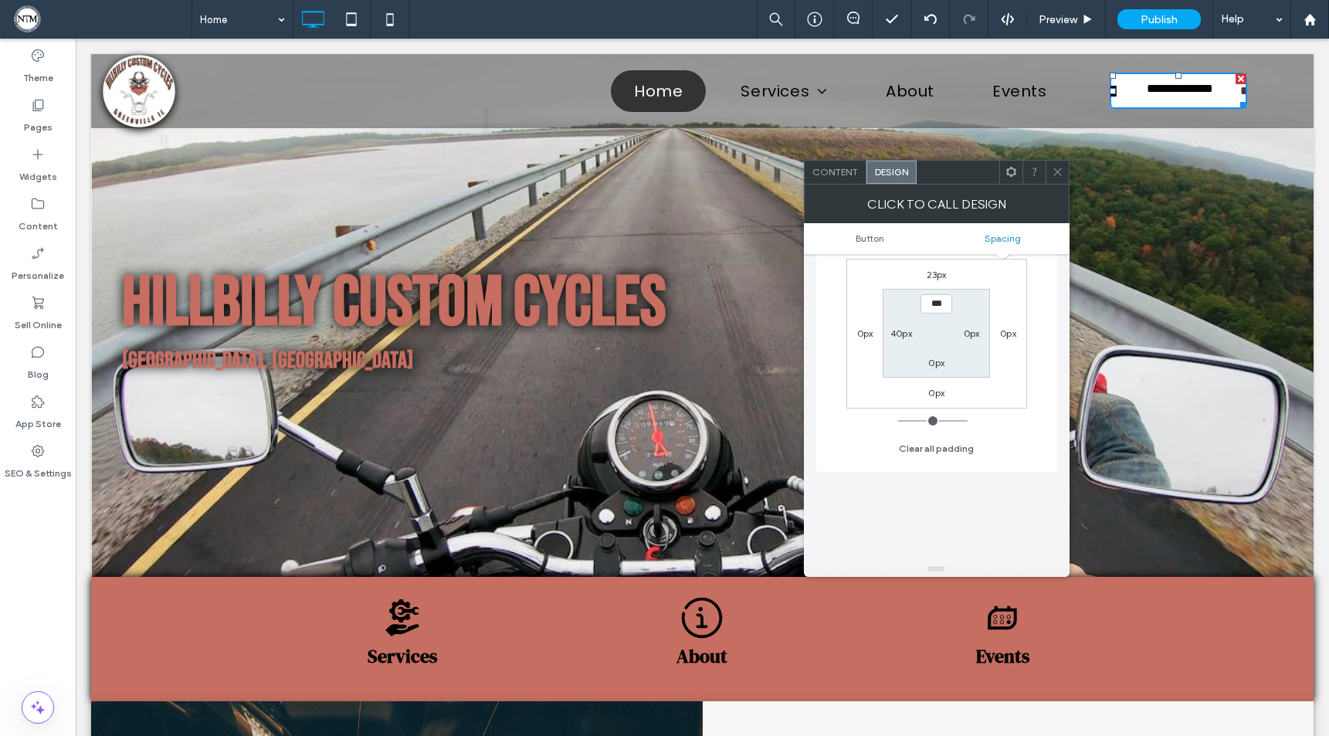
scroll to position [919, 0]
click at [865, 338] on label "0px" at bounding box center [865, 335] width 16 height 12
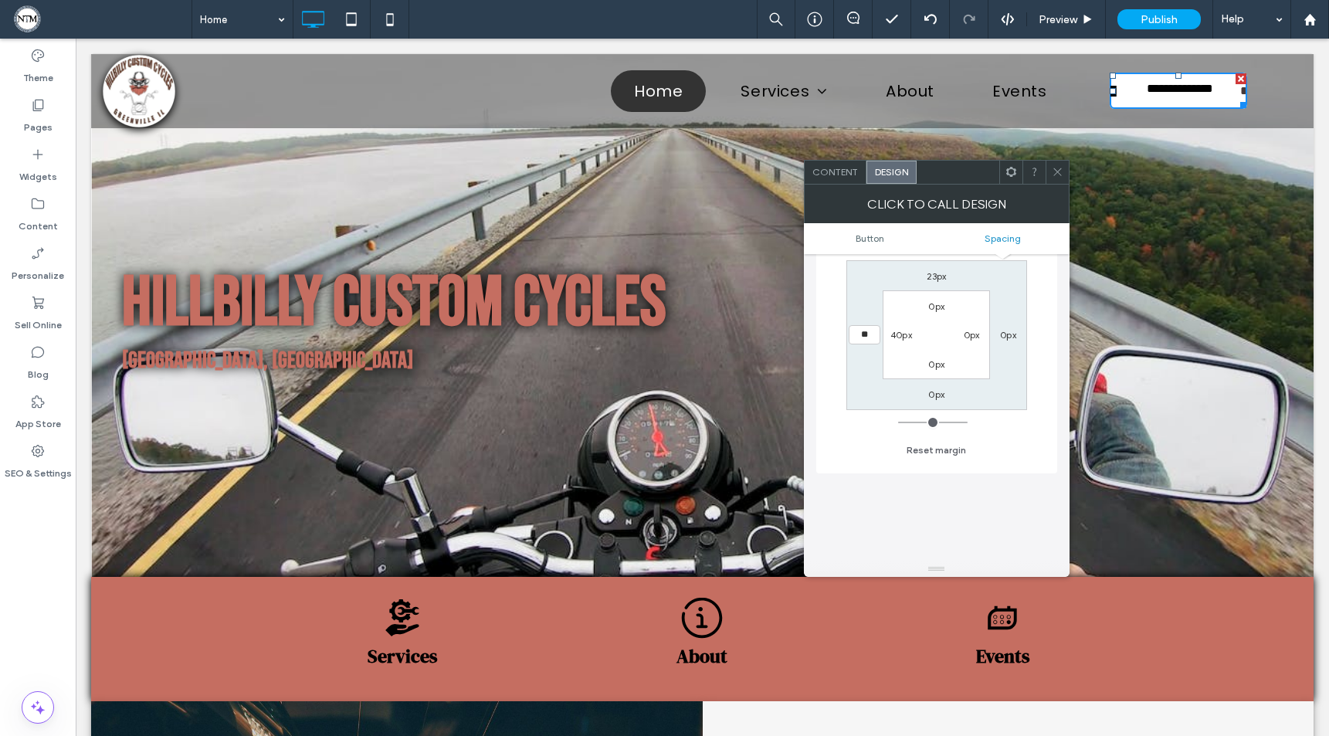
type input "**"
click at [864, 338] on input "****" at bounding box center [865, 334] width 32 height 19
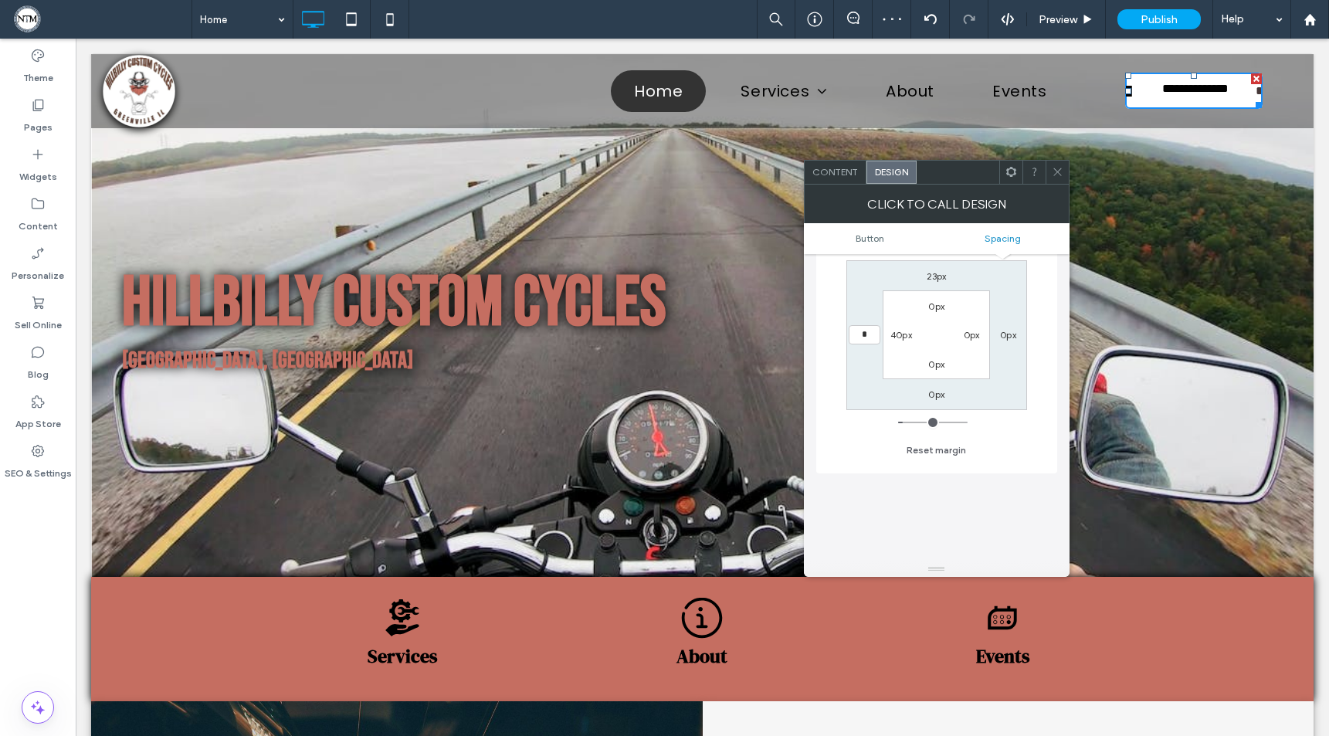
type input "*"
type input "***"
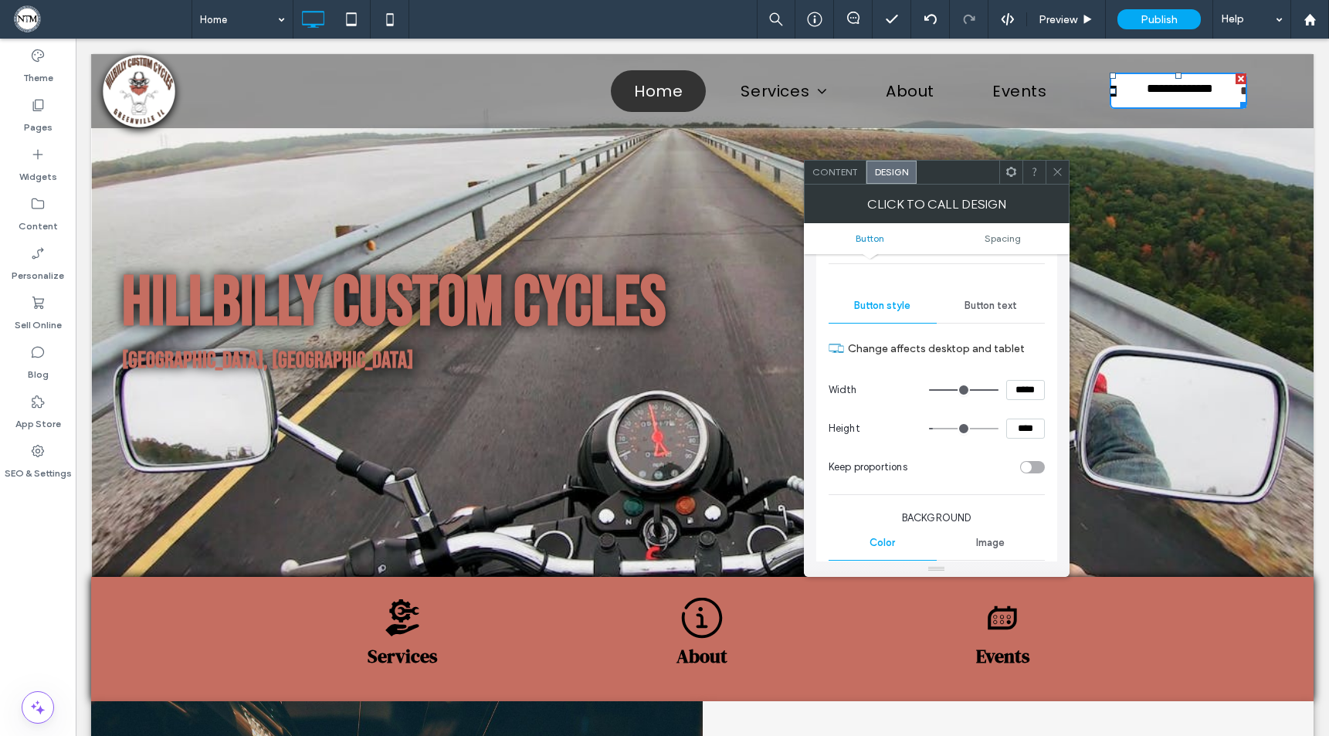
scroll to position [144, 0]
click at [1034, 468] on div "toggle" at bounding box center [1032, 466] width 25 height 12
click at [1034, 468] on div "toggle" at bounding box center [1039, 466] width 11 height 11
click at [1003, 308] on span "Button text" at bounding box center [991, 305] width 53 height 12
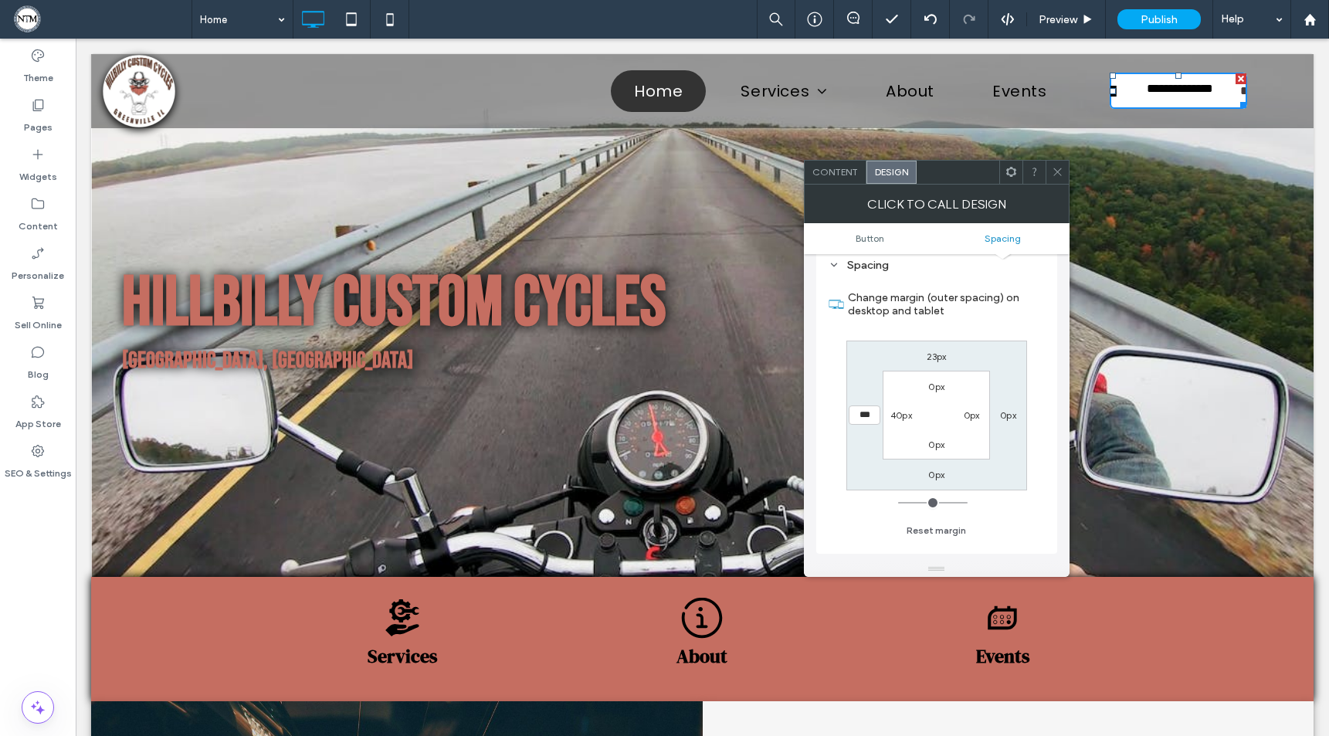
scroll to position [742, 0]
click at [910, 414] on label "40px" at bounding box center [902, 414] width 22 height 12
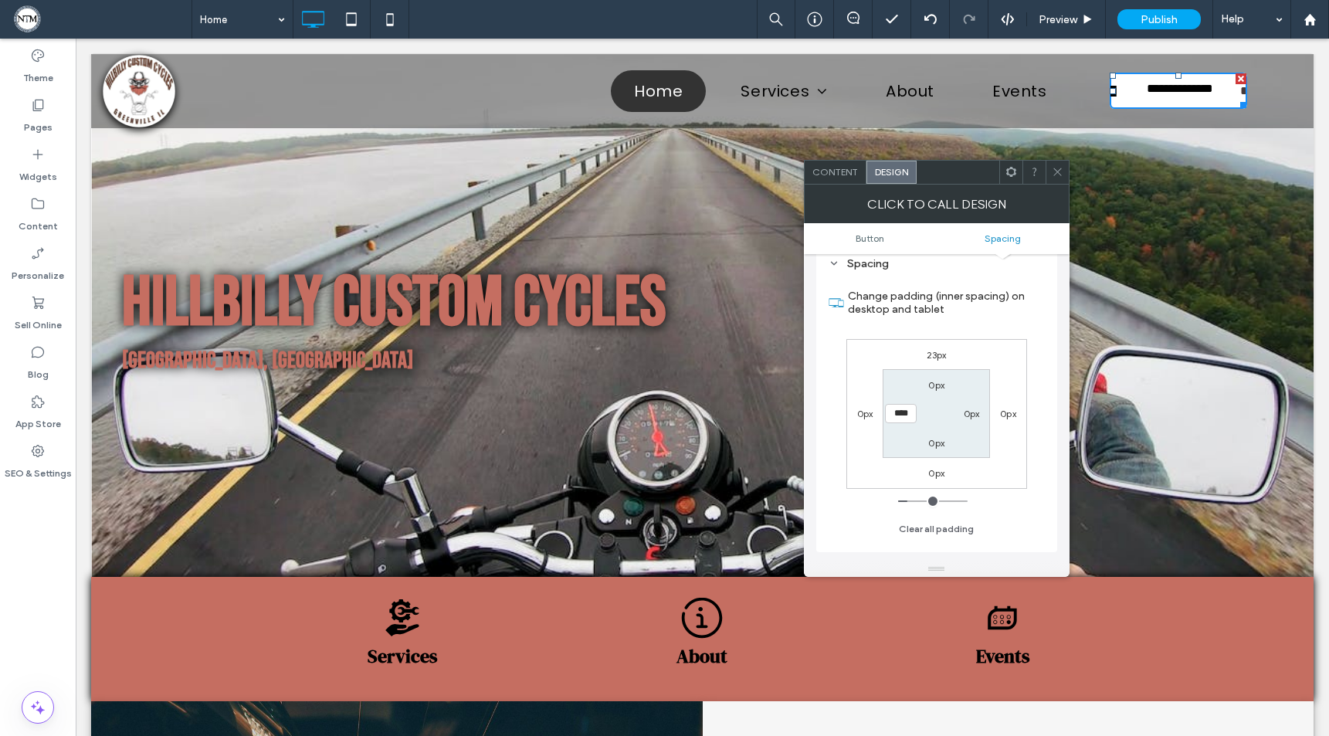
type input "**"
type input "*"
click at [900, 419] on input "***" at bounding box center [901, 413] width 32 height 19
type input "****"
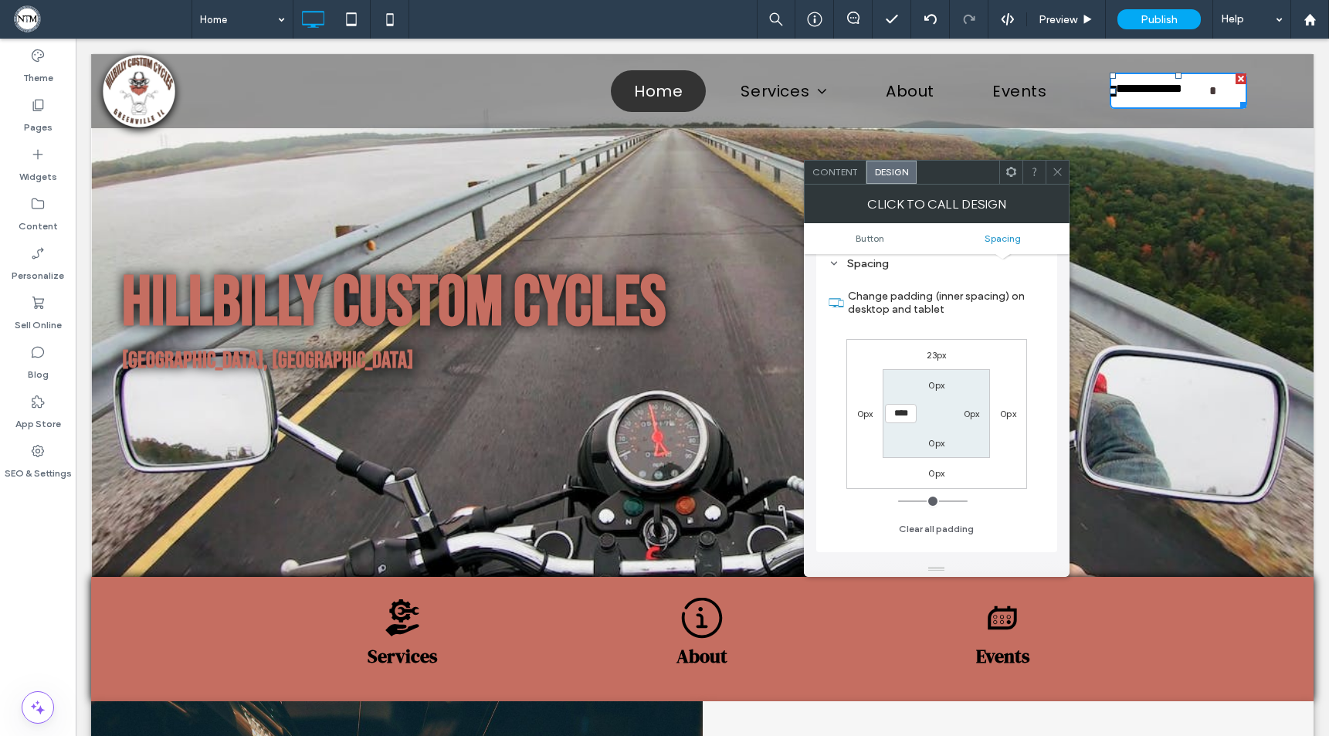
type input "**"
click at [894, 414] on input "****" at bounding box center [901, 413] width 32 height 19
type input "****"
type input "**"
click at [1061, 171] on icon at bounding box center [1058, 172] width 12 height 12
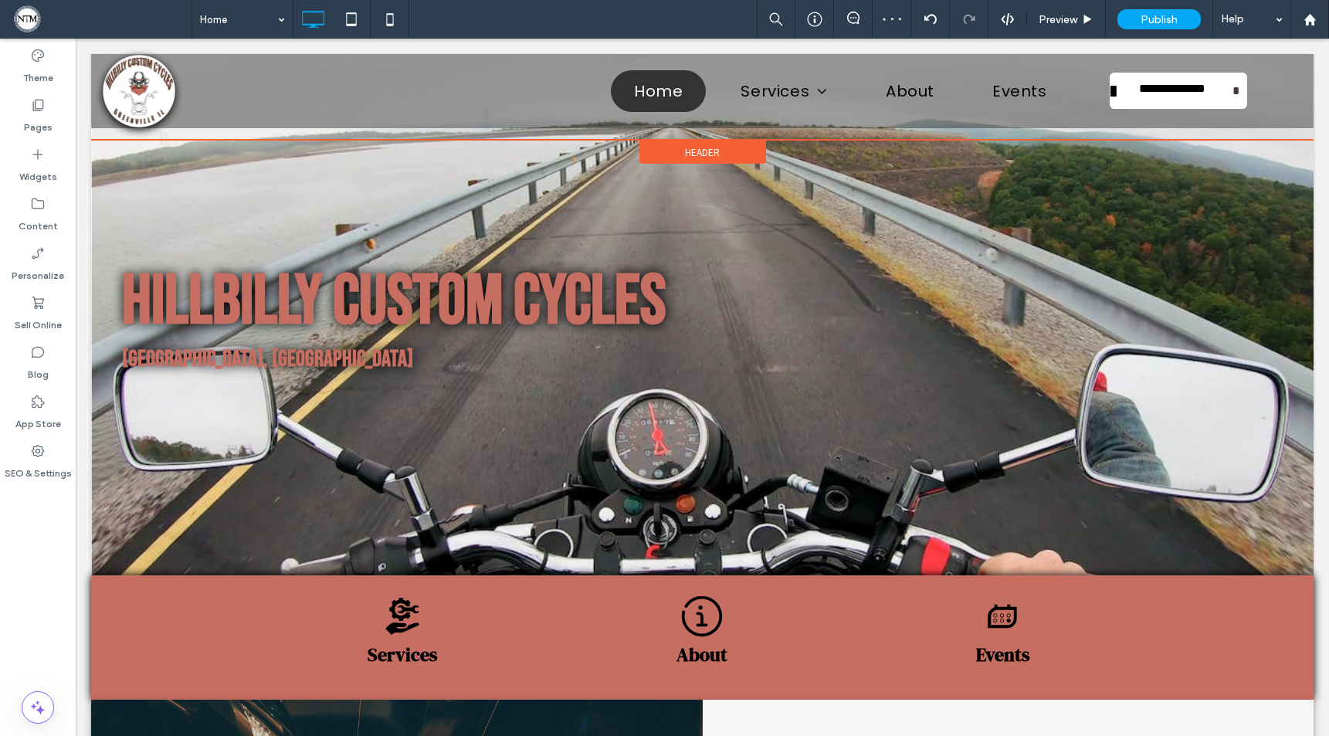
scroll to position [0, 0]
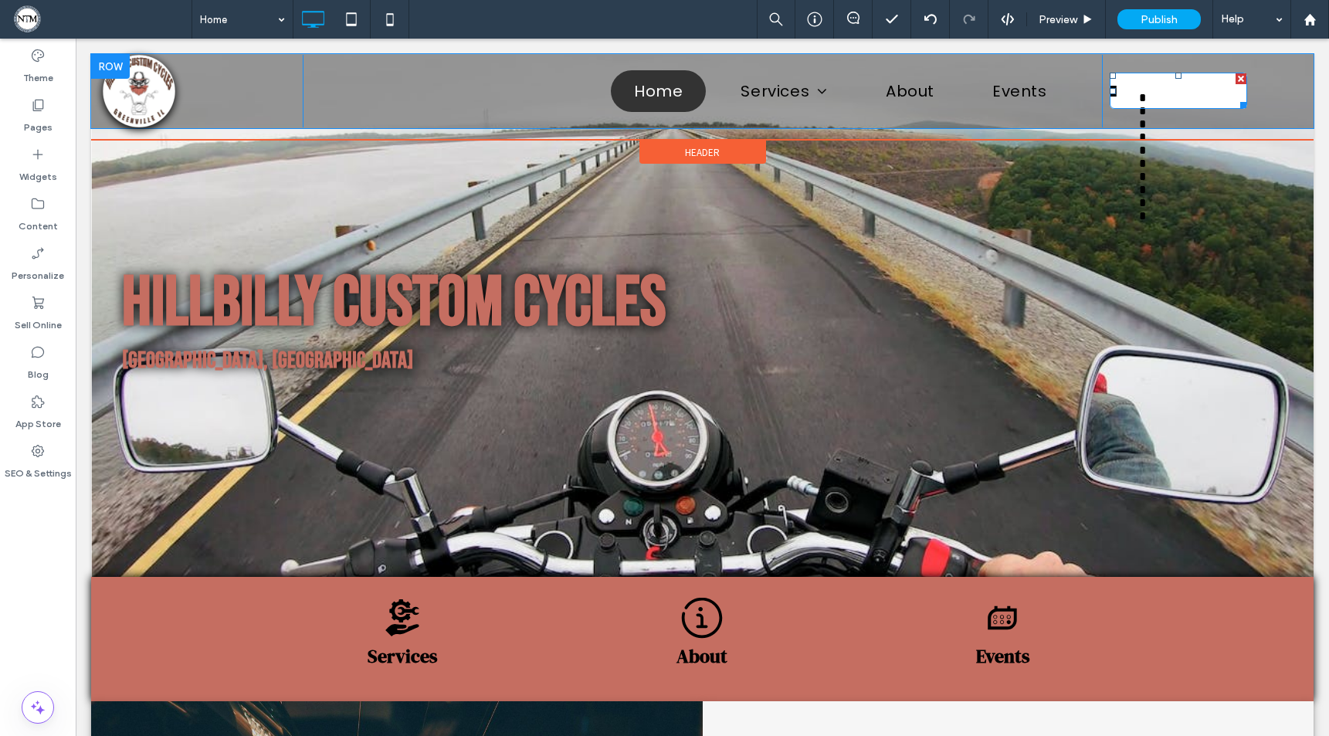
click at [1227, 92] on link "**********" at bounding box center [1178, 91] width 137 height 36
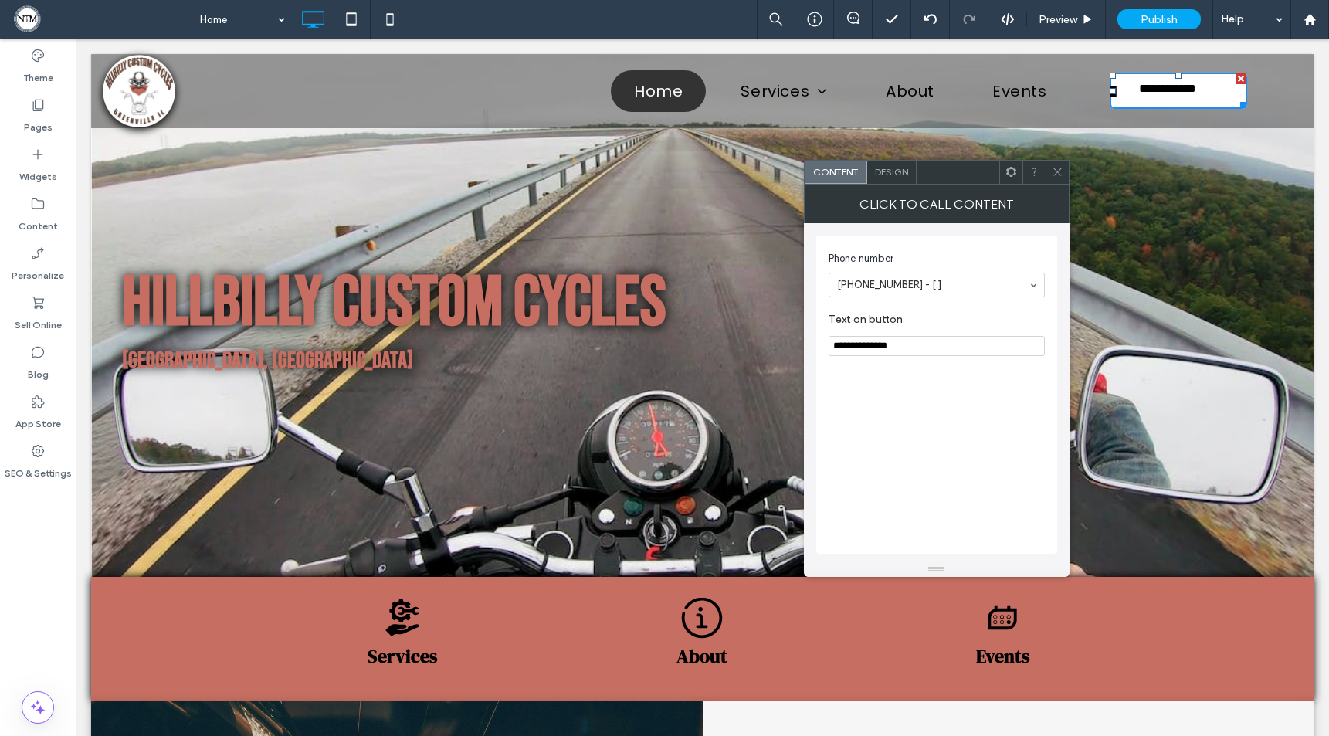
click at [898, 178] on div "Design" at bounding box center [891, 172] width 49 height 23
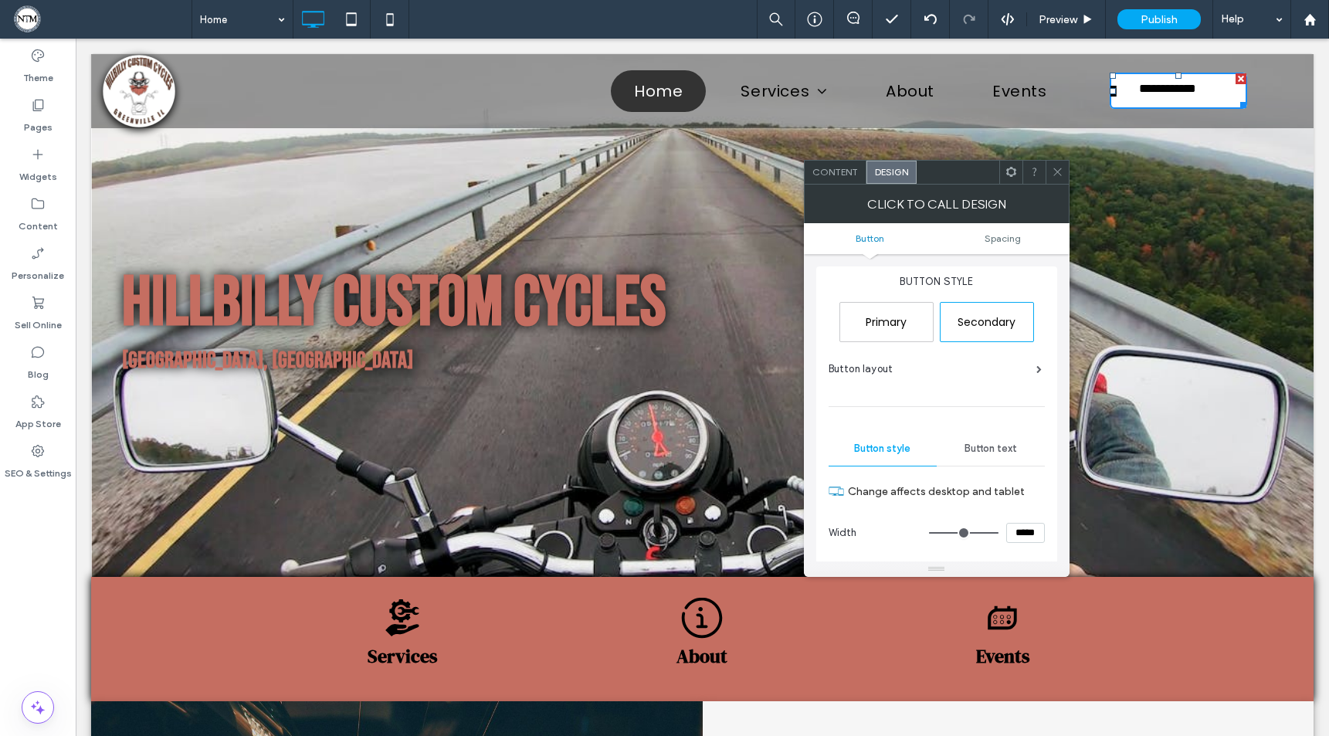
click at [899, 322] on span "Primary" at bounding box center [886, 321] width 41 height 15
type input "*"
type input "***"
click at [973, 327] on span "Secondary" at bounding box center [987, 321] width 58 height 15
type input "*"
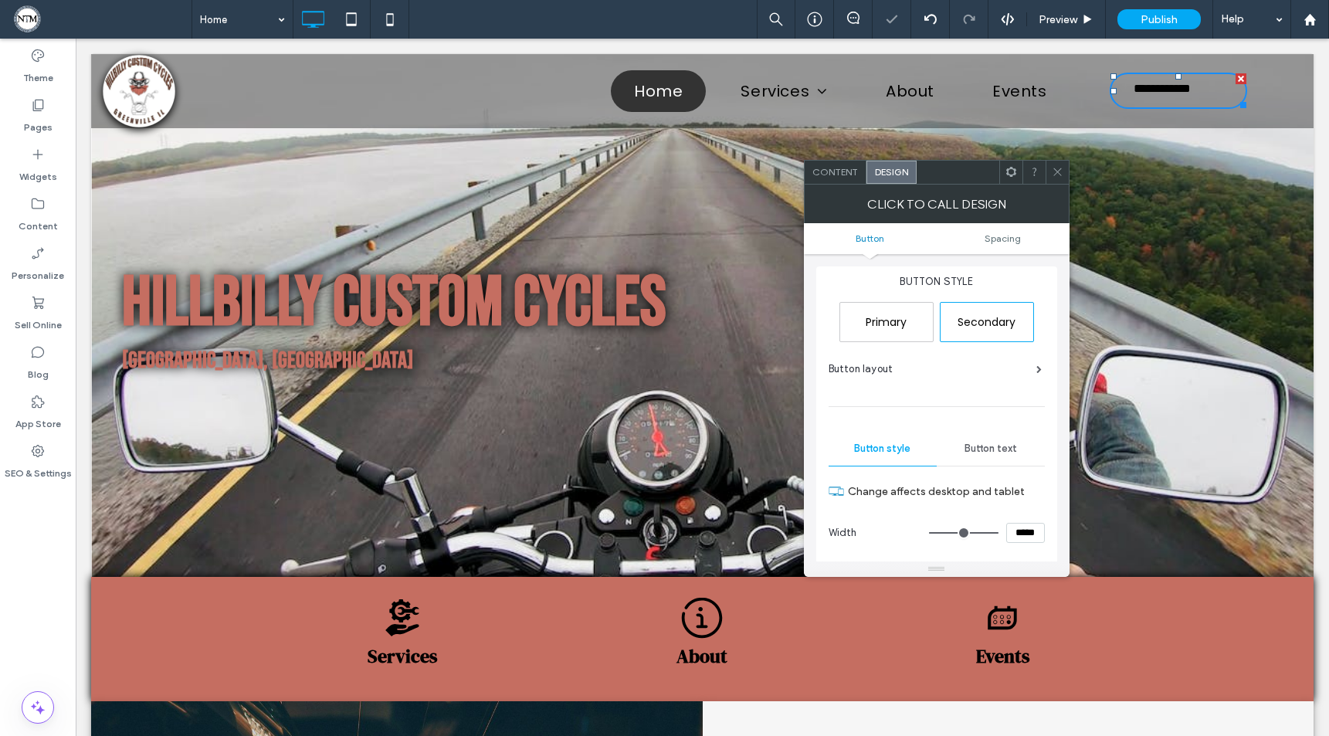
type input "***"
click at [1040, 371] on span at bounding box center [1039, 369] width 5 height 8
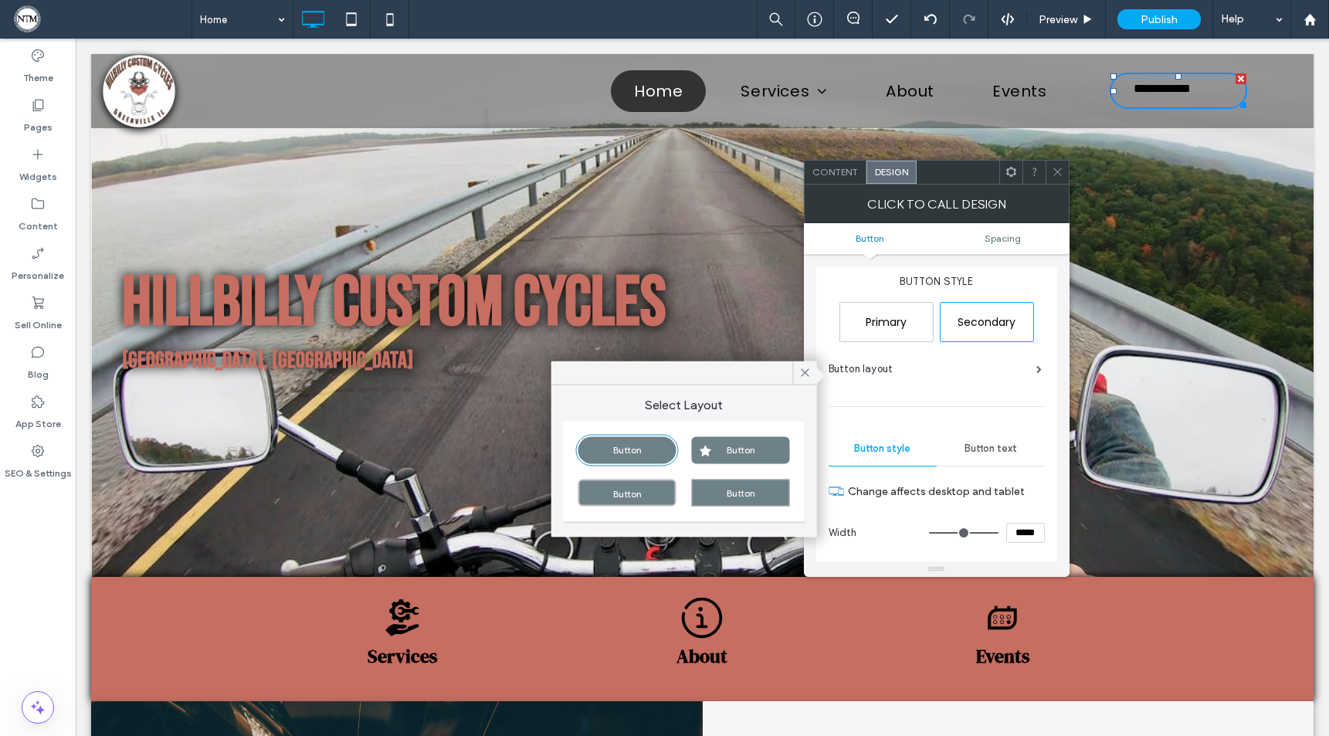
click at [738, 462] on div "Button" at bounding box center [741, 450] width 98 height 27
click at [931, 10] on div at bounding box center [930, 19] width 39 height 39
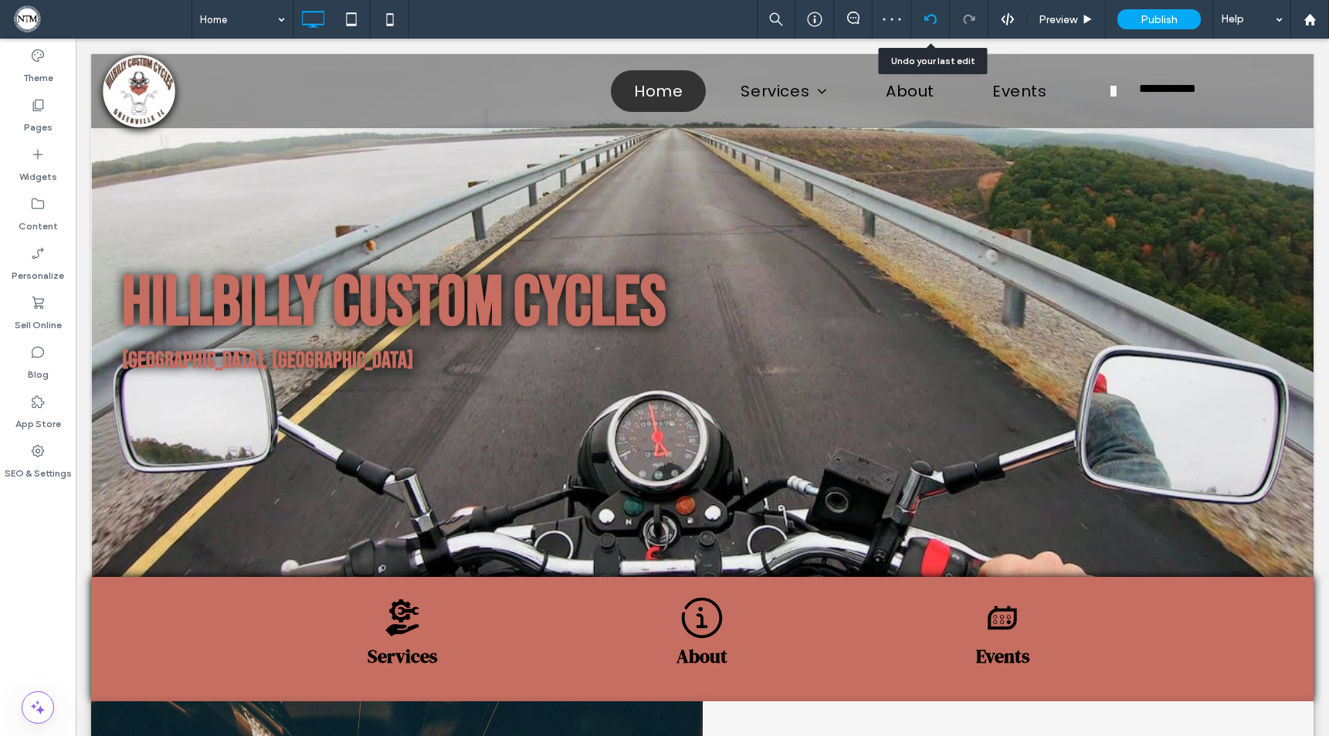
click at [930, 13] on icon at bounding box center [931, 19] width 12 height 12
click at [931, 19] on div at bounding box center [664, 368] width 1329 height 736
click at [930, 19] on icon at bounding box center [931, 19] width 12 height 12
click at [932, 15] on use at bounding box center [930, 19] width 12 height 10
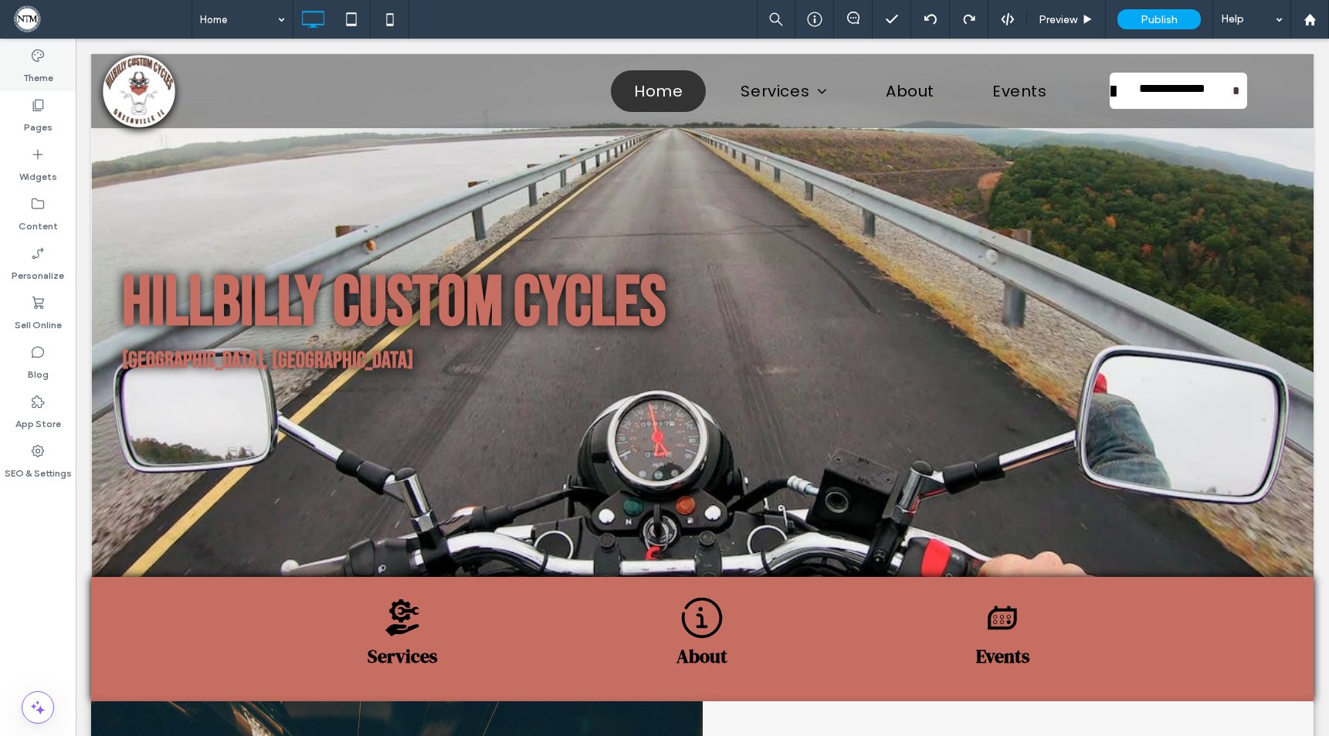
click at [37, 57] on icon at bounding box center [37, 55] width 15 height 15
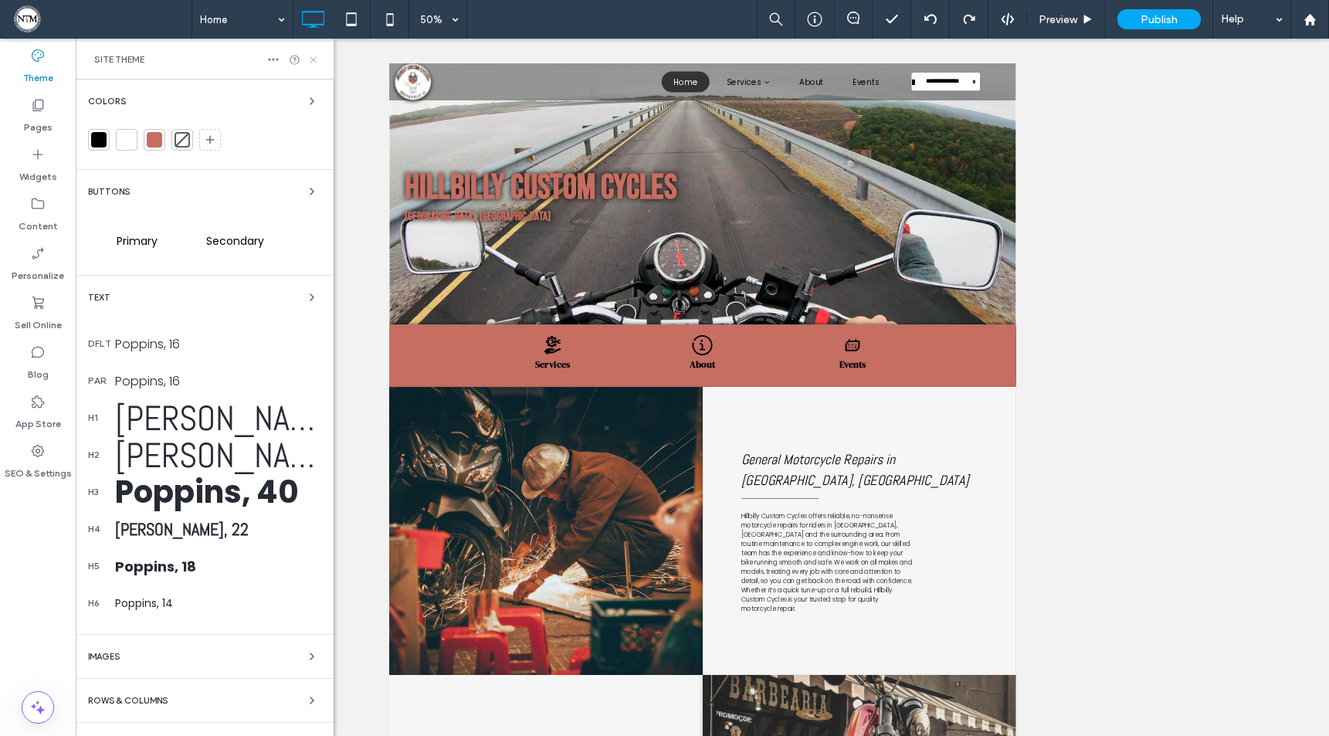
click at [316, 59] on icon at bounding box center [313, 60] width 12 height 12
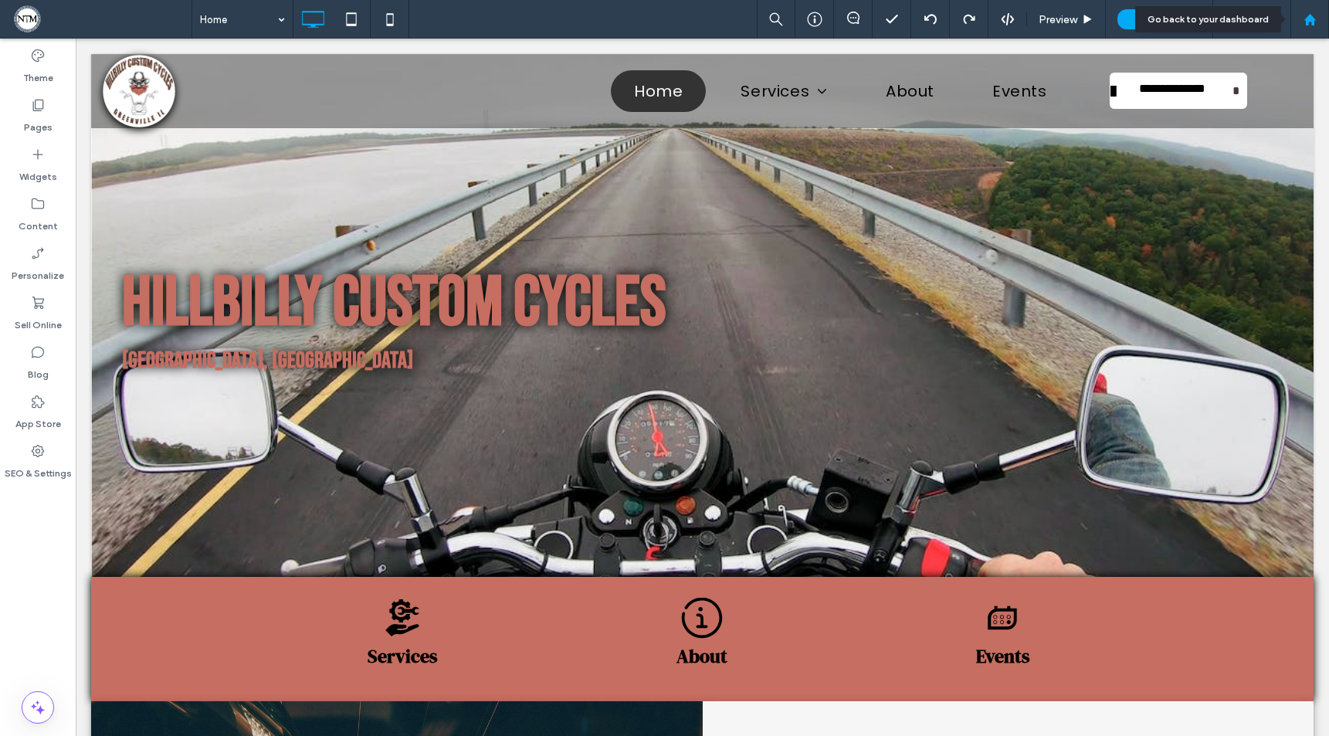
click at [1319, 10] on div at bounding box center [1310, 19] width 39 height 39
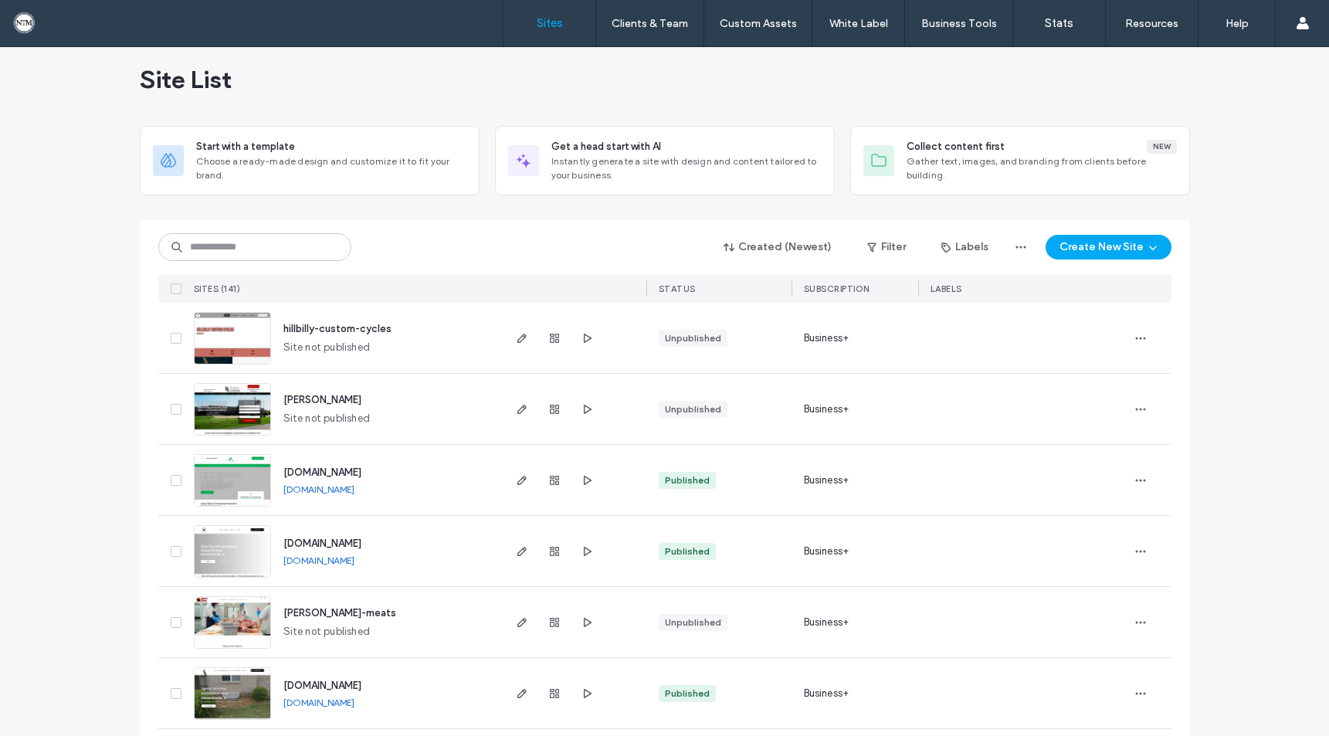
scroll to position [14, 0]
click at [240, 473] on img at bounding box center [233, 507] width 76 height 105
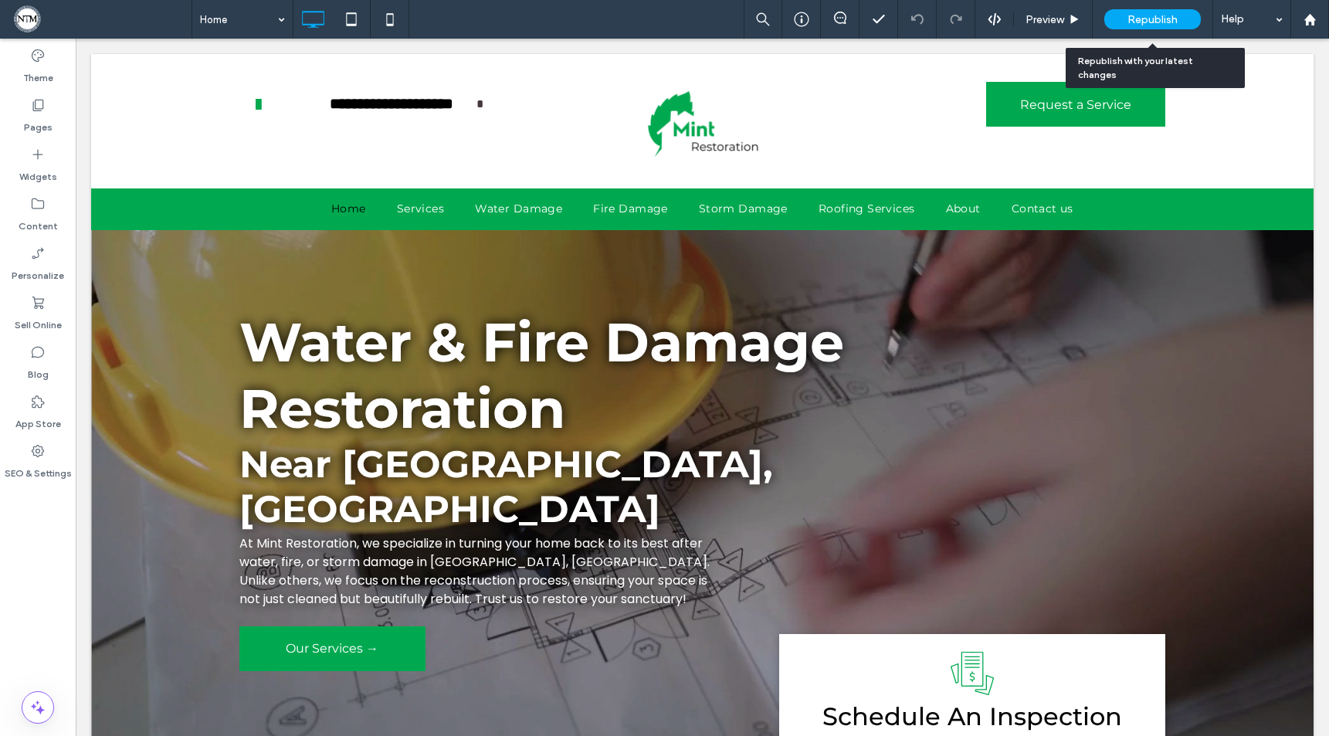
click at [1162, 16] on span "Republish" at bounding box center [1153, 19] width 50 height 13
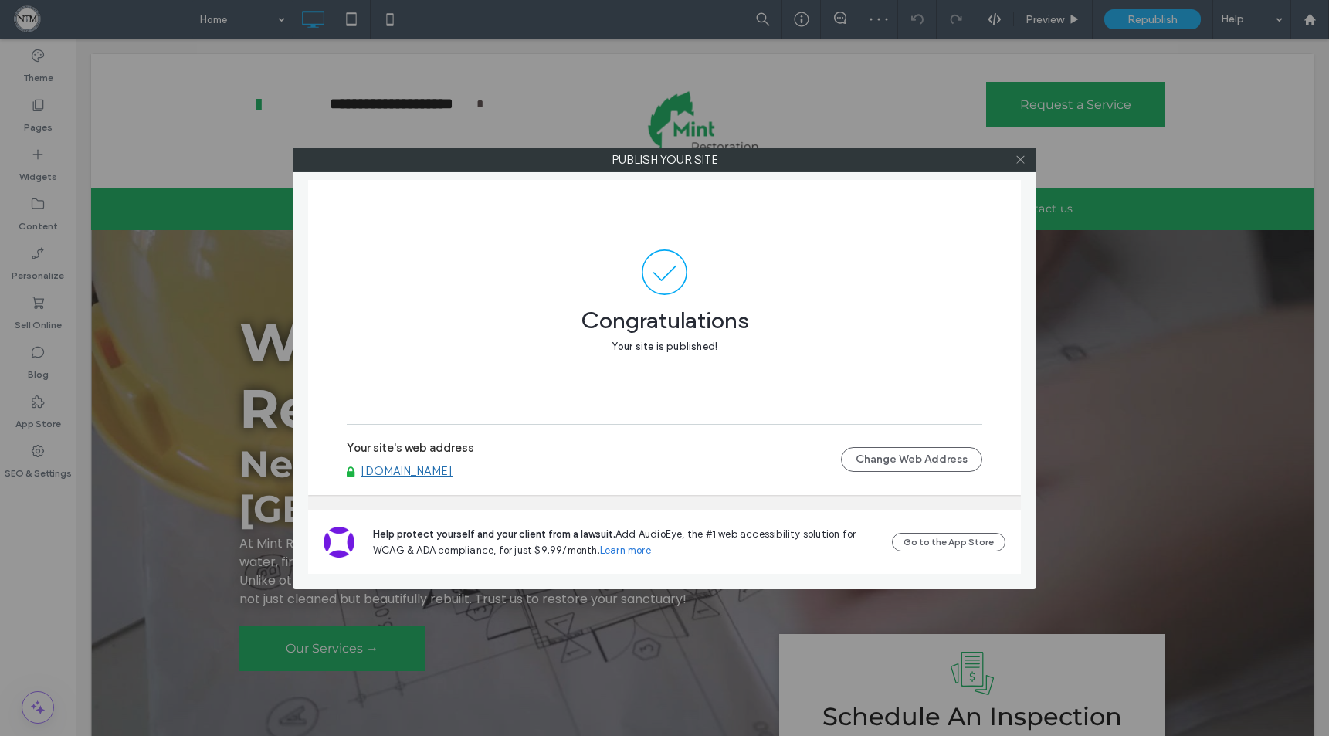
click at [1022, 158] on icon at bounding box center [1021, 160] width 12 height 12
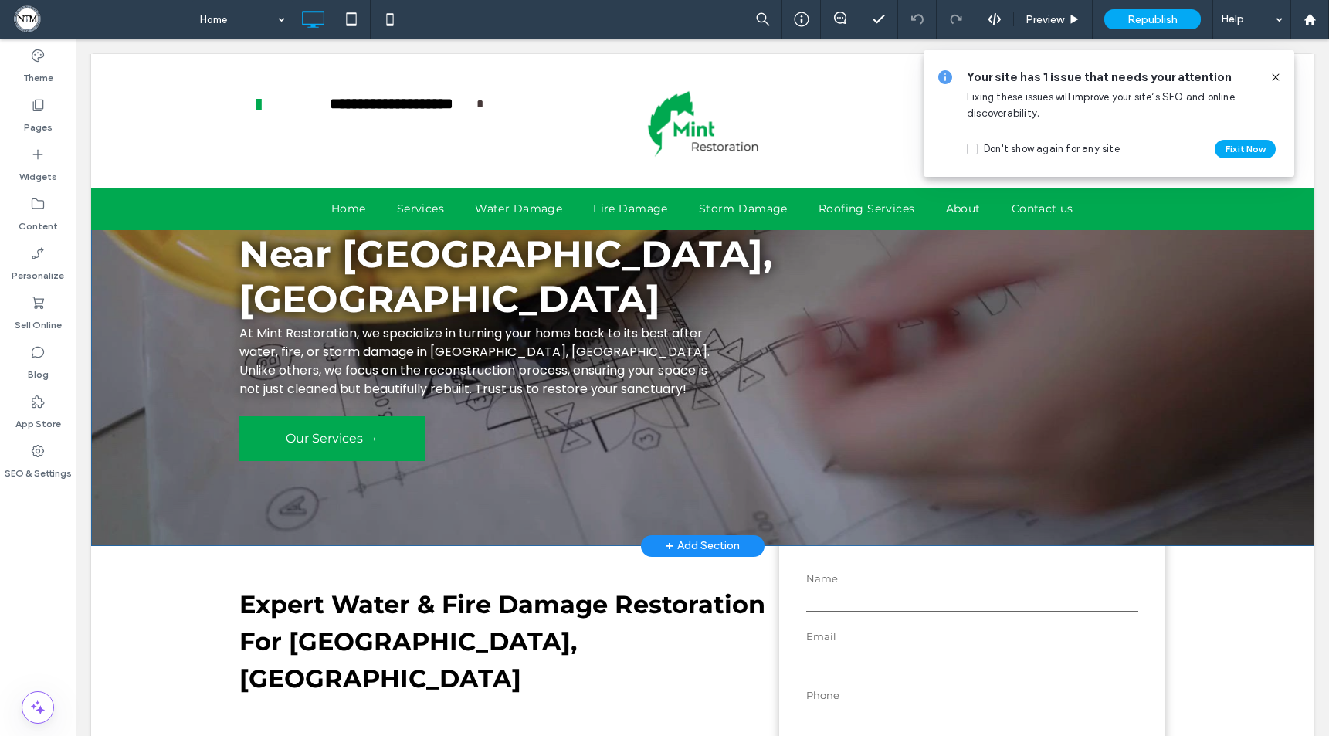
scroll to position [135, 0]
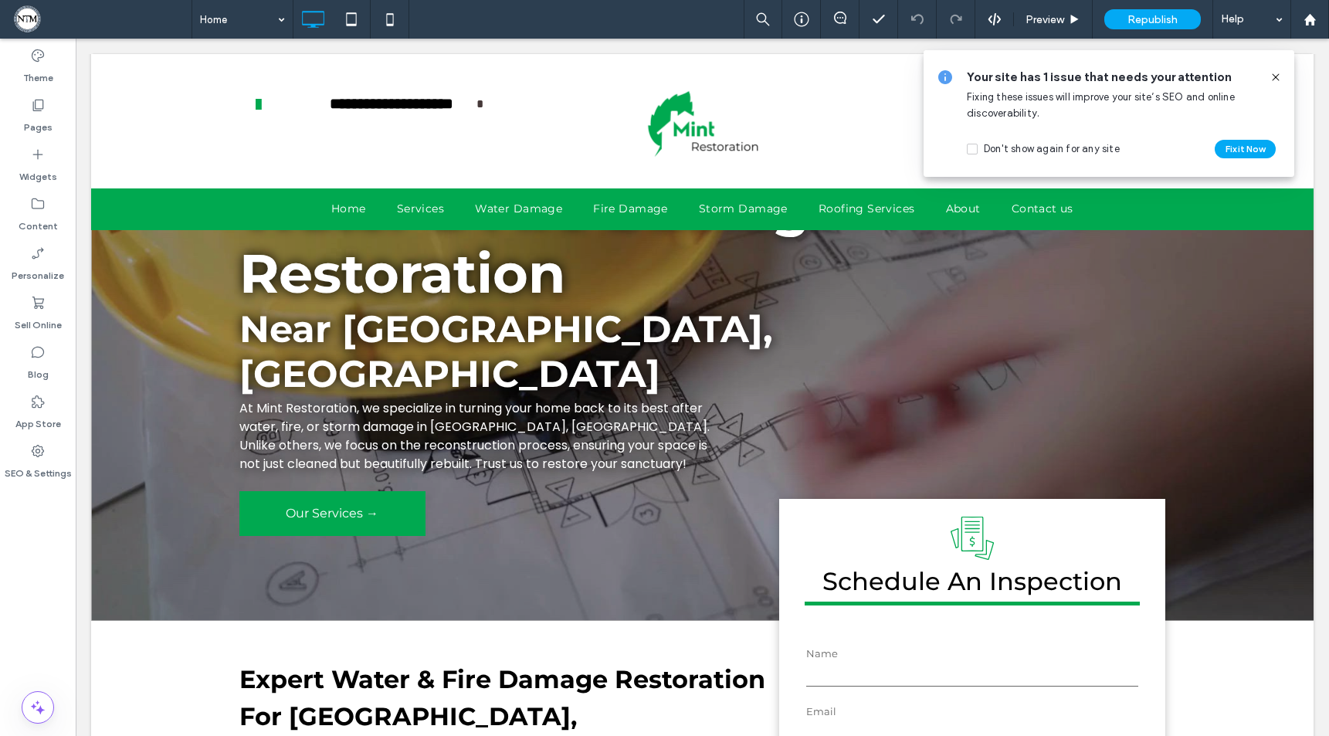
click at [1275, 73] on icon at bounding box center [1276, 77] width 12 height 12
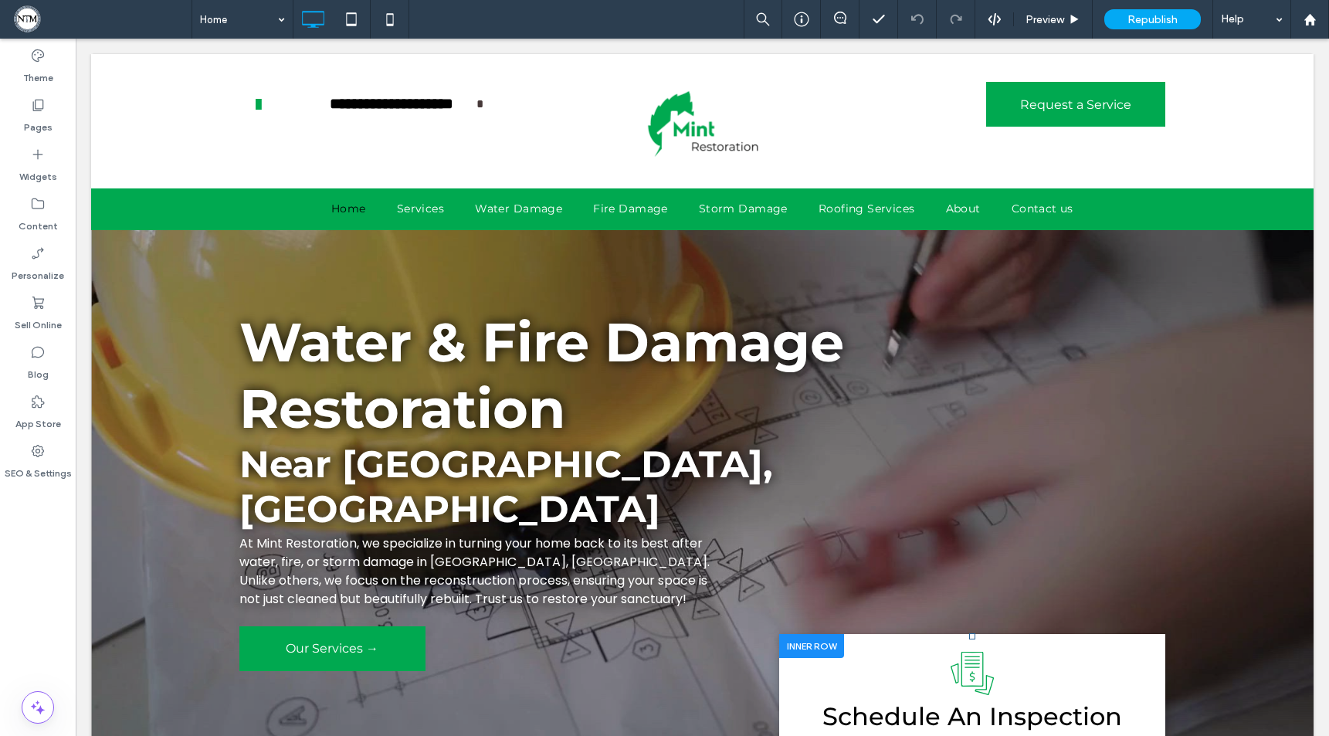
scroll to position [306, 0]
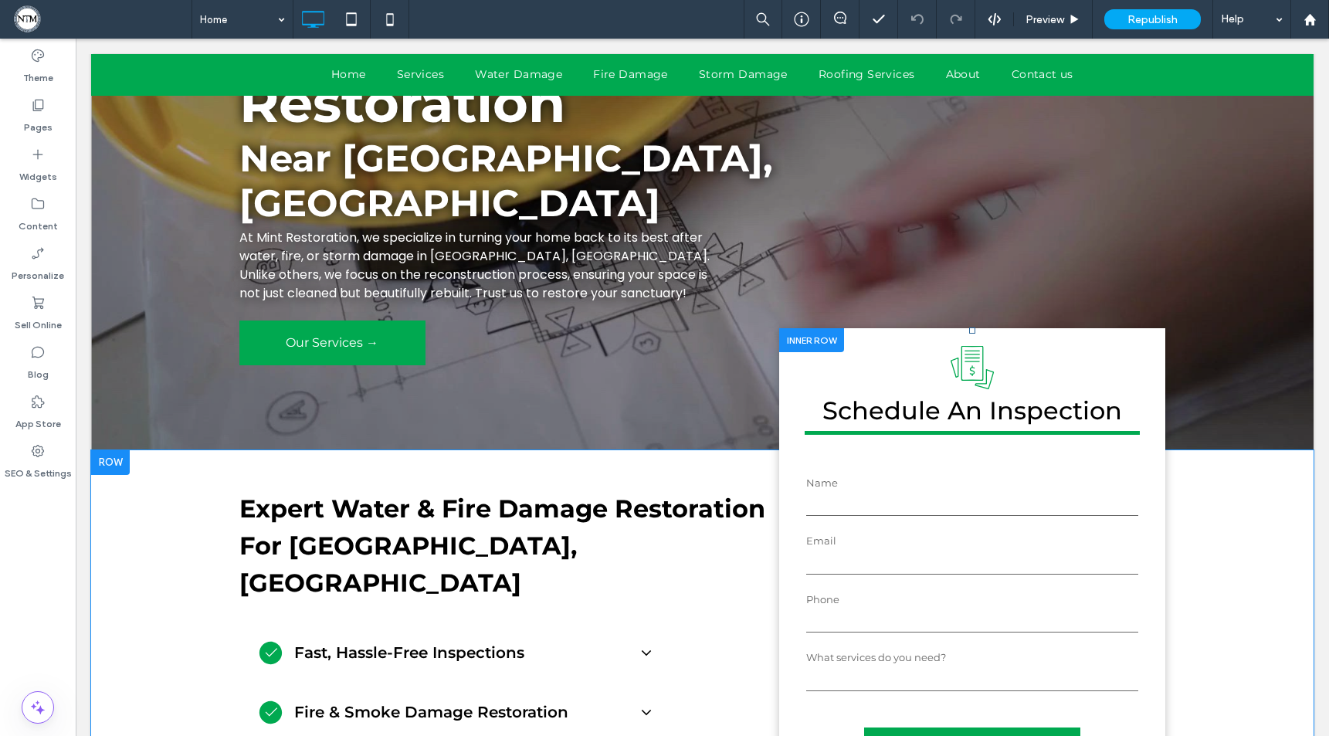
click at [1112, 328] on div "estimated_quoteArtboard 3 Schedule An Inspection Contact Us Name Email Phone Wh…" at bounding box center [972, 567] width 386 height 478
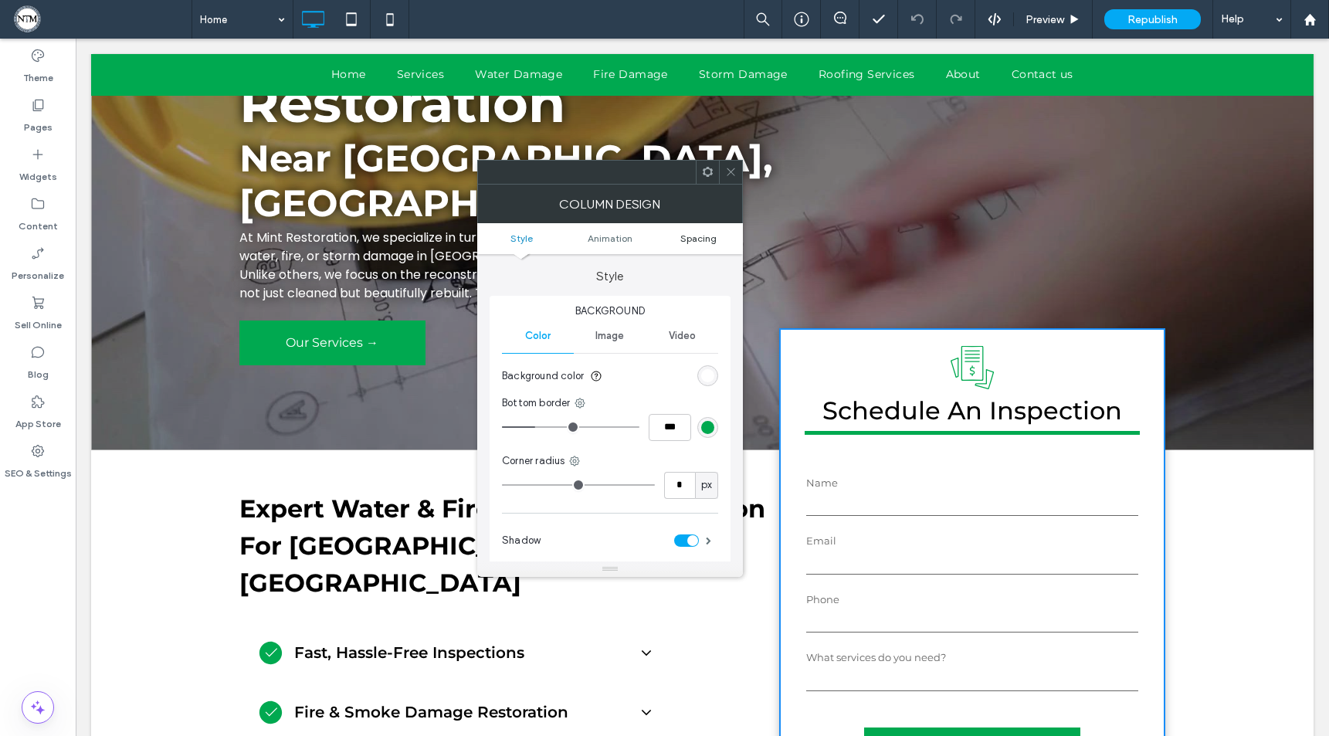
click at [705, 241] on span "Spacing" at bounding box center [699, 239] width 36 height 12
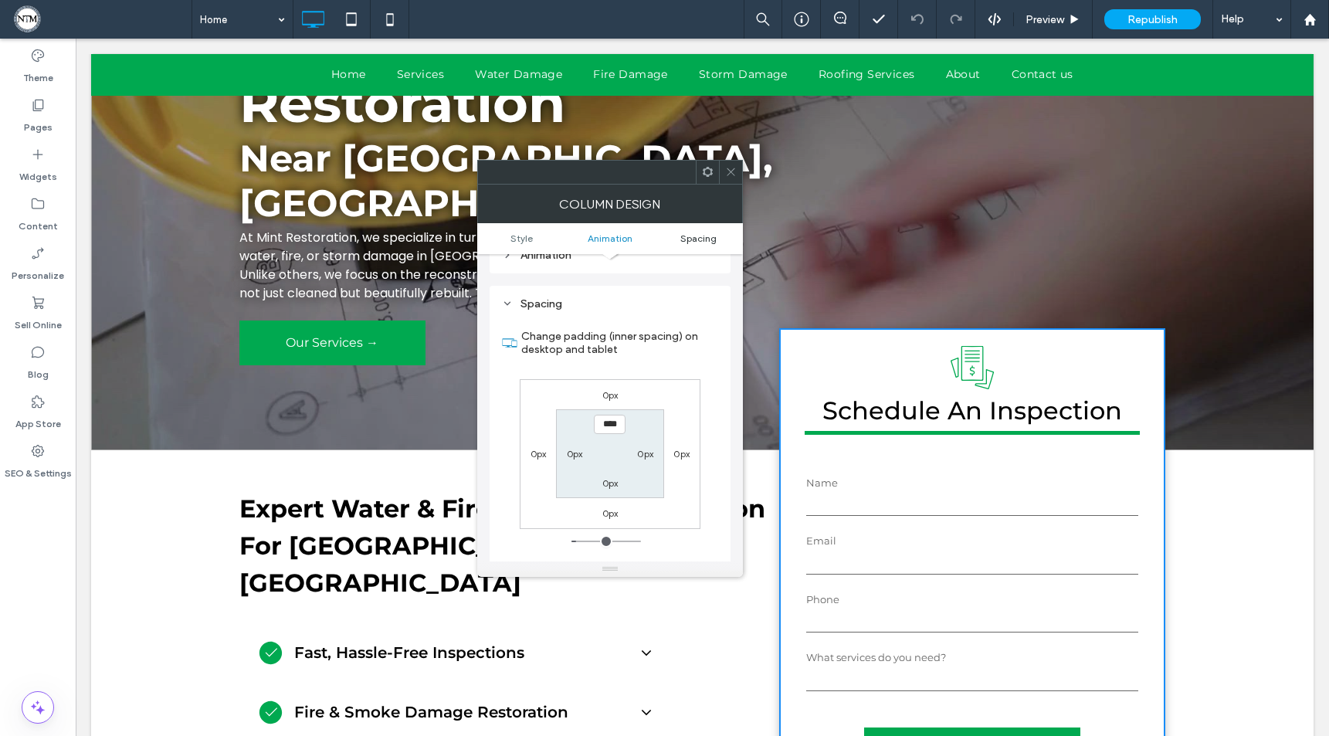
scroll to position [363, 0]
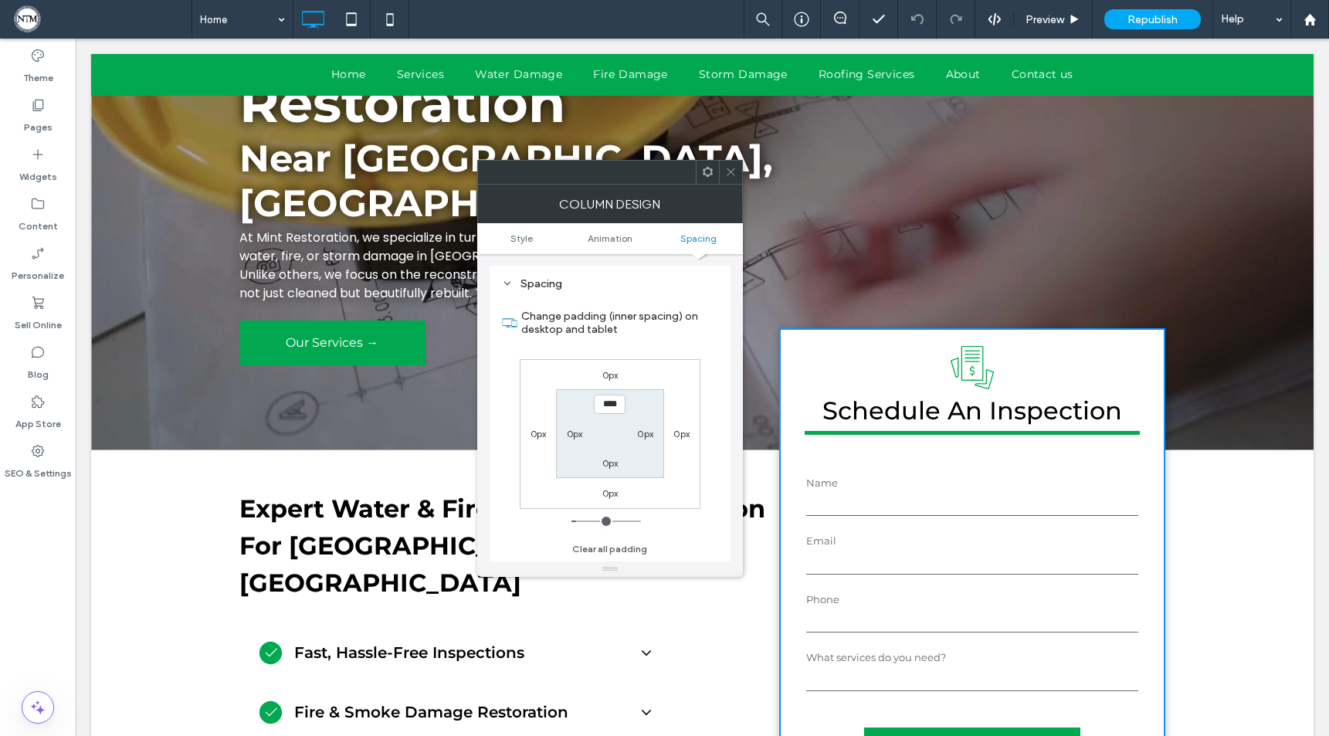
drag, startPoint x: 727, startPoint y: 169, endPoint x: 738, endPoint y: 202, distance: 34.4
click at [727, 169] on icon at bounding box center [731, 172] width 12 height 12
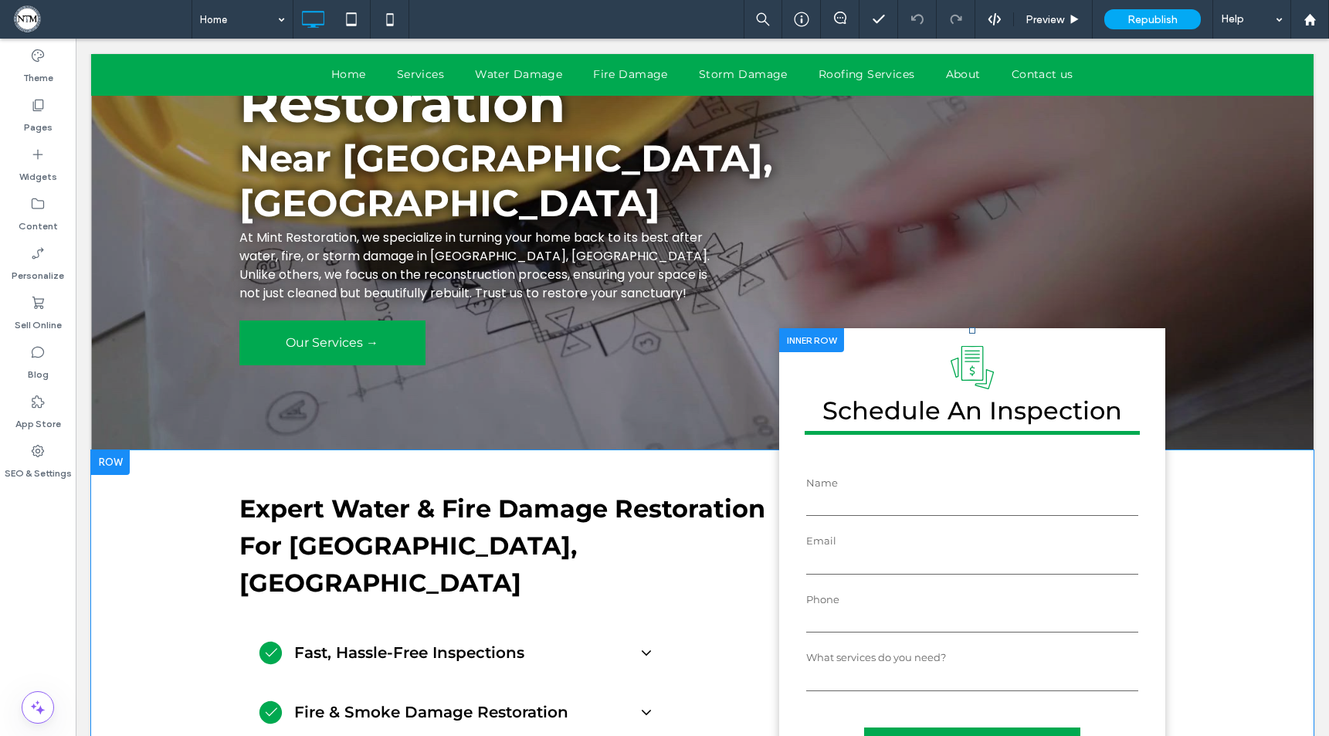
click at [816, 328] on div at bounding box center [811, 340] width 65 height 24
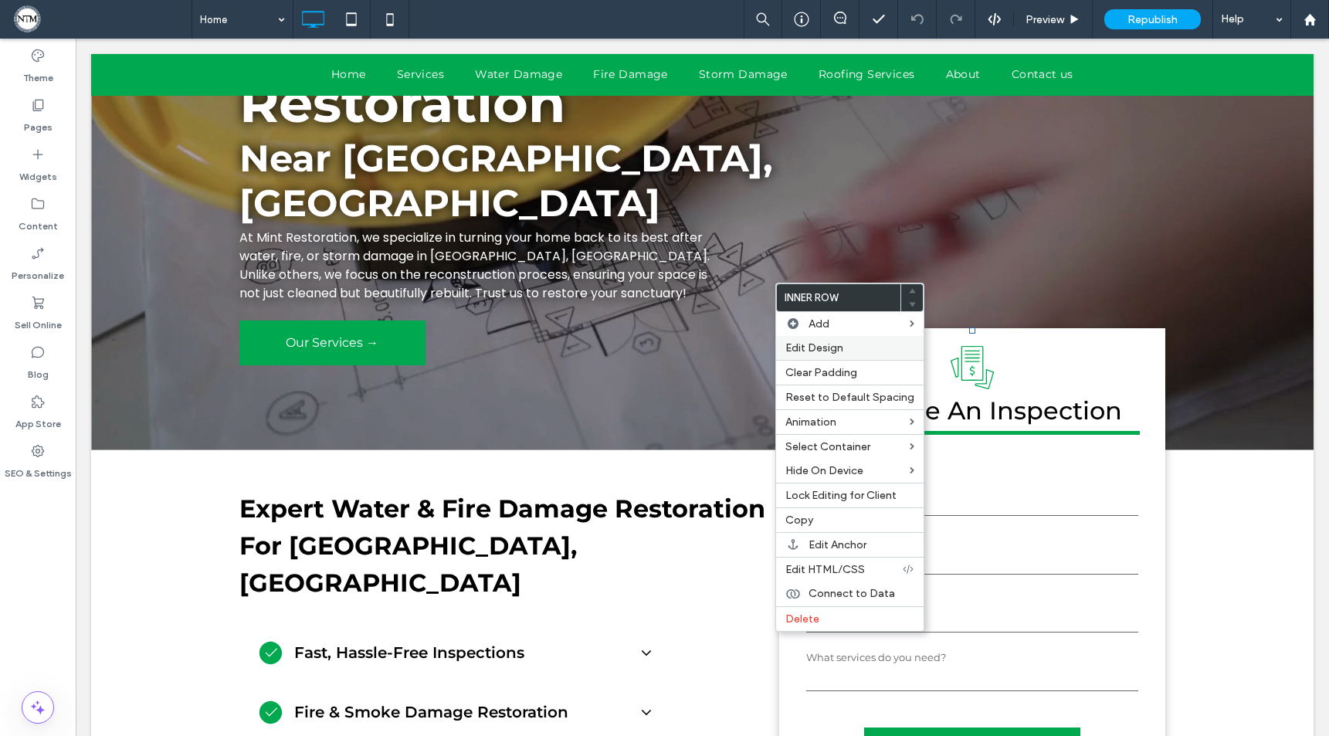
click at [819, 357] on div "Edit Design" at bounding box center [850, 348] width 148 height 24
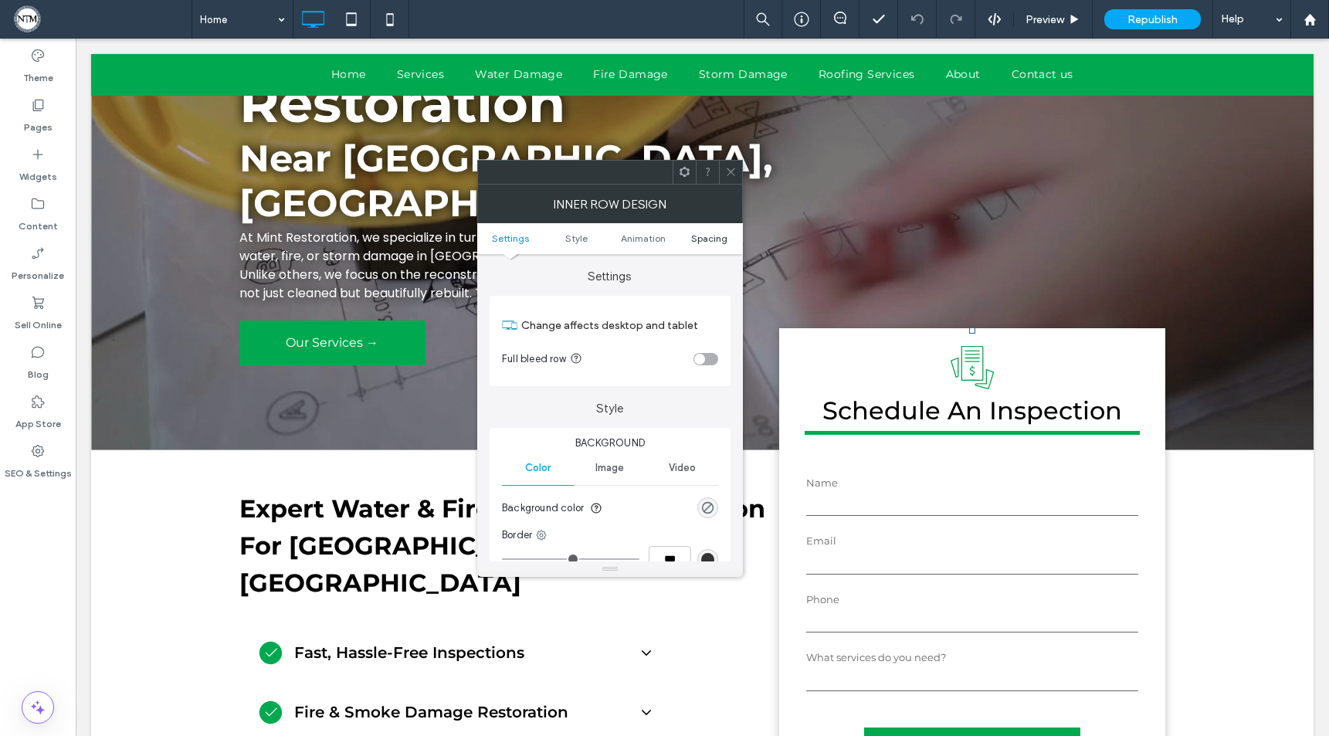
click at [710, 235] on span "Spacing" at bounding box center [709, 239] width 36 height 12
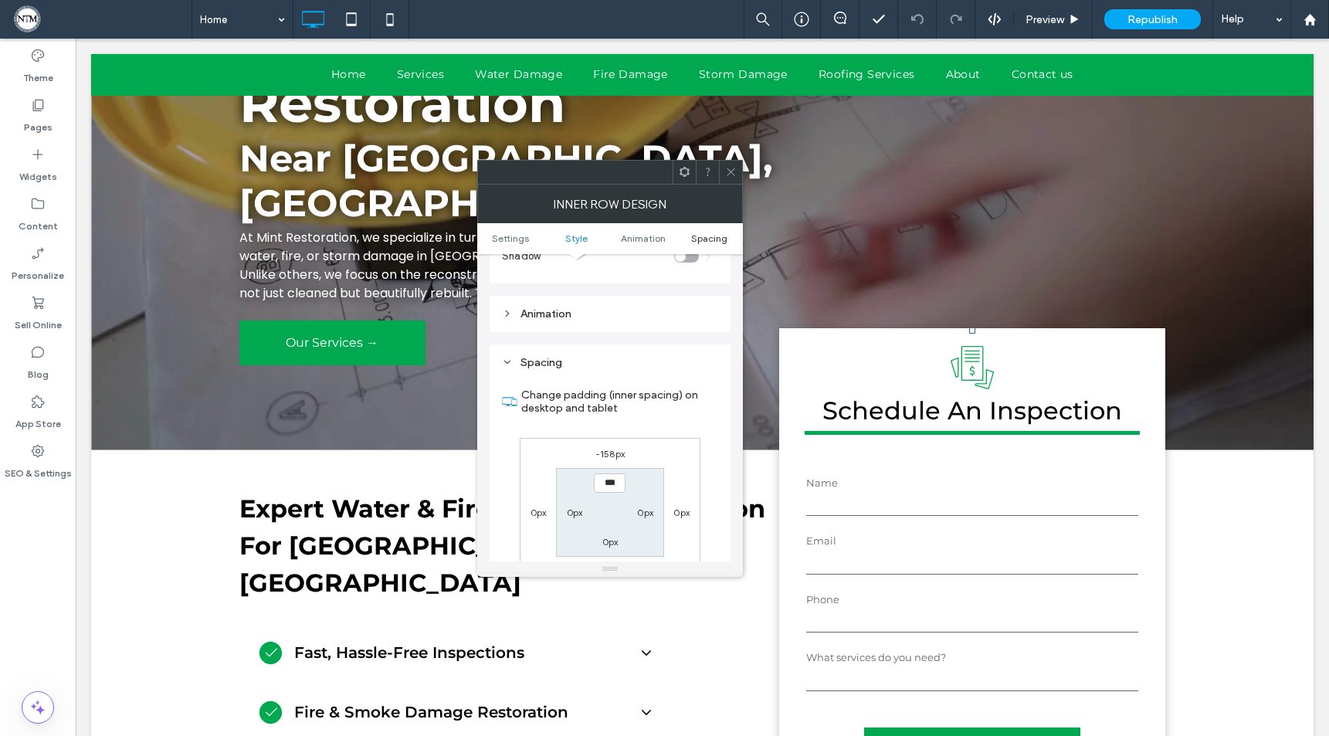
scroll to position [495, 0]
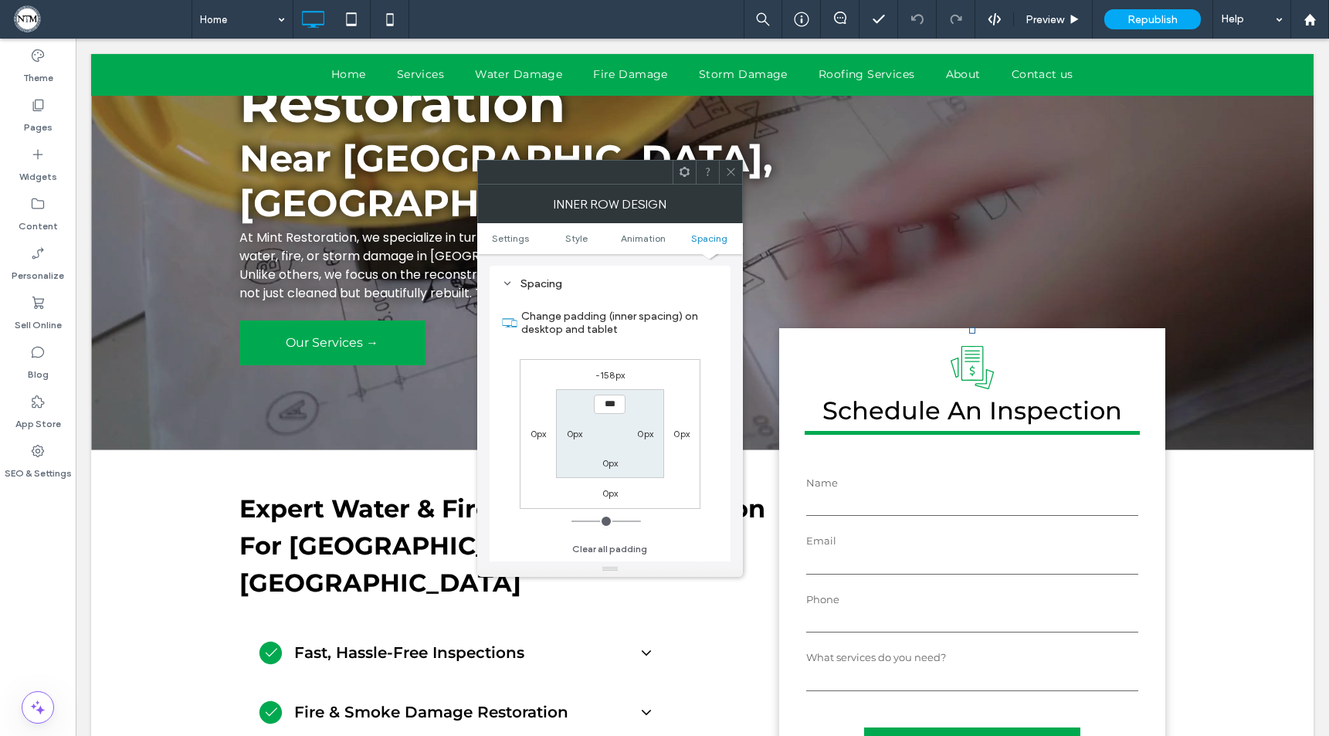
click at [730, 170] on icon at bounding box center [731, 172] width 12 height 12
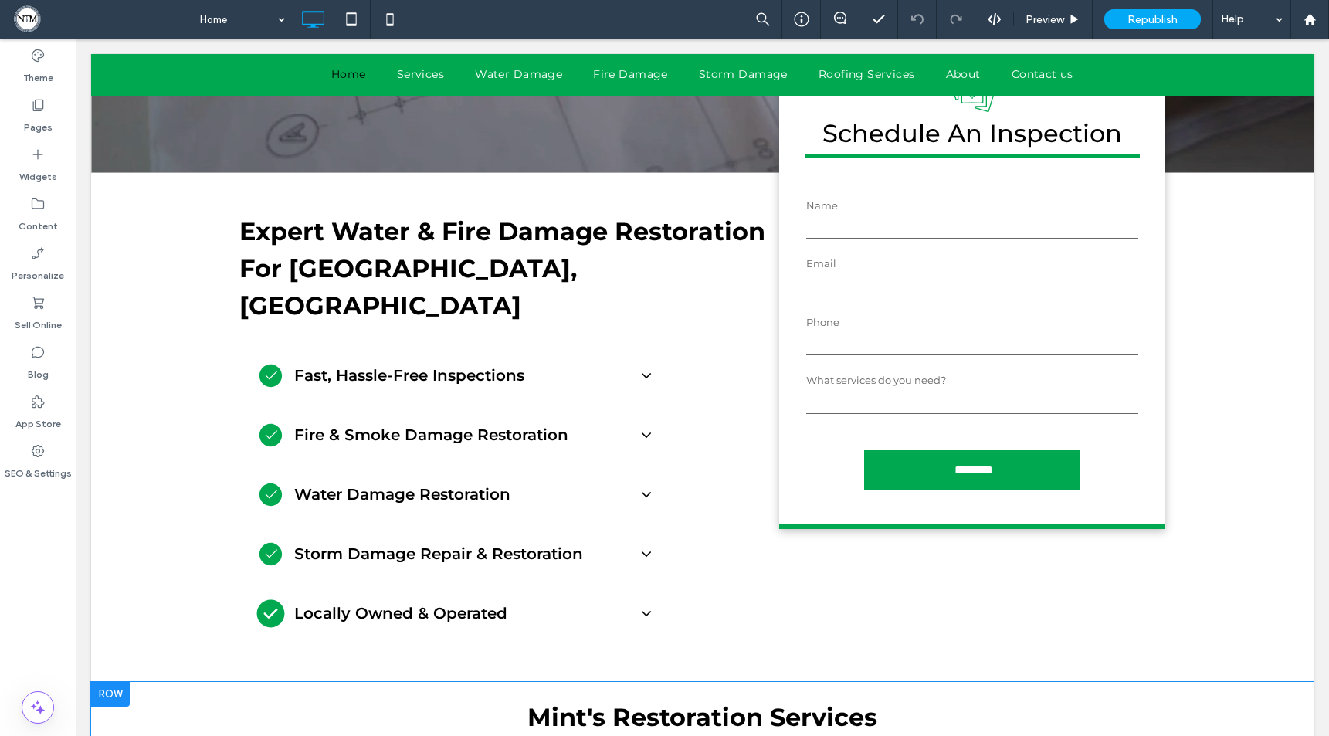
scroll to position [0, 0]
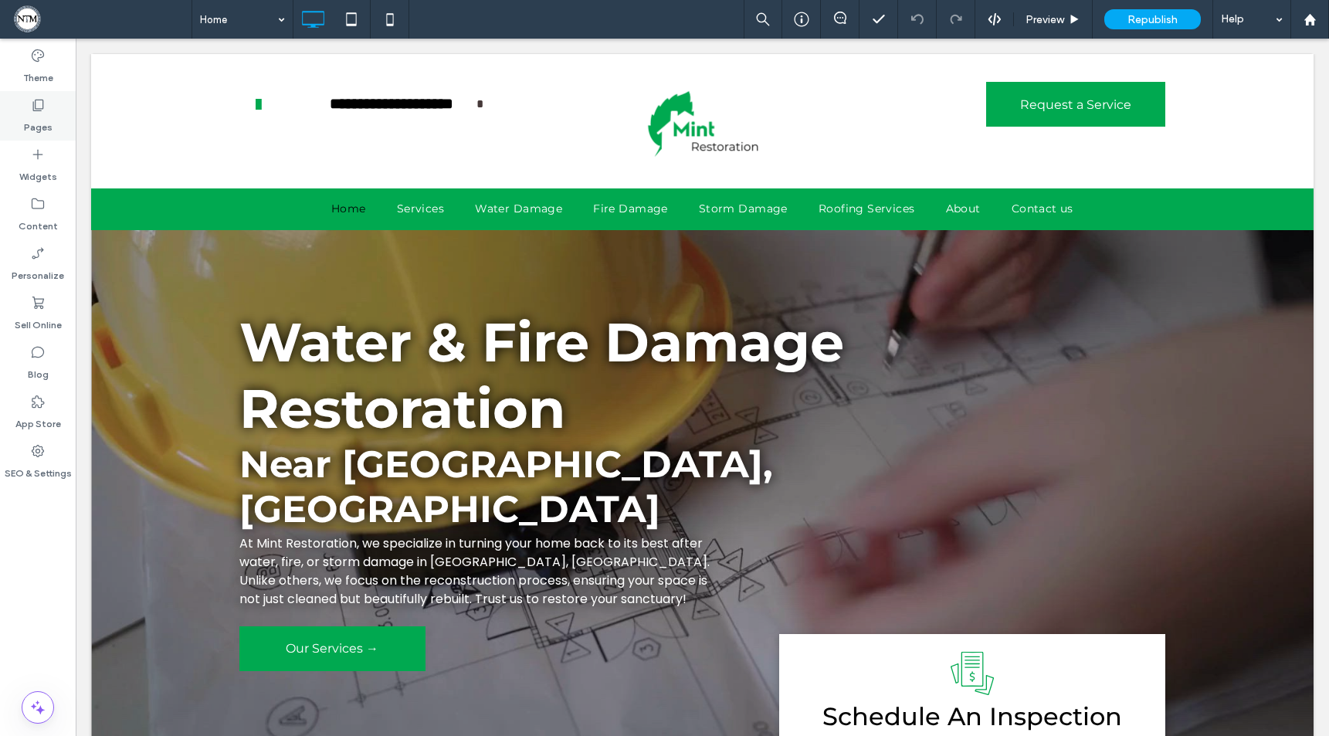
click at [35, 116] on label "Pages" at bounding box center [38, 124] width 29 height 22
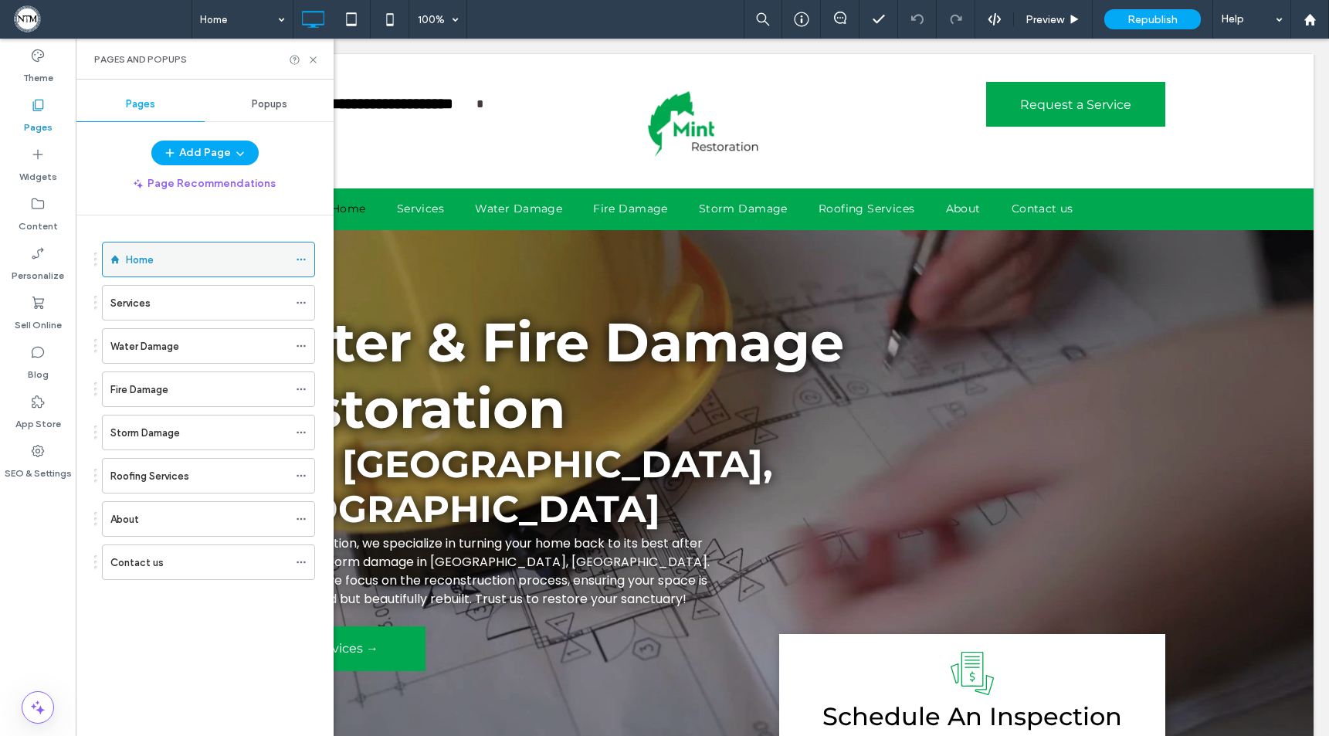
click at [177, 257] on div "Home" at bounding box center [207, 260] width 162 height 16
click at [312, 59] on icon at bounding box center [313, 60] width 12 height 12
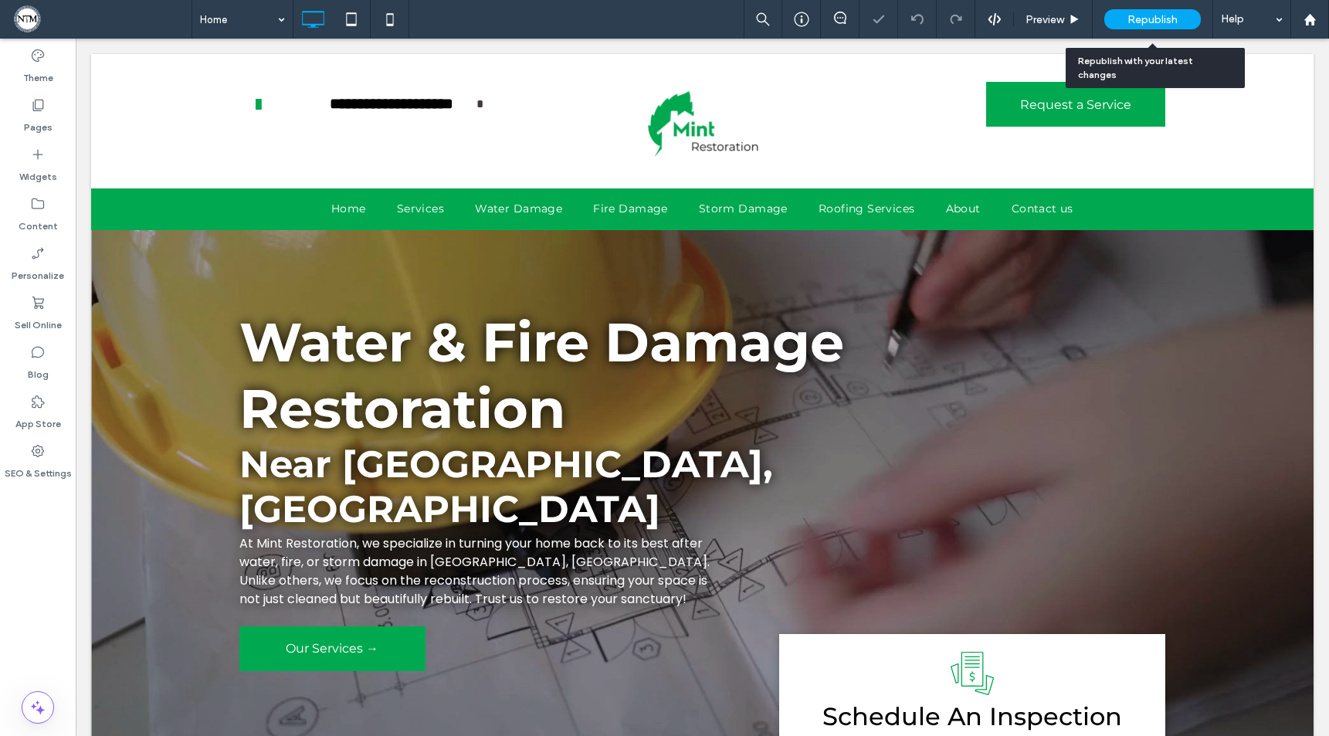
click at [1120, 19] on div "Republish" at bounding box center [1153, 19] width 97 height 20
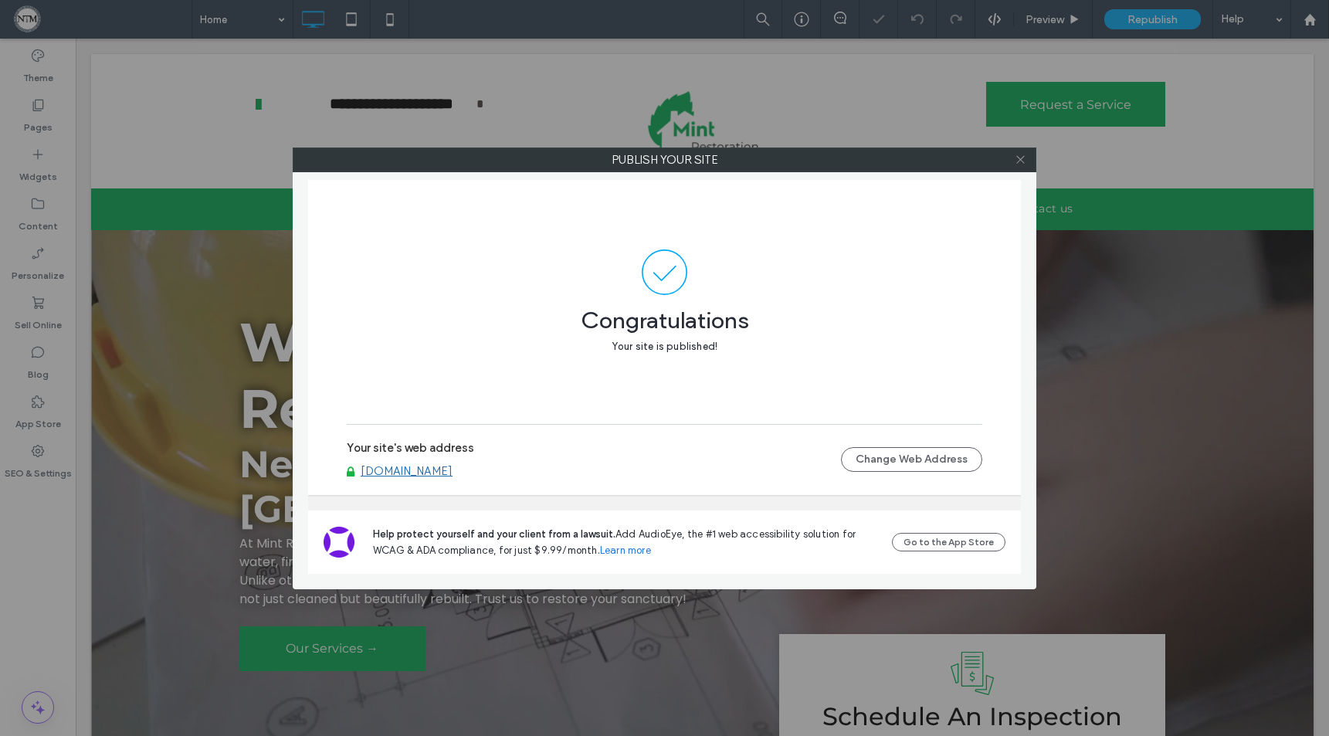
click at [1020, 158] on use at bounding box center [1021, 160] width 8 height 8
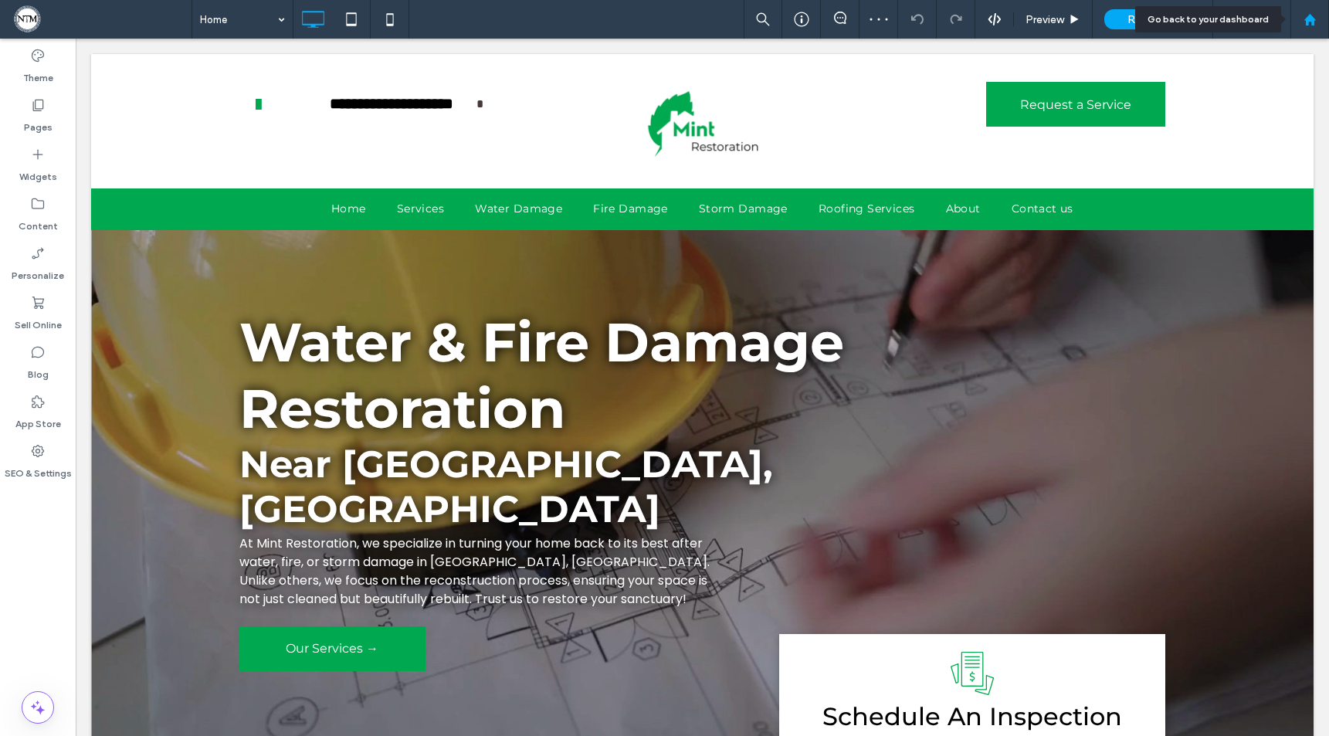
click at [1313, 22] on use at bounding box center [1310, 19] width 12 height 12
